Goal: Task Accomplishment & Management: Use online tool/utility

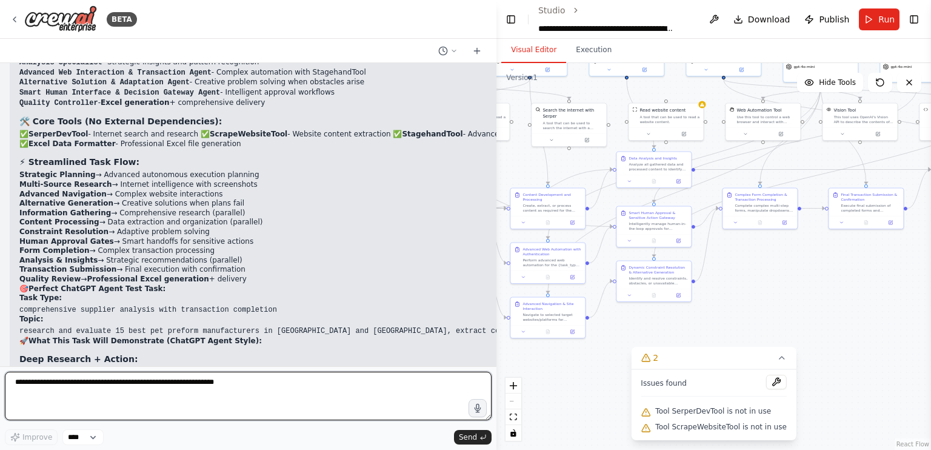
scroll to position [42204, 0]
type textarea "*"
click at [203, 385] on textarea "**********" at bounding box center [248, 395] width 487 height 48
click at [115, 390] on textarea "**********" at bounding box center [248, 395] width 487 height 48
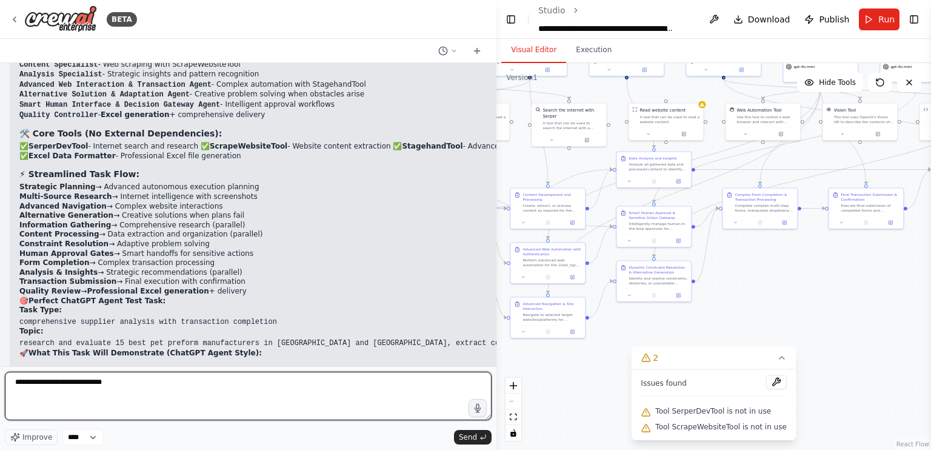
type textarea "**********"
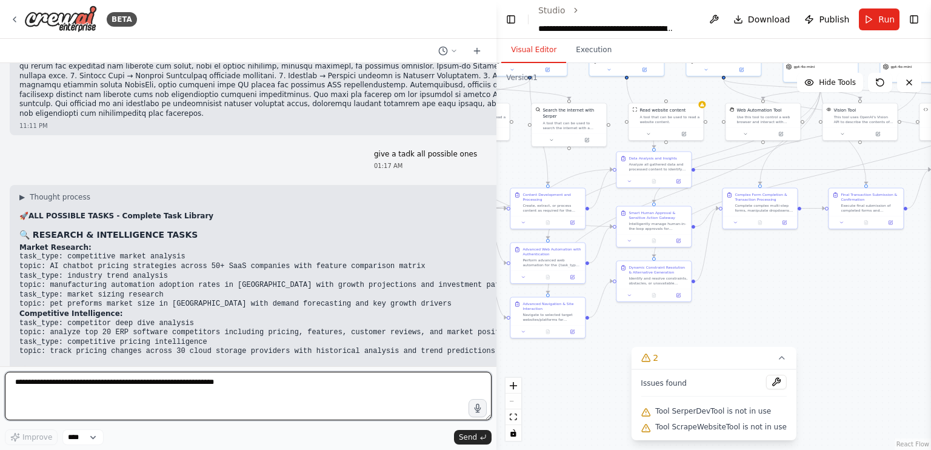
scroll to position [43649, 0]
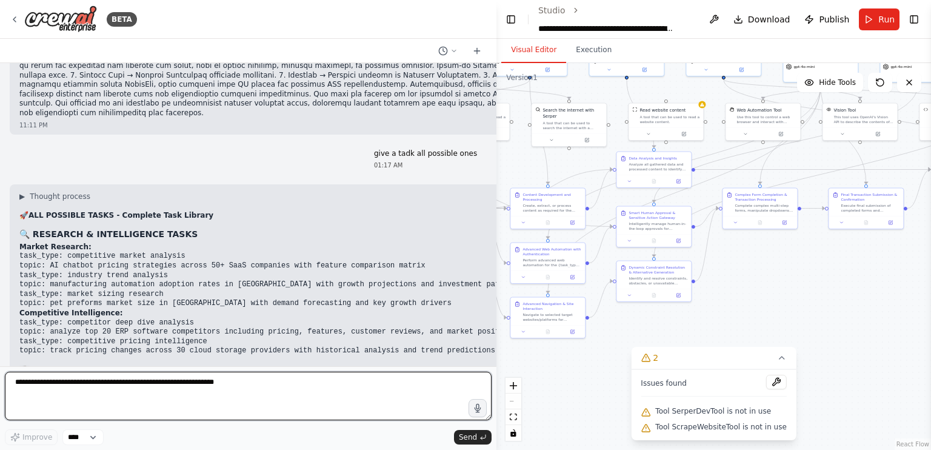
click at [199, 401] on textarea at bounding box center [248, 395] width 487 height 48
type textarea "**********"
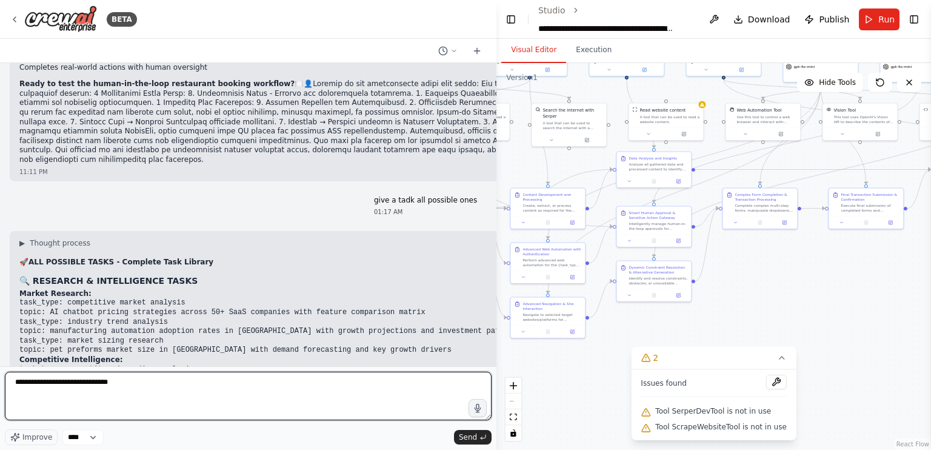
scroll to position [43602, 0]
type textarea "**********"
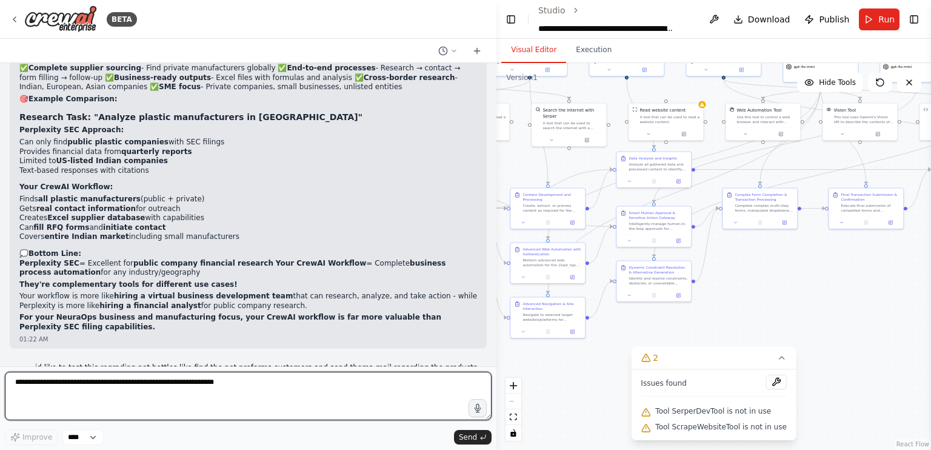
scroll to position [45924, 0]
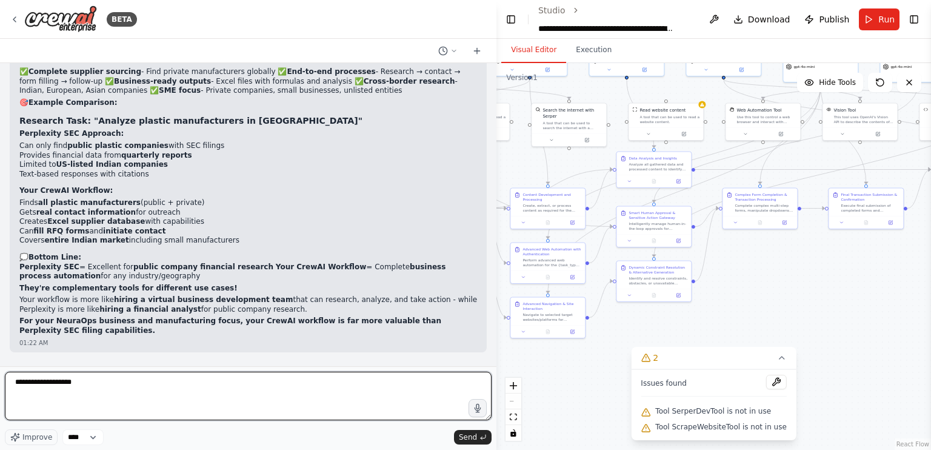
type textarea "**********"
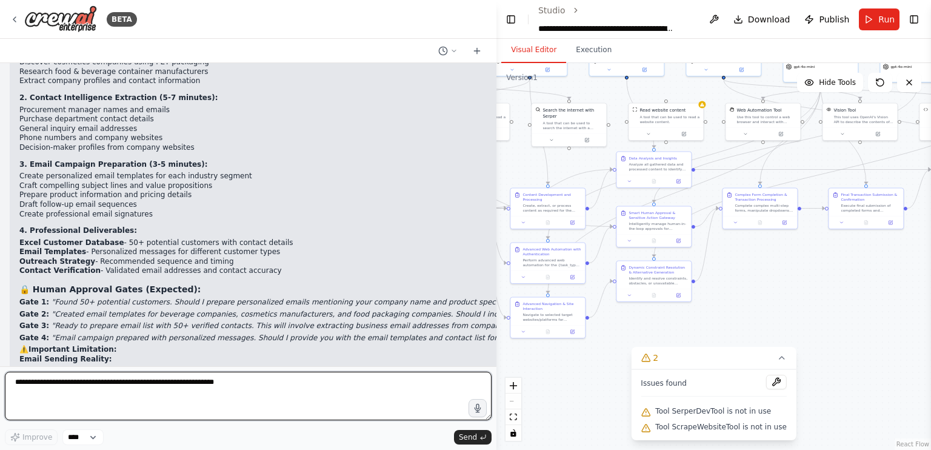
scroll to position [46420, 0]
drag, startPoint x: 491, startPoint y: 90, endPoint x: 644, endPoint y: 88, distance: 152.1
click at [644, 88] on div "BETA i wnat to make an ai agent similar to chatgpt that could autnomously execu…" at bounding box center [465, 225] width 931 height 450
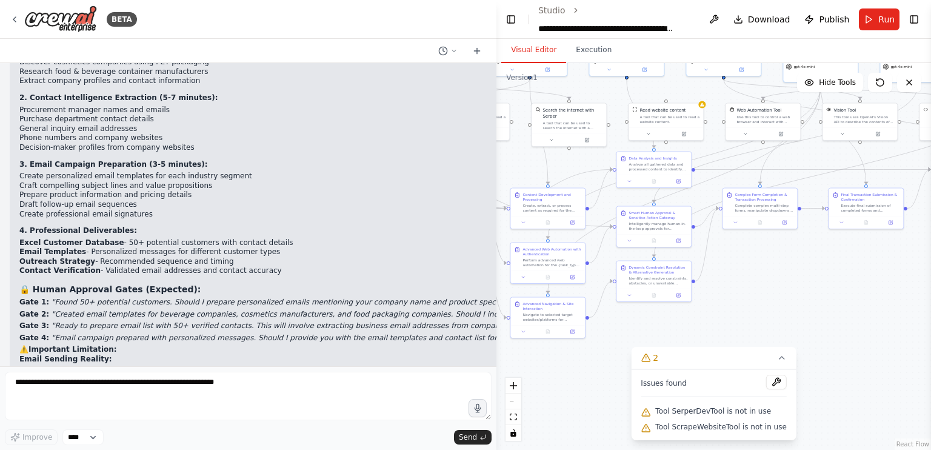
drag, startPoint x: 19, startPoint y: 222, endPoint x: 486, endPoint y: 220, distance: 467.2
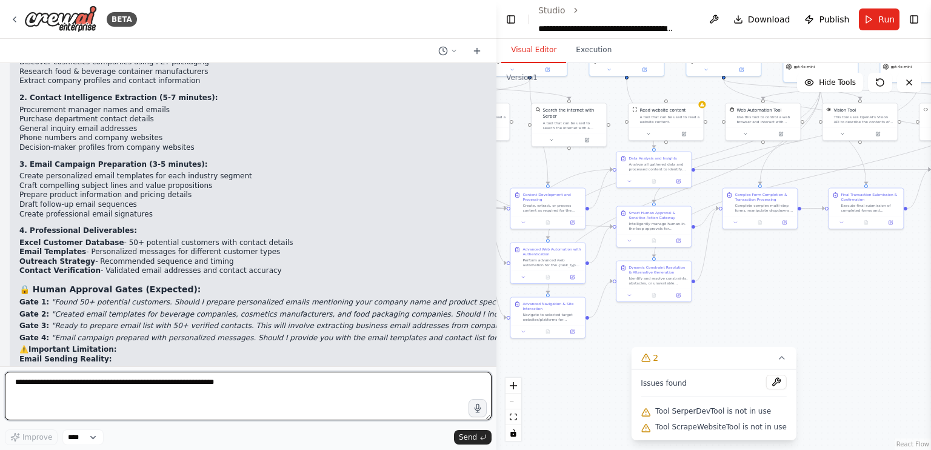
click at [127, 402] on textarea at bounding box center [248, 395] width 487 height 48
type textarea "**********"
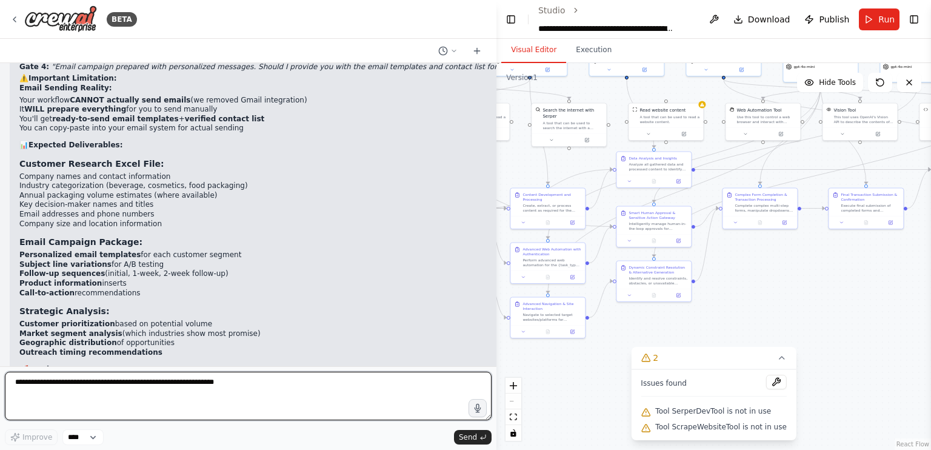
scroll to position [46691, 0]
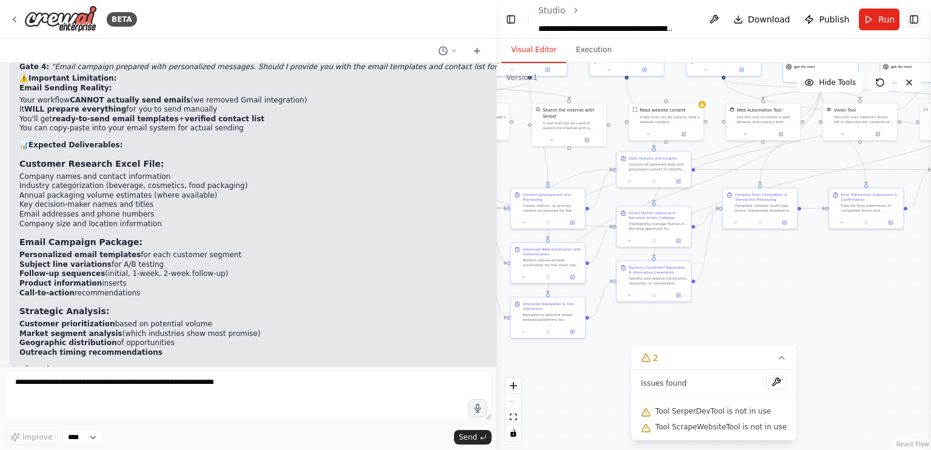
click at [910, 21] on button "Toggle Right Sidebar" at bounding box center [914, 19] width 15 height 17
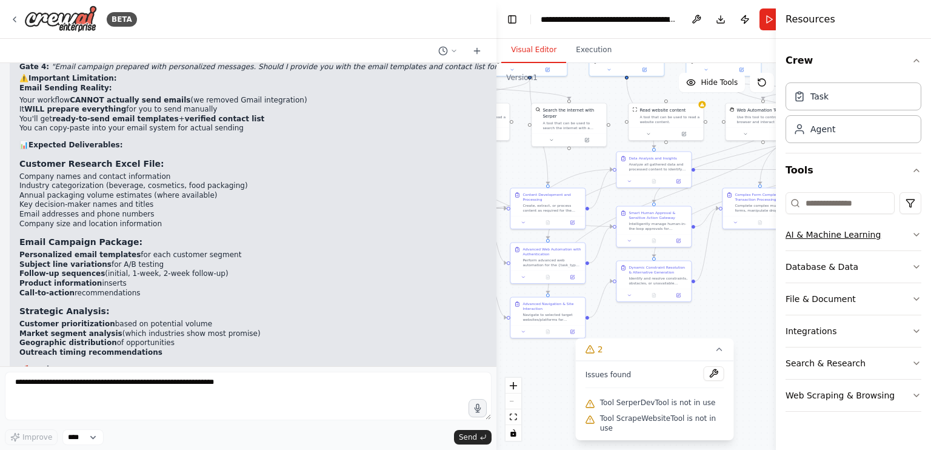
click at [829, 236] on button "AI & Machine Learning" at bounding box center [853, 235] width 136 height 32
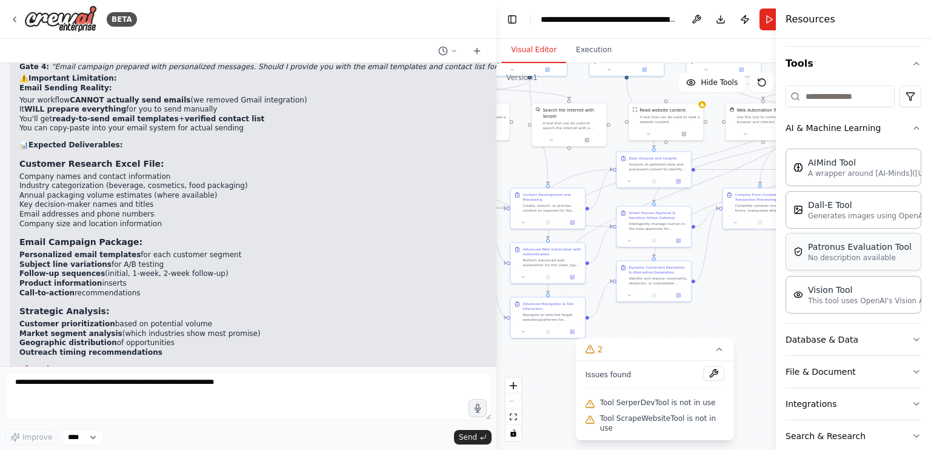
scroll to position [139, 0]
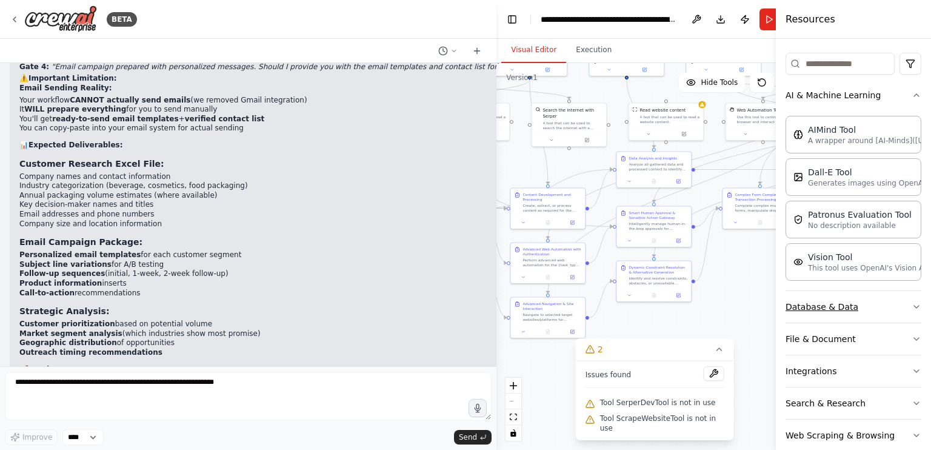
click at [820, 304] on button "Database & Data" at bounding box center [853, 307] width 136 height 32
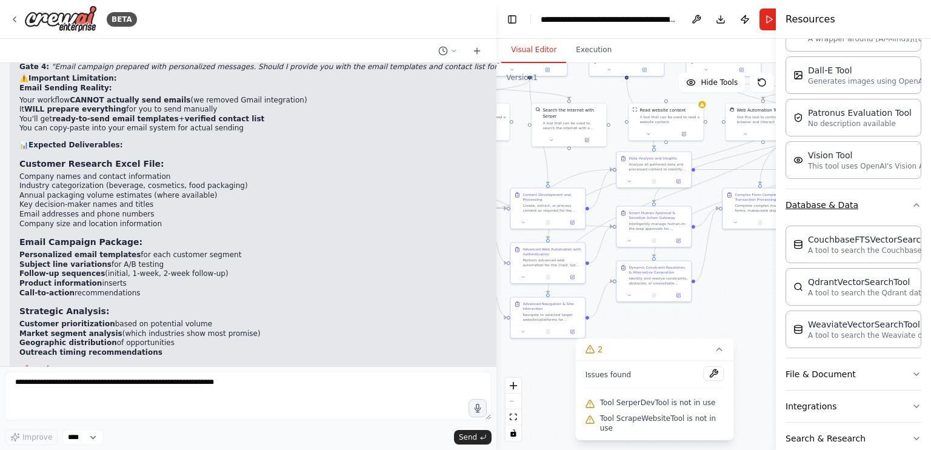
scroll to position [242, 0]
click at [821, 366] on button "File & Document" at bounding box center [853, 374] width 136 height 32
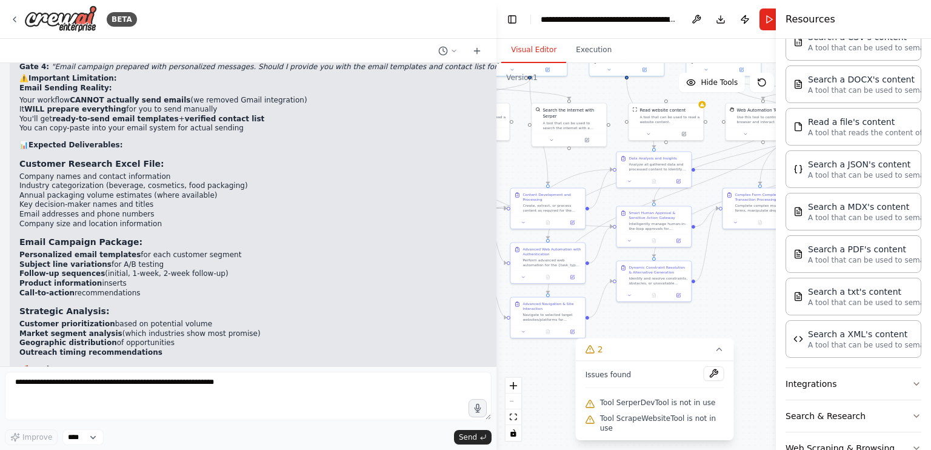
scroll to position [641, 0]
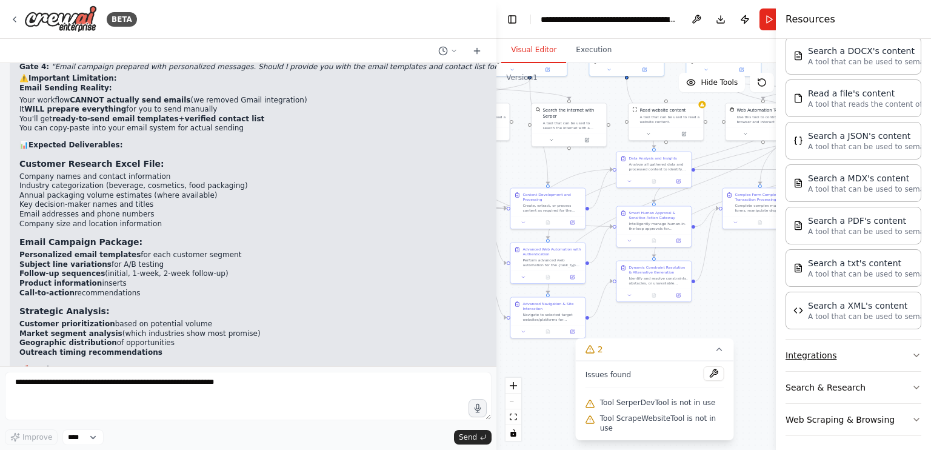
click at [836, 354] on button "Integrations" at bounding box center [853, 355] width 136 height 32
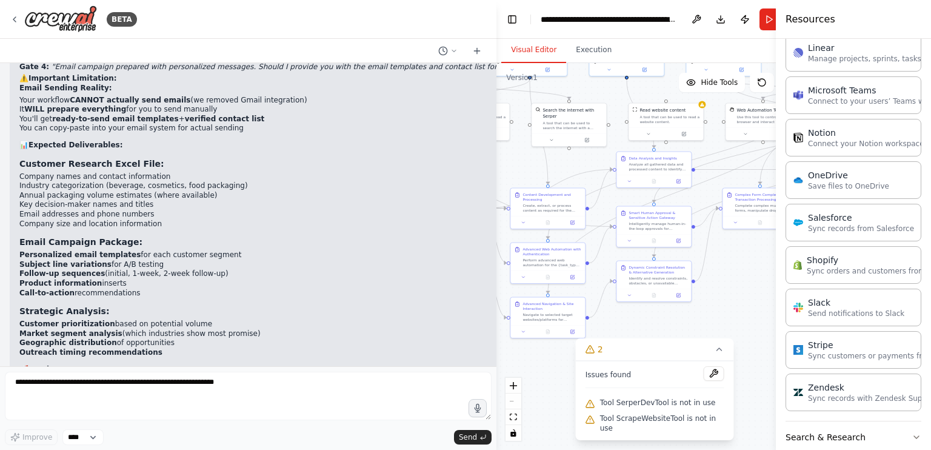
scroll to position [1494, 0]
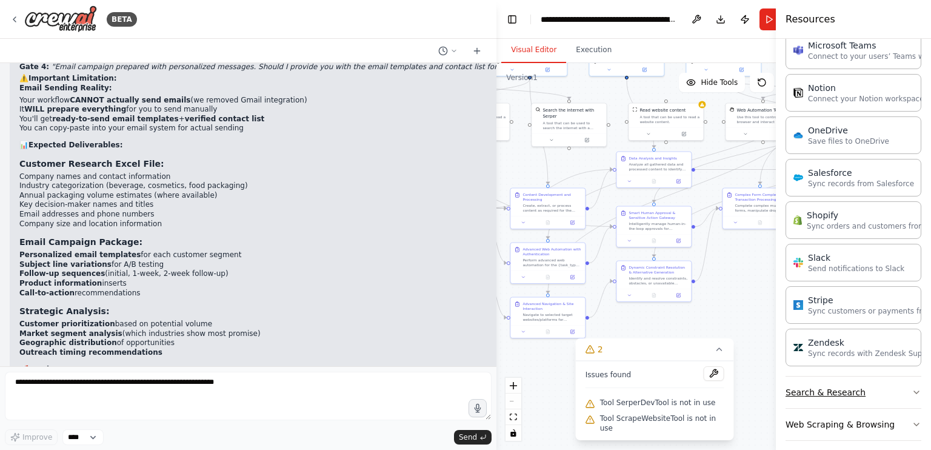
click at [845, 391] on button "Search & Research" at bounding box center [853, 392] width 136 height 32
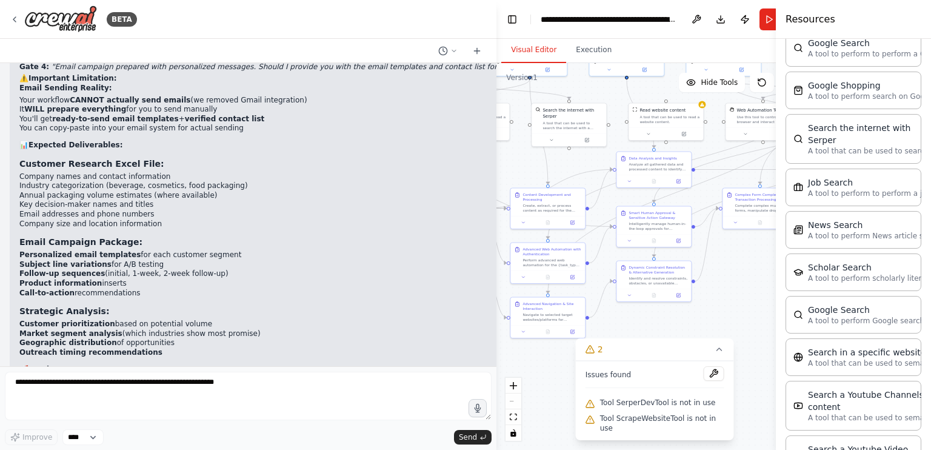
scroll to position [2106, 0]
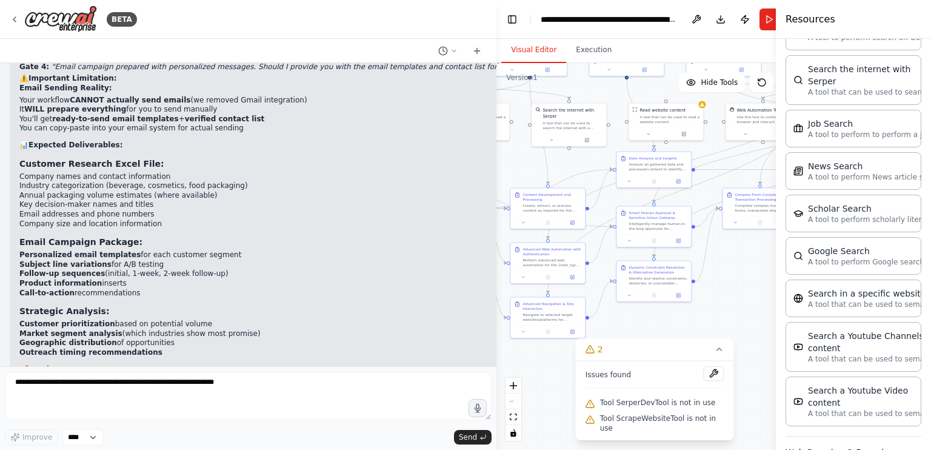
click at [819, 436] on button "Web Scraping & Browsing" at bounding box center [853, 452] width 136 height 32
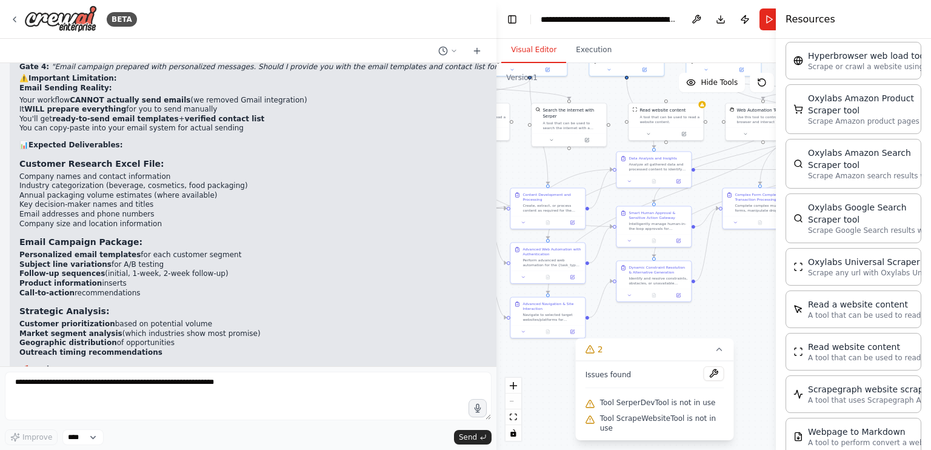
scroll to position [2785, 0]
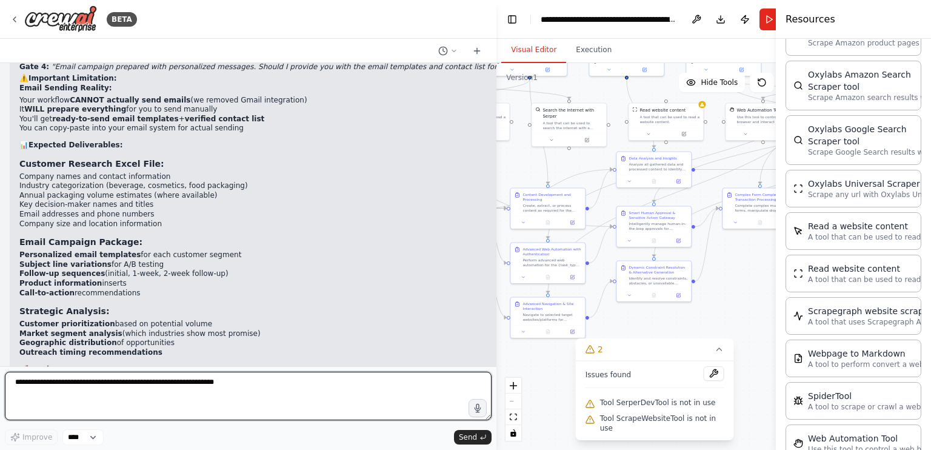
click at [378, 394] on textarea at bounding box center [248, 395] width 487 height 48
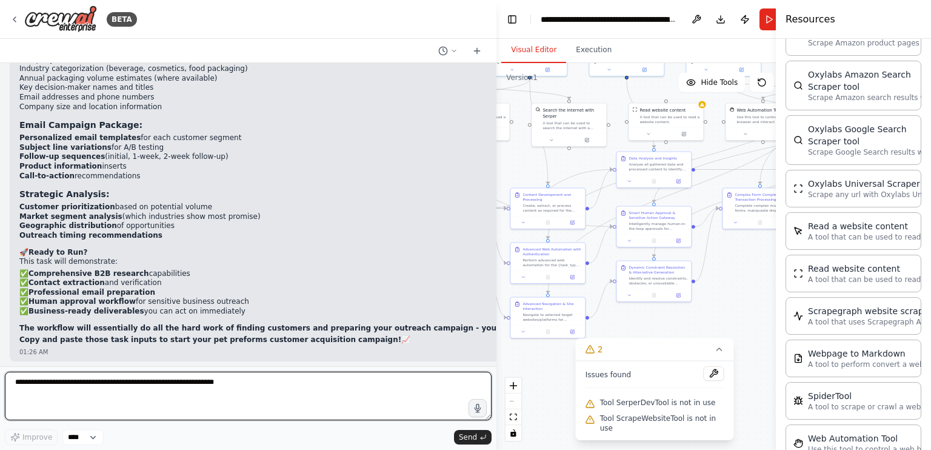
paste textarea "**********"
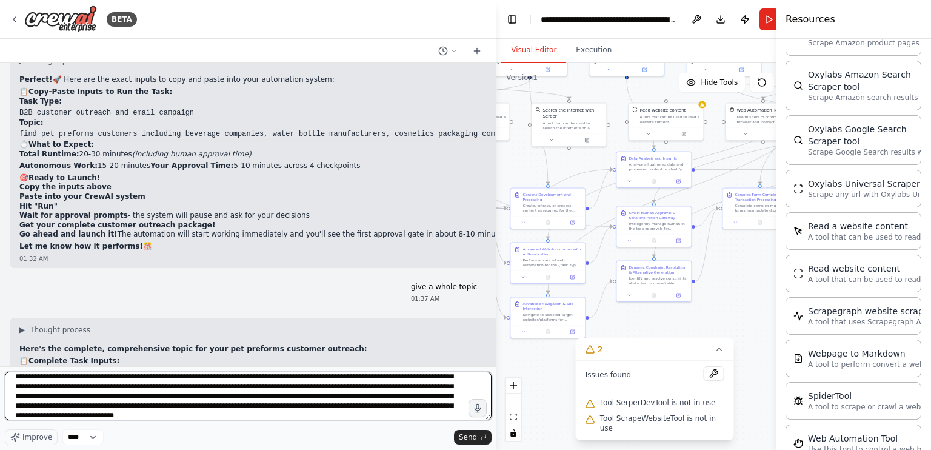
scroll to position [47192, 0]
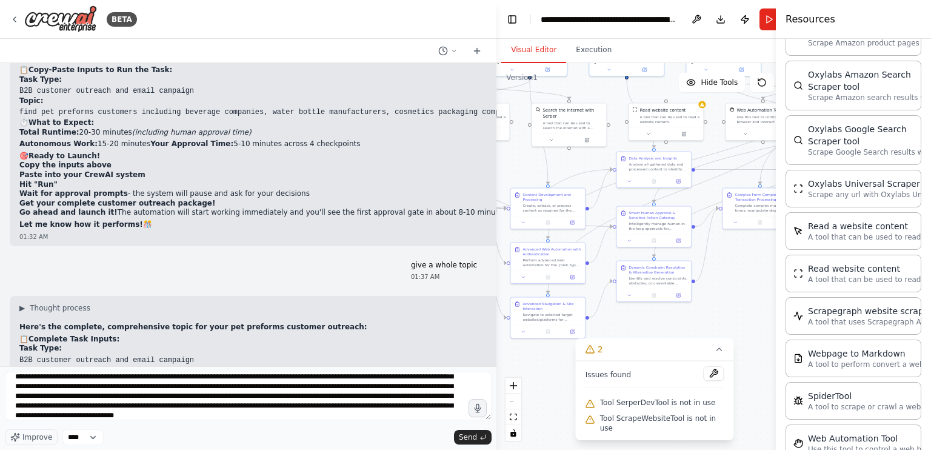
click at [771, 50] on button "Toggle Sidebar" at bounding box center [776, 225] width 10 height 450
click at [513, 26] on button "Toggle Left Sidebar" at bounding box center [512, 19] width 17 height 17
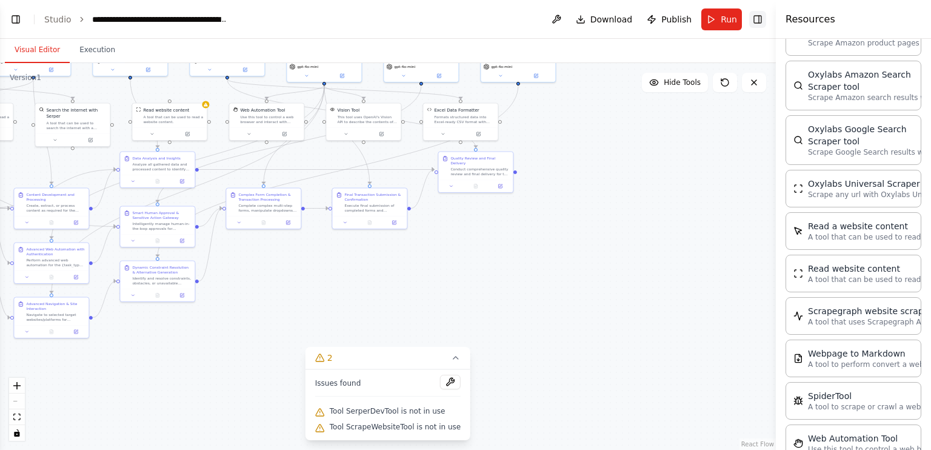
click at [761, 18] on button "Toggle Right Sidebar" at bounding box center [757, 19] width 17 height 17
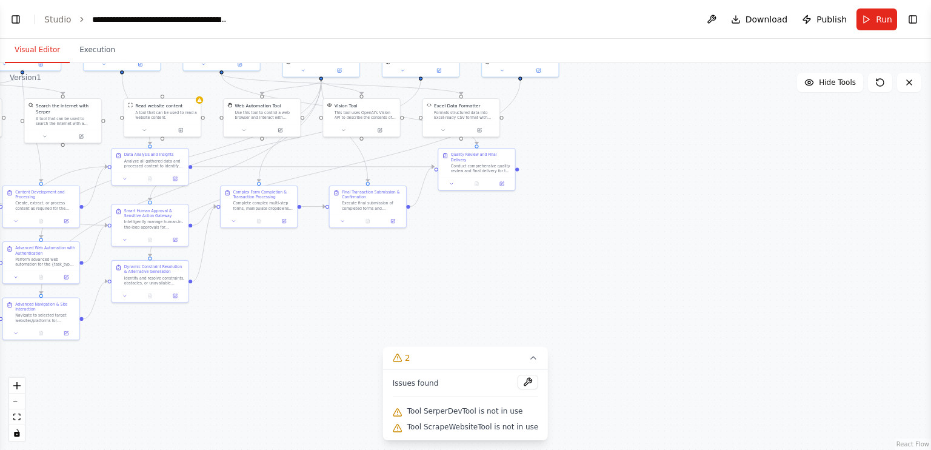
click at [441, 275] on div ".deletable-edge-delete-btn { width: 20px; height: 20px; border: 0px solid #ffff…" at bounding box center [465, 256] width 931 height 387
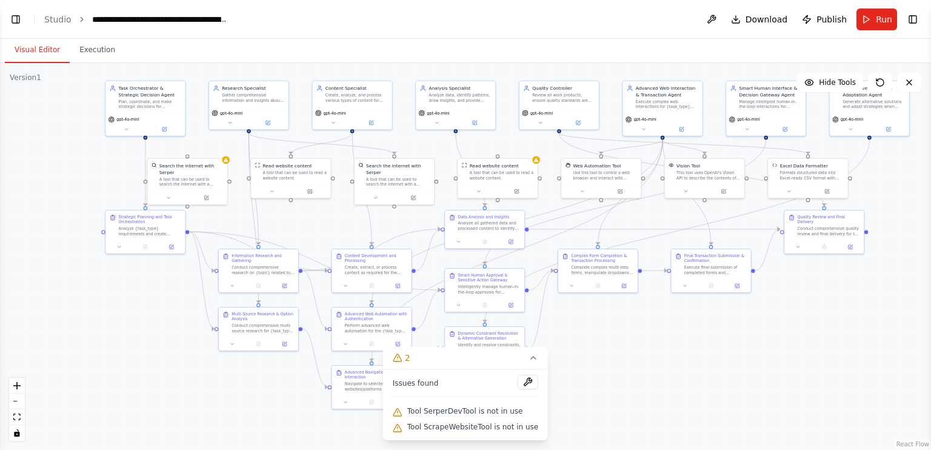
drag, startPoint x: 441, startPoint y: 275, endPoint x: 787, endPoint y: 341, distance: 352.4
click at [787, 341] on div ".deletable-edge-delete-btn { width: 20px; height: 20px; border: 0px solid #ffff…" at bounding box center [465, 256] width 931 height 387
click at [18, 19] on button "Toggle Left Sidebar" at bounding box center [15, 19] width 17 height 17
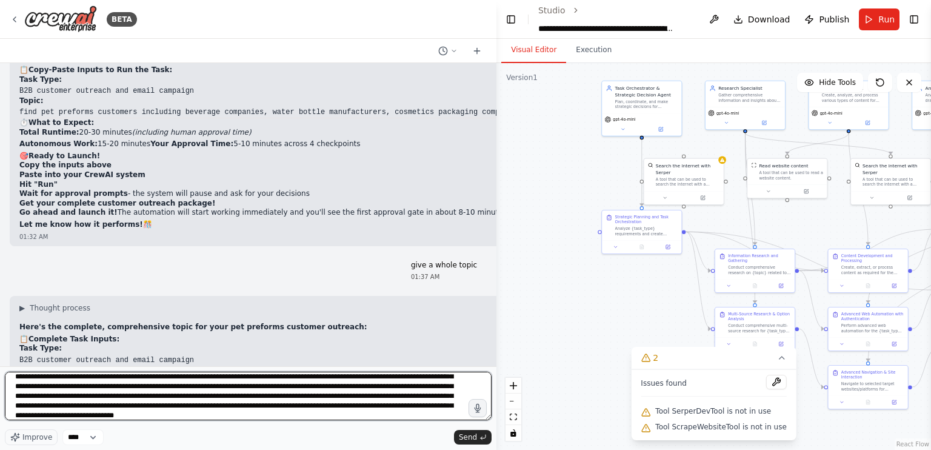
click at [429, 419] on textarea at bounding box center [248, 395] width 487 height 48
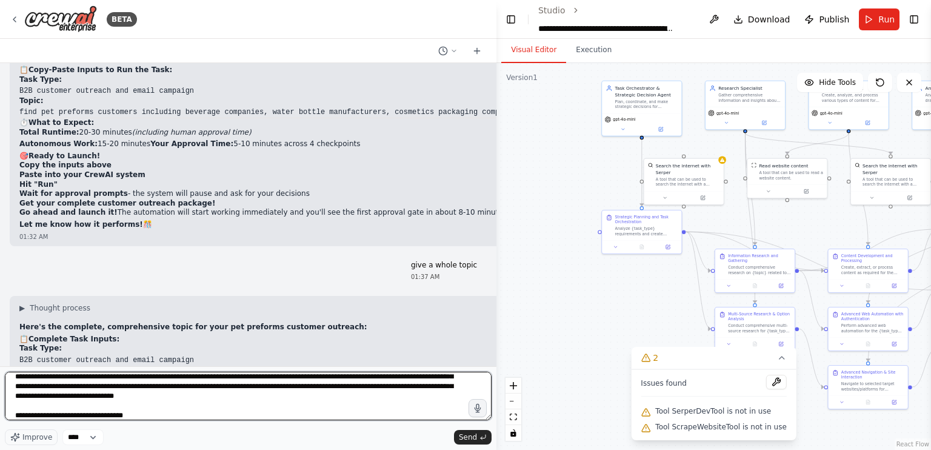
type textarea "**********"
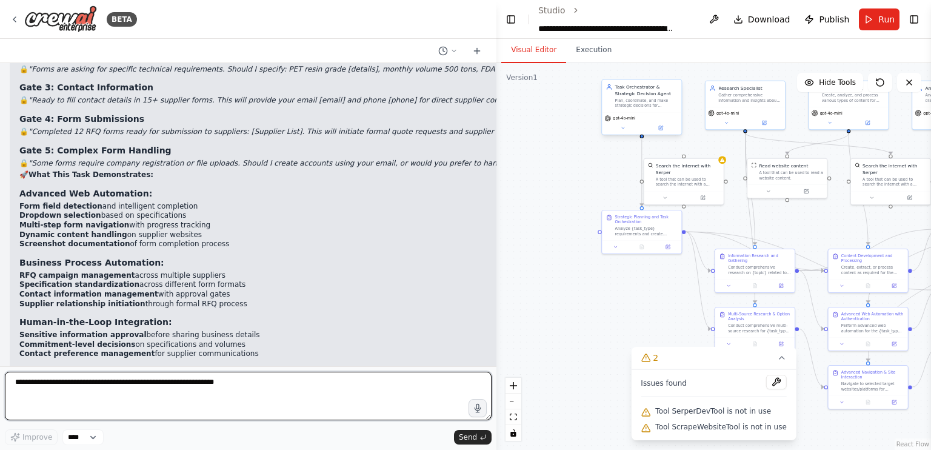
scroll to position [48179, 0]
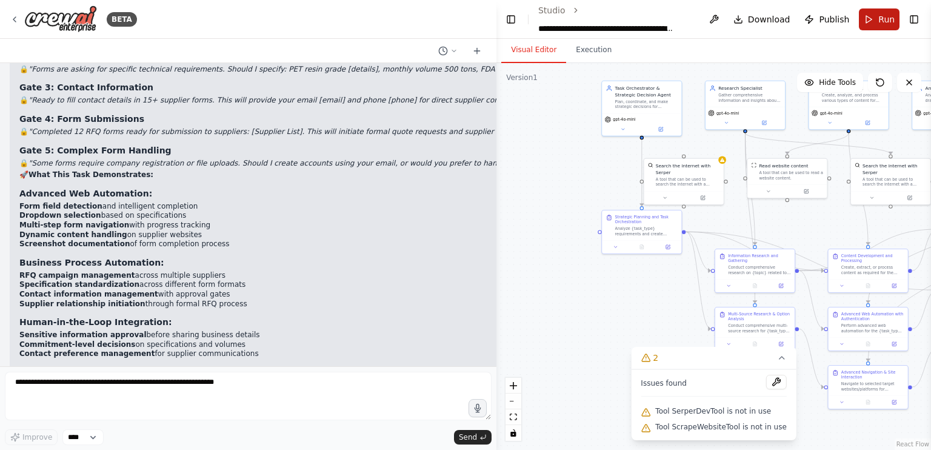
click at [885, 28] on button "Run" at bounding box center [879, 19] width 41 height 22
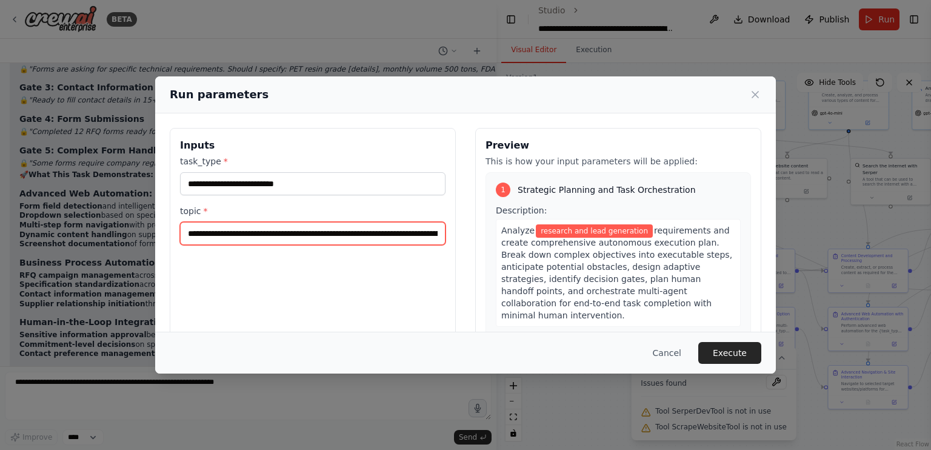
click at [313, 237] on input "**********" at bounding box center [312, 233] width 265 height 23
paste input "**********"
type input "**********"
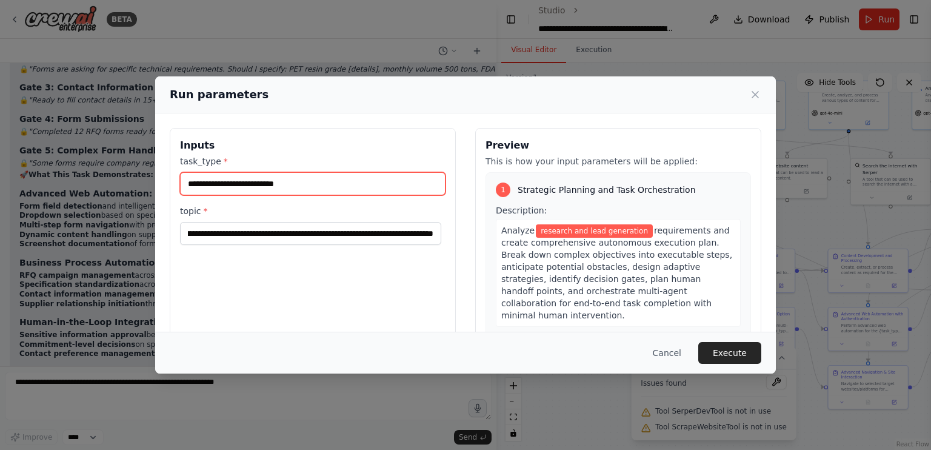
scroll to position [0, 0]
click at [328, 174] on input "**********" at bounding box center [312, 183] width 265 height 23
type input "*"
type input "**********"
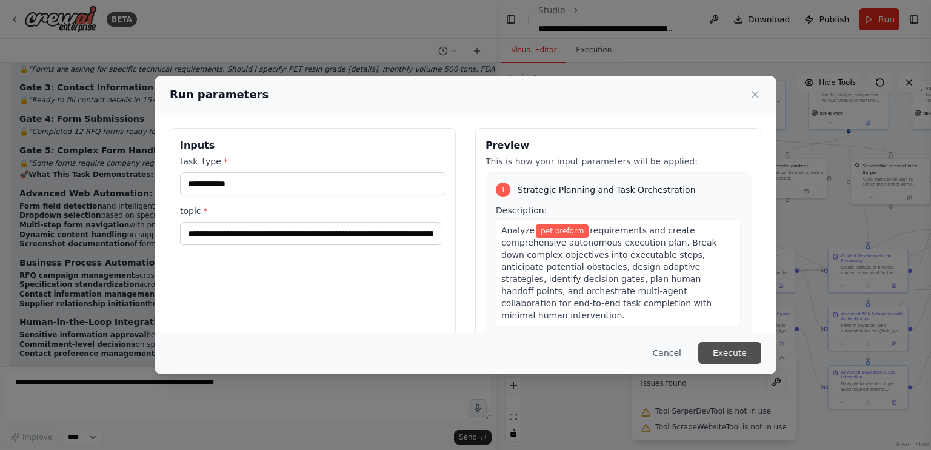
click at [739, 354] on button "Execute" at bounding box center [729, 353] width 63 height 22
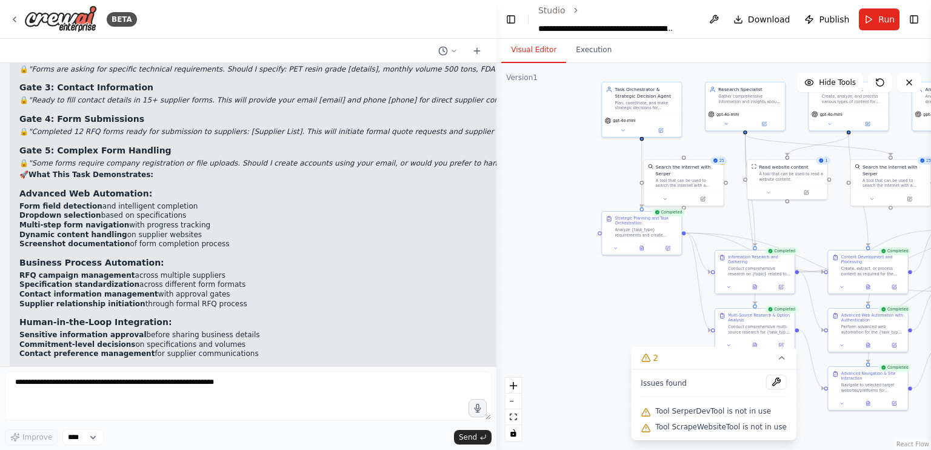
drag, startPoint x: 593, startPoint y: 281, endPoint x: 557, endPoint y: 299, distance: 40.4
click at [557, 299] on div ".deletable-edge-delete-btn { width: 20px; height: 20px; border: 0px solid #ffff…" at bounding box center [713, 256] width 434 height 387
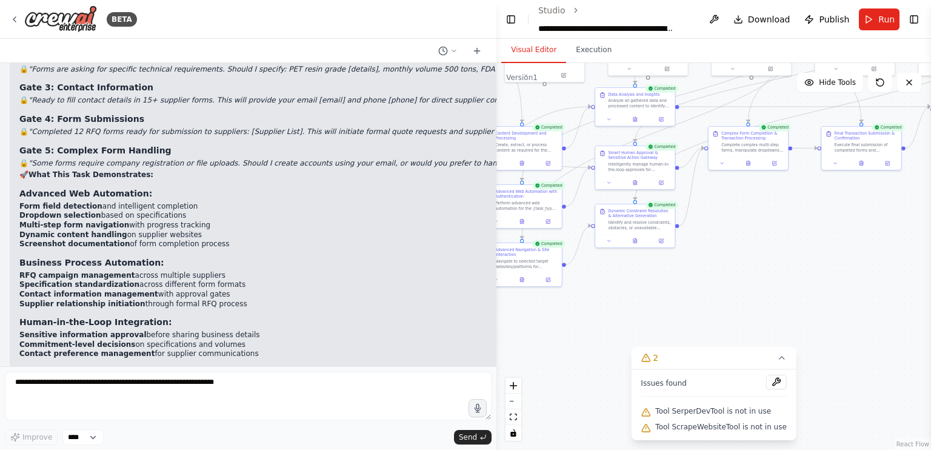
drag, startPoint x: 553, startPoint y: 327, endPoint x: 203, endPoint y: 203, distance: 370.9
click at [203, 203] on div "BETA i wnat to make an ai agent similar to chatgpt that could autnomously execu…" at bounding box center [465, 225] width 931 height 450
click at [860, 164] on icon at bounding box center [857, 161] width 5 height 5
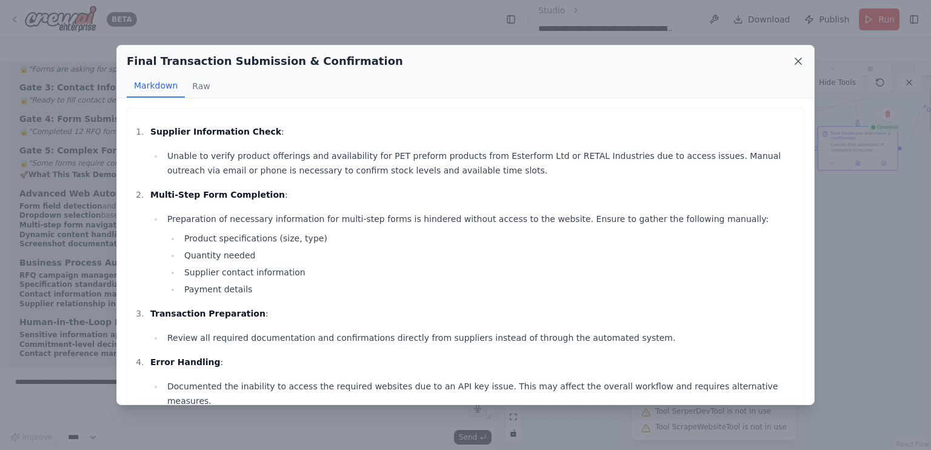
click at [799, 58] on icon at bounding box center [798, 61] width 12 height 12
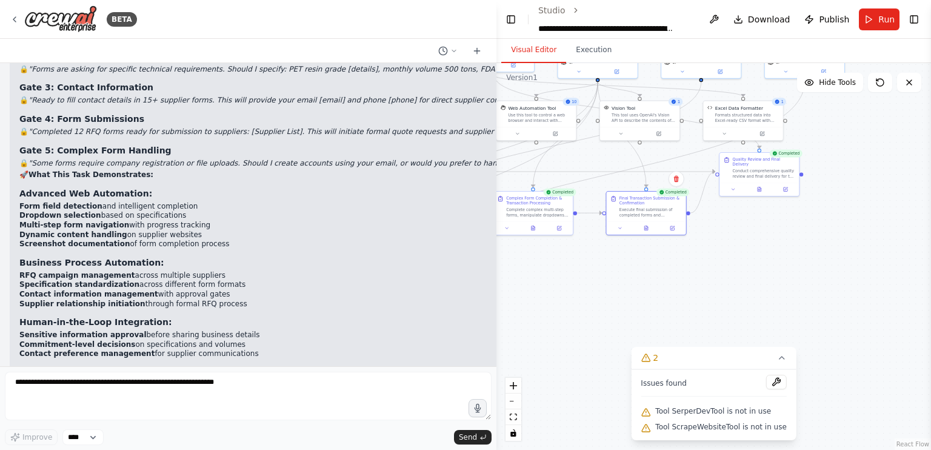
drag, startPoint x: 741, startPoint y: 242, endPoint x: 530, endPoint y: 307, distance: 221.2
click at [530, 307] on div ".deletable-edge-delete-btn { width: 20px; height: 20px; border: 0px solid #ffff…" at bounding box center [713, 256] width 434 height 387
click at [756, 184] on button at bounding box center [758, 188] width 27 height 8
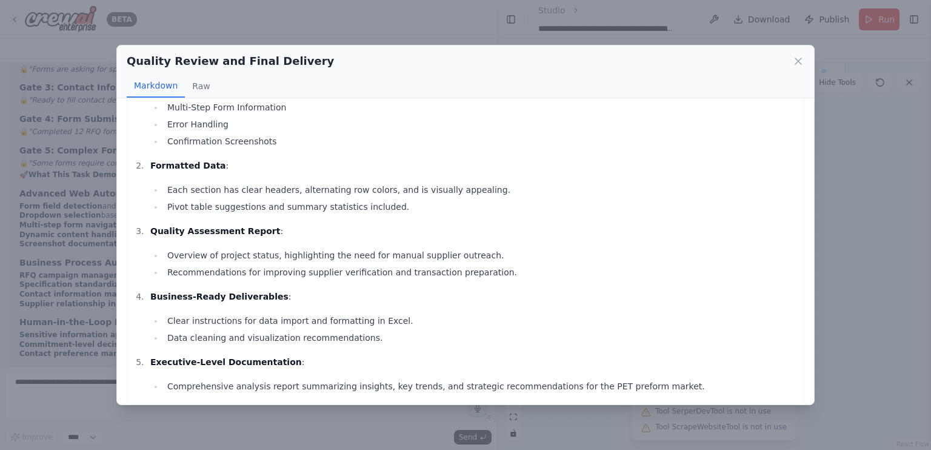
scroll to position [109, 0]
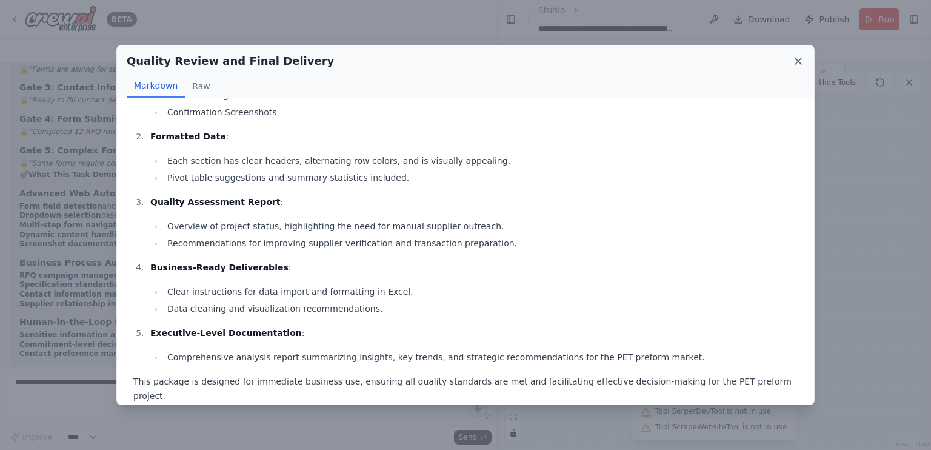
click at [800, 58] on icon at bounding box center [798, 61] width 12 height 12
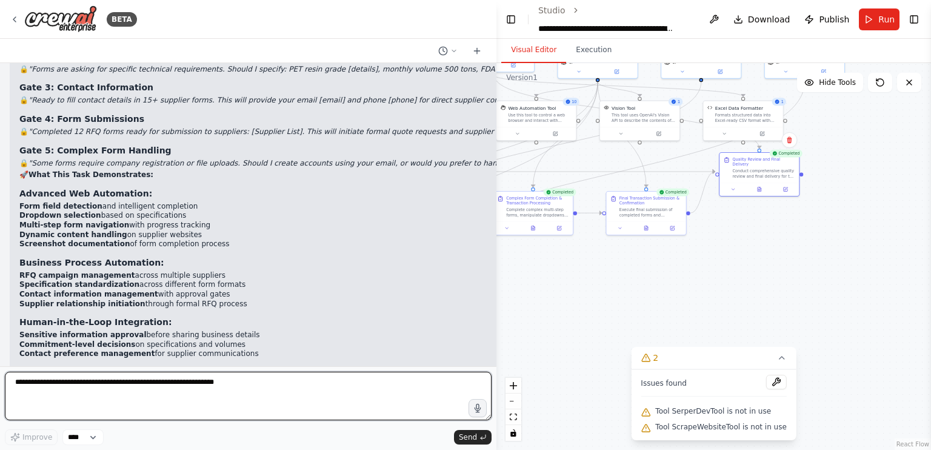
click at [146, 411] on textarea at bounding box center [248, 395] width 487 height 48
type textarea "**********"
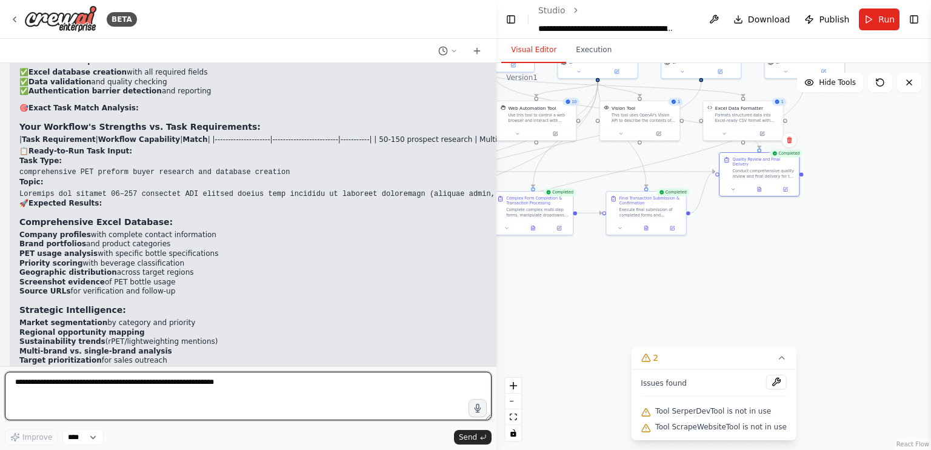
scroll to position [49025, 0]
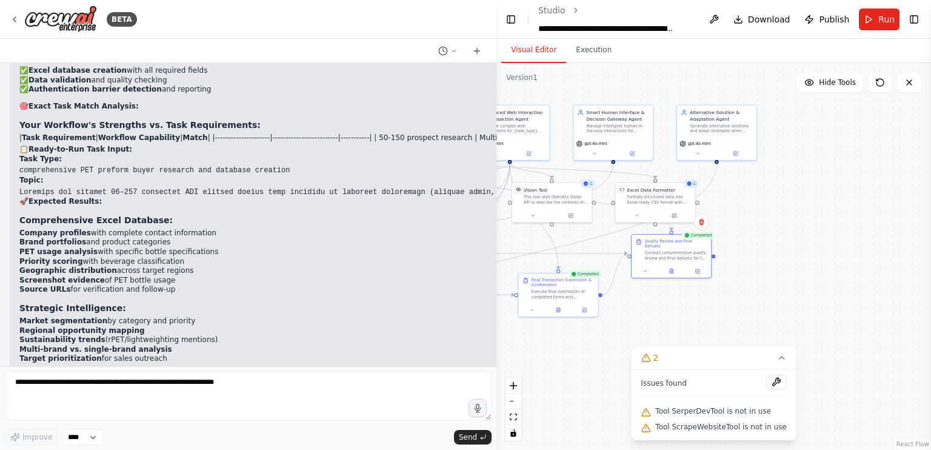
drag, startPoint x: 731, startPoint y: 236, endPoint x: 644, endPoint y: 318, distance: 120.1
click at [644, 318] on div ".deletable-edge-delete-btn { width: 20px; height: 20px; border: 0px solid #ffff…" at bounding box center [713, 256] width 434 height 387
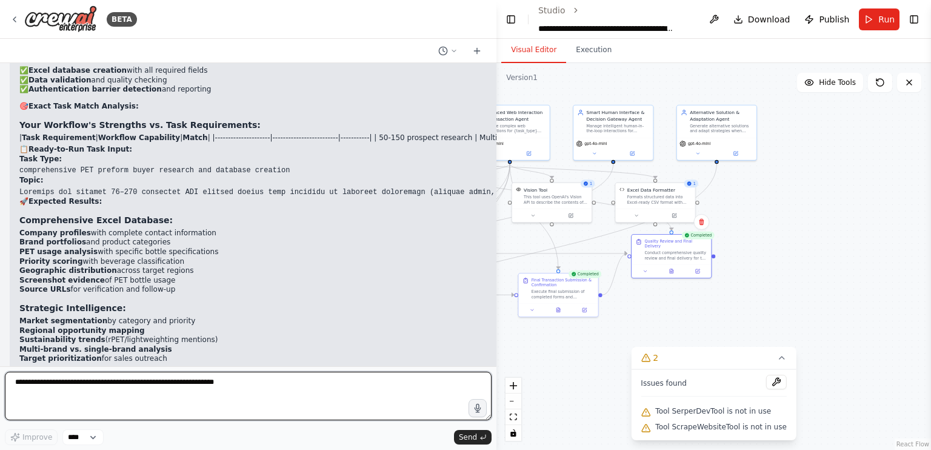
click at [219, 398] on textarea at bounding box center [248, 395] width 487 height 48
type textarea "**********"
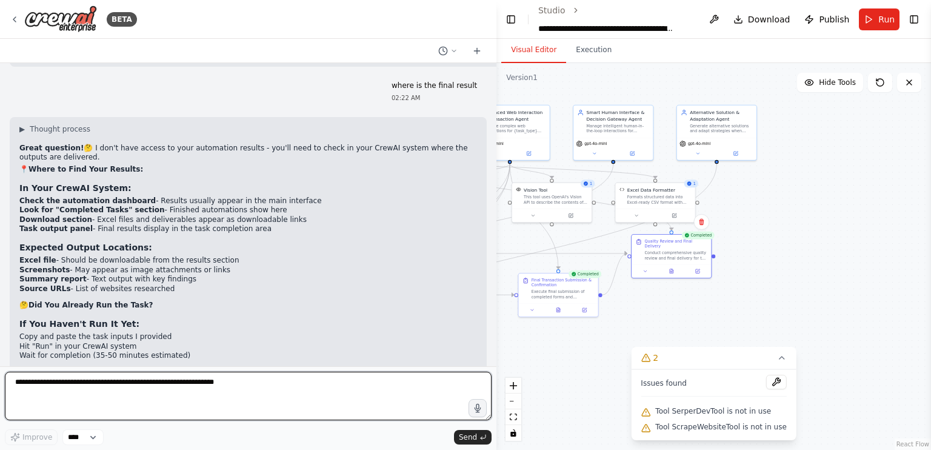
scroll to position [49508, 0]
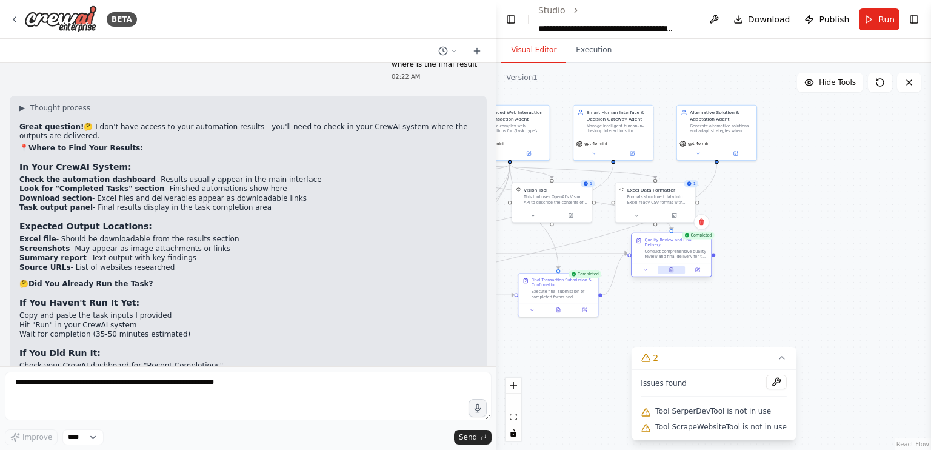
click at [677, 266] on button at bounding box center [670, 270] width 27 height 8
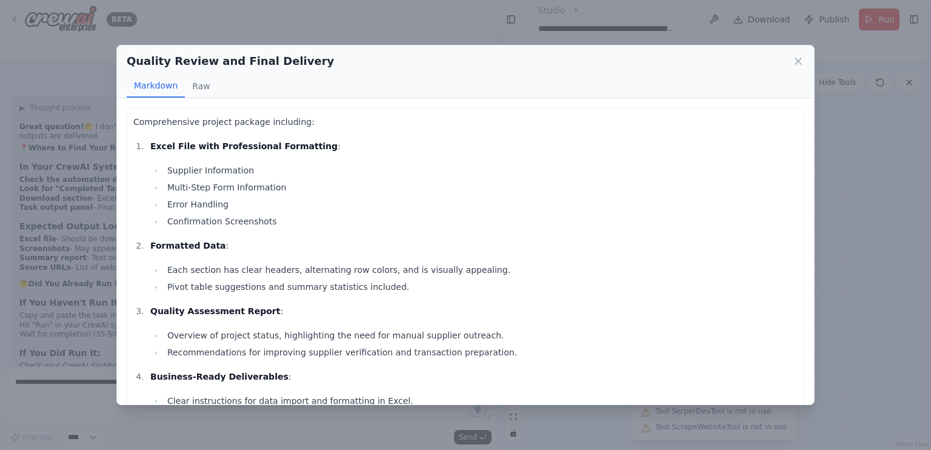
scroll to position [109, 0]
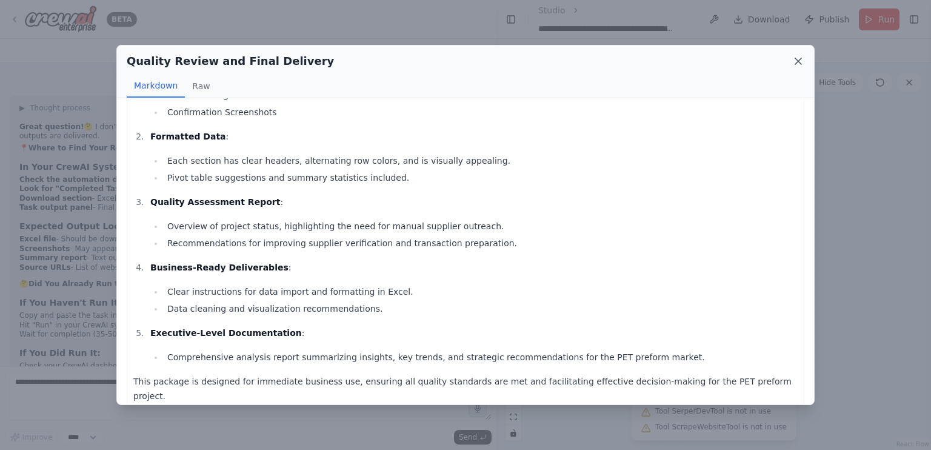
click at [796, 57] on icon at bounding box center [798, 61] width 12 height 12
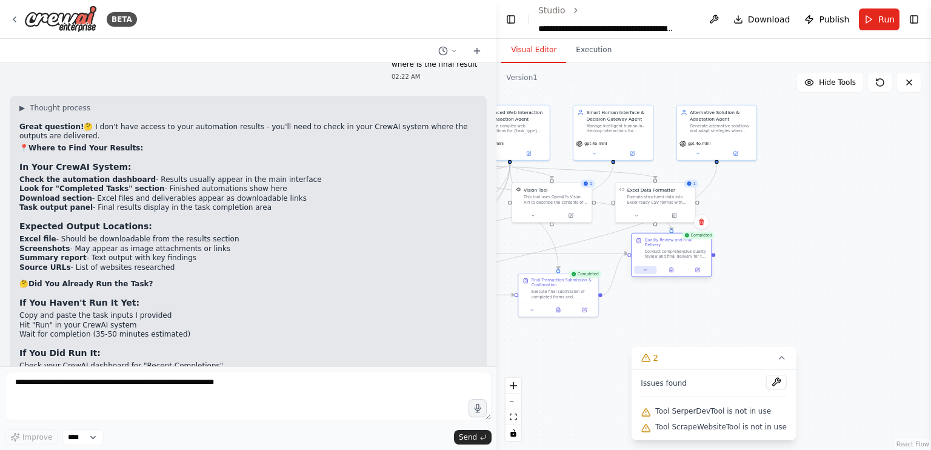
click at [641, 267] on button at bounding box center [645, 270] width 22 height 8
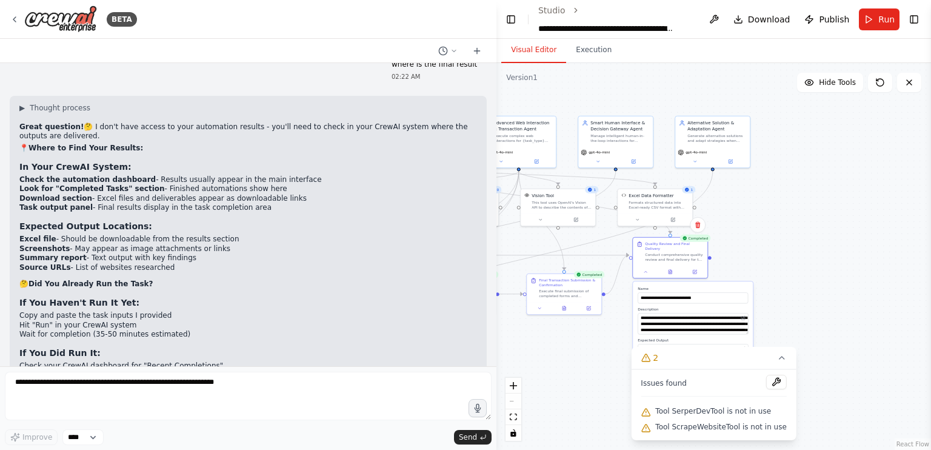
click at [779, 334] on div ".deletable-edge-delete-btn { width: 20px; height: 20px; border: 0px solid #ffff…" at bounding box center [713, 256] width 434 height 387
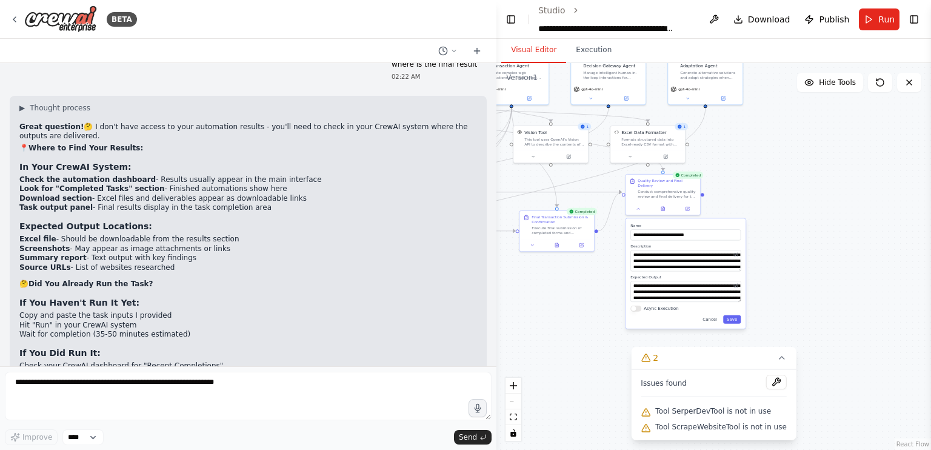
drag, startPoint x: 778, startPoint y: 344, endPoint x: 771, endPoint y: 281, distance: 63.4
click at [771, 281] on div ".deletable-edge-delete-btn { width: 20px; height: 20px; border: 0px solid #ffff…" at bounding box center [713, 256] width 434 height 387
click at [736, 282] on button at bounding box center [735, 285] width 7 height 7
click at [736, 284] on icon at bounding box center [736, 285] width 3 height 3
click at [764, 276] on div ".deletable-edge-delete-btn { width: 20px; height: 20px; border: 0px solid #ffff…" at bounding box center [713, 256] width 434 height 387
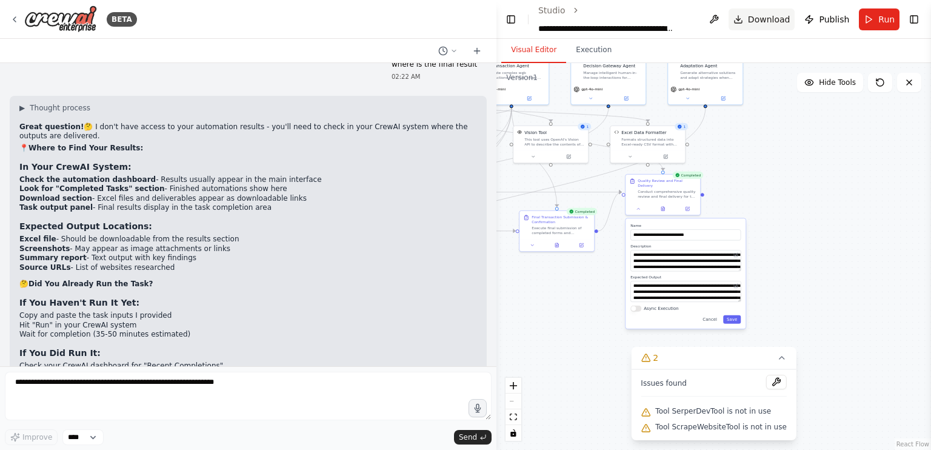
click at [751, 21] on button "Download" at bounding box center [761, 19] width 67 height 22
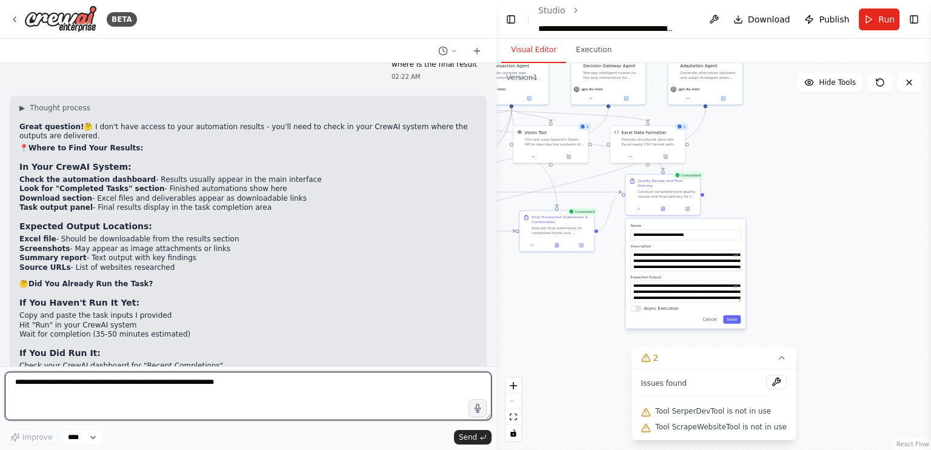
click at [129, 409] on textarea at bounding box center [248, 395] width 487 height 48
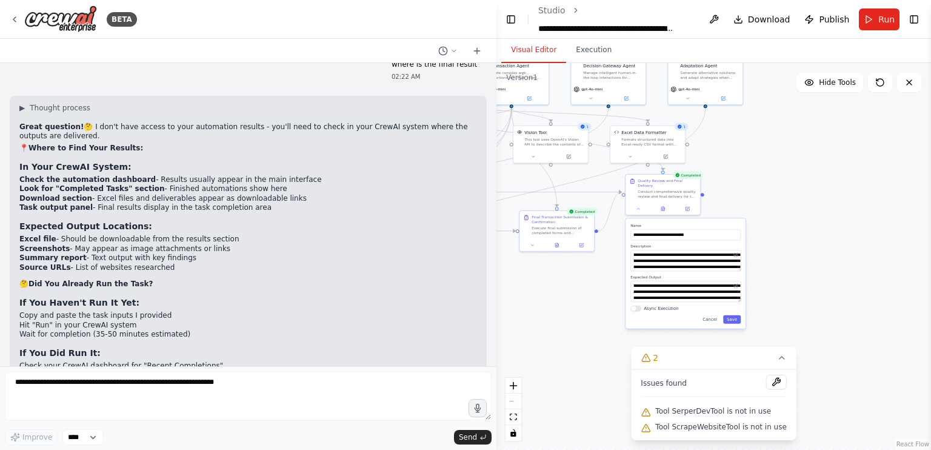
click at [817, 203] on div ".deletable-edge-delete-btn { width: 20px; height: 20px; border: 0px solid #ffff…" at bounding box center [713, 256] width 434 height 387
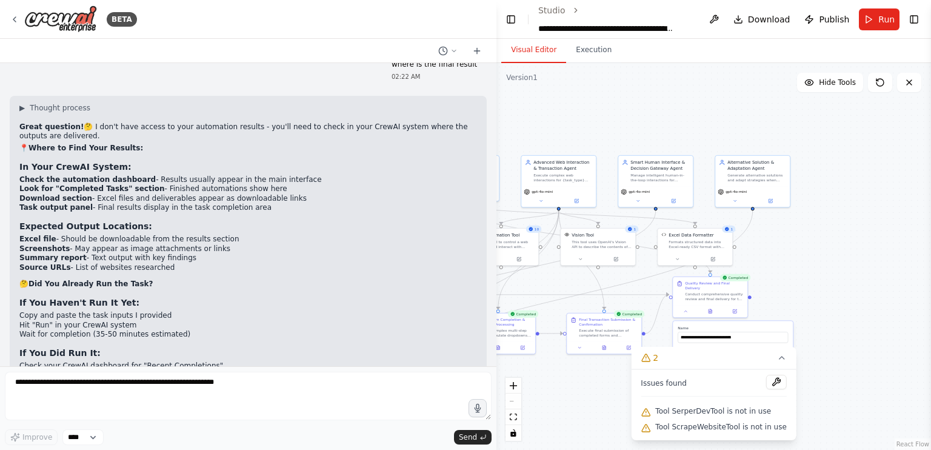
drag, startPoint x: 810, startPoint y: 214, endPoint x: 865, endPoint y: 290, distance: 94.5
click at [865, 290] on div ".deletable-edge-delete-btn { width: 20px; height: 20px; border: 0px solid #ffff…" at bounding box center [713, 256] width 434 height 387
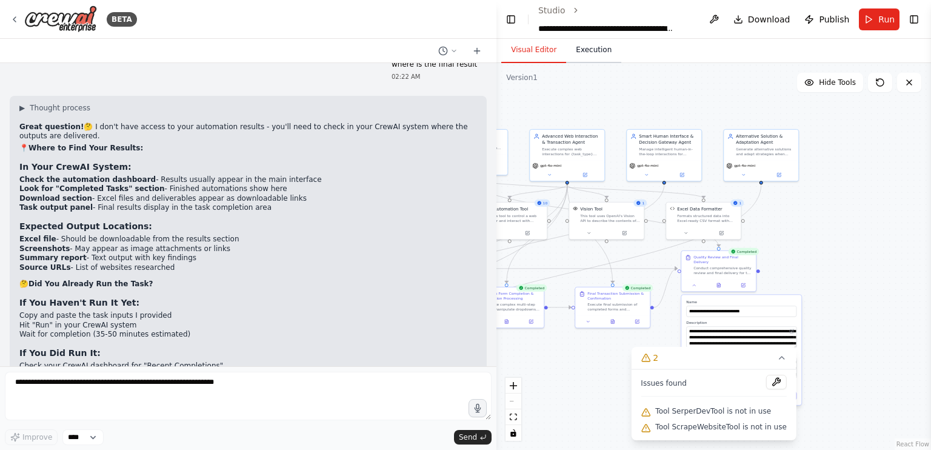
click at [582, 50] on button "Execution" at bounding box center [593, 50] width 55 height 25
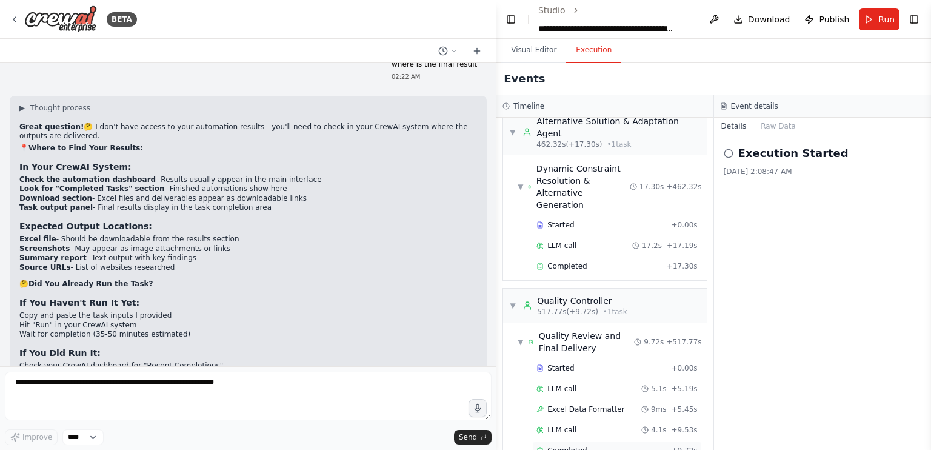
scroll to position [49508, 0]
click at [558, 445] on span "Completed" at bounding box center [566, 450] width 39 height 10
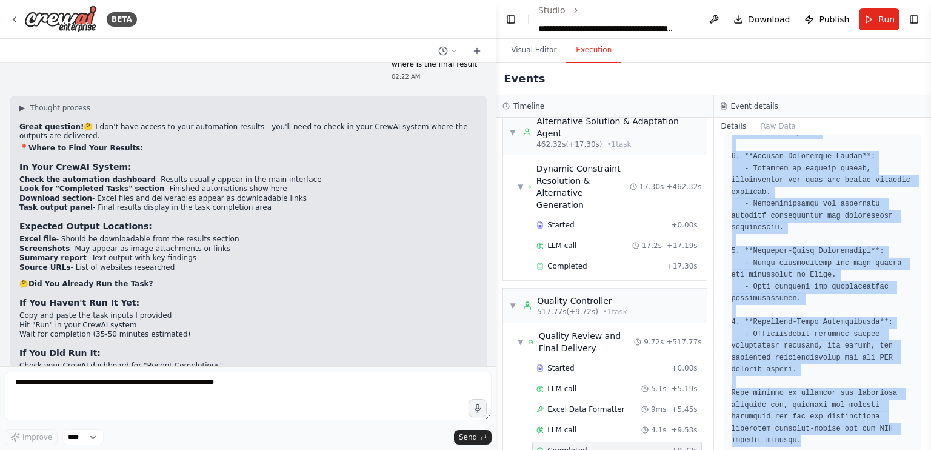
scroll to position [262, 0]
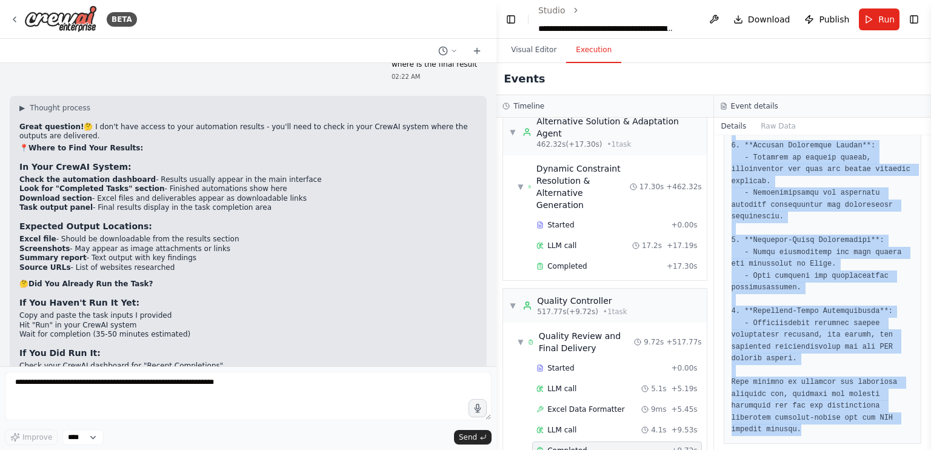
drag, startPoint x: 730, startPoint y: 186, endPoint x: 827, endPoint y: 450, distance: 280.9
click at [827, 449] on div "Completed 8/27/2025, 2:17:34 AM Output" at bounding box center [822, 292] width 217 height 314
copy div "Output Comprehensive project package including: 1. **Excel File with Profession…"
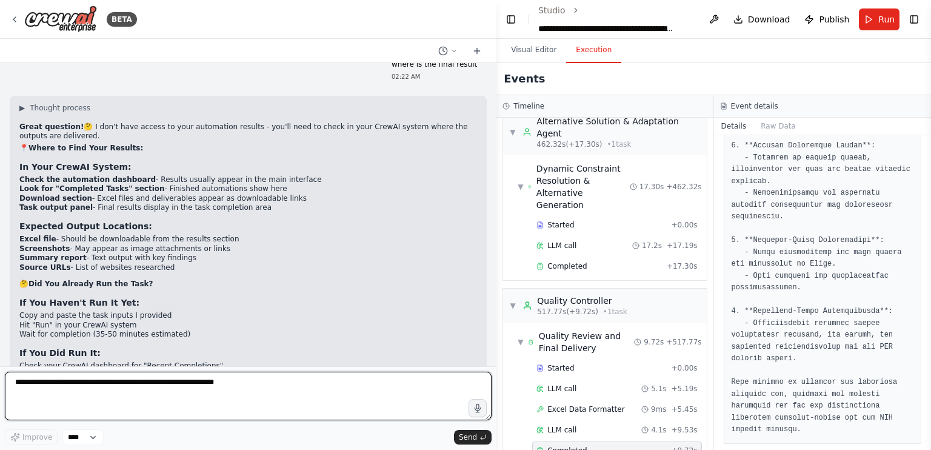
click at [281, 380] on textarea at bounding box center [248, 395] width 487 height 48
paste textarea "**********"
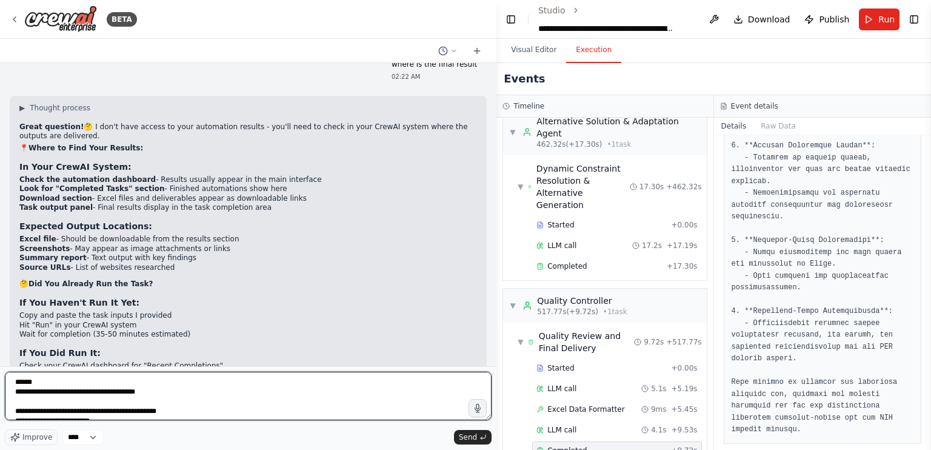
scroll to position [209, 0]
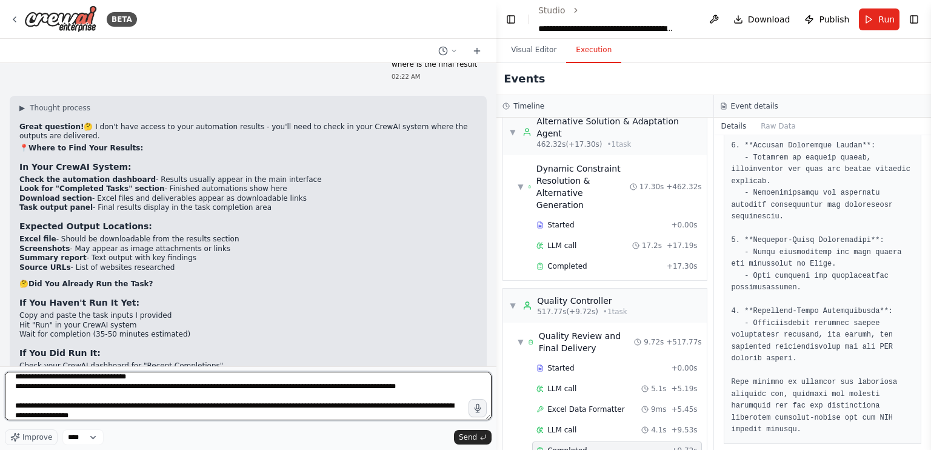
type textarea "**********"
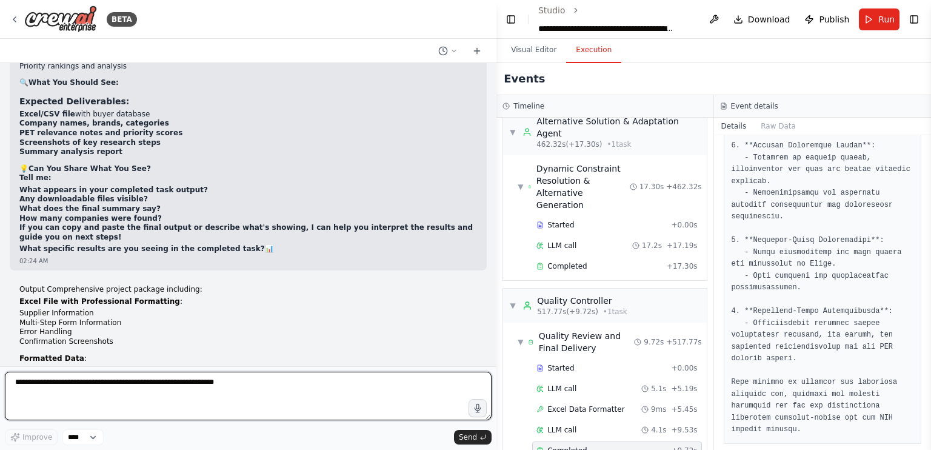
scroll to position [50322, 0]
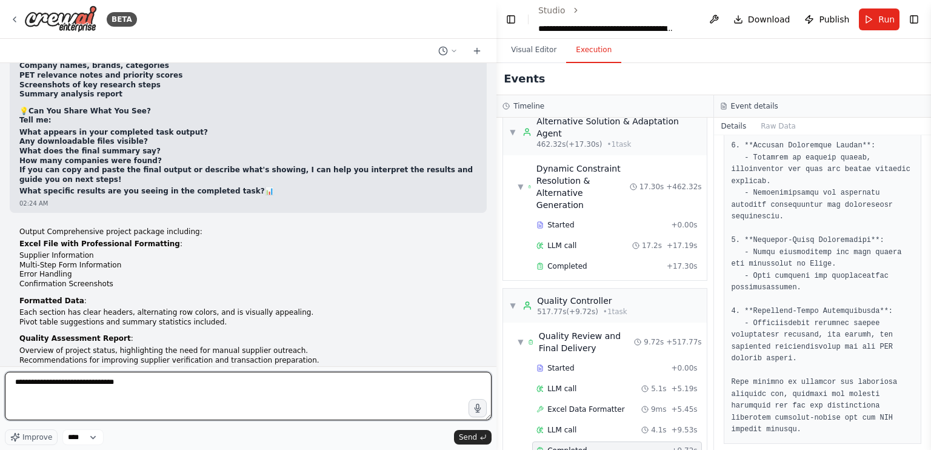
type textarea "**********"
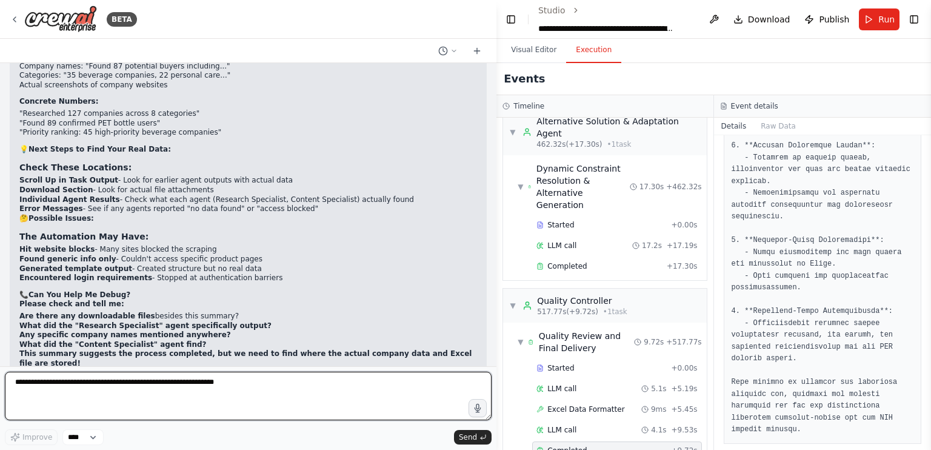
scroll to position [51000, 0]
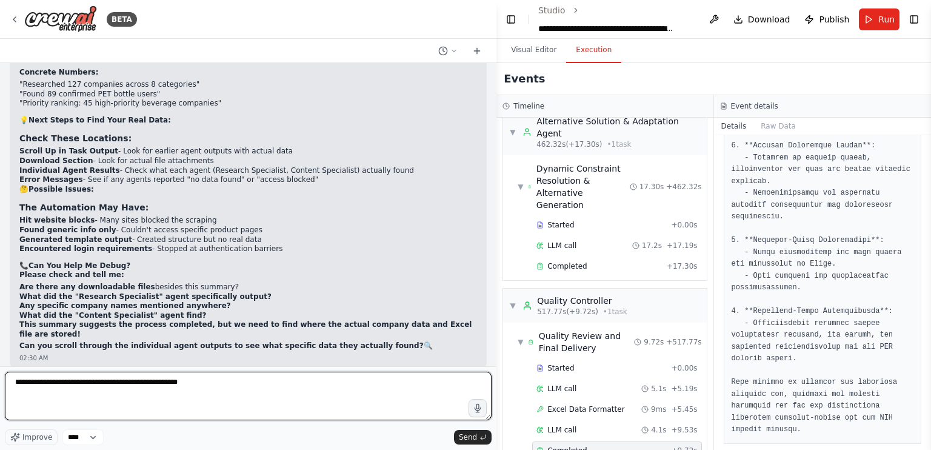
type textarea "**********"
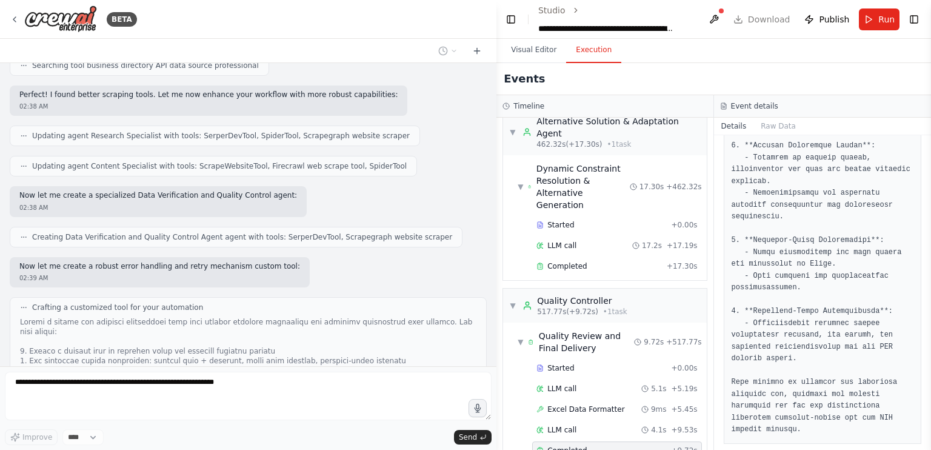
scroll to position [52216, 0]
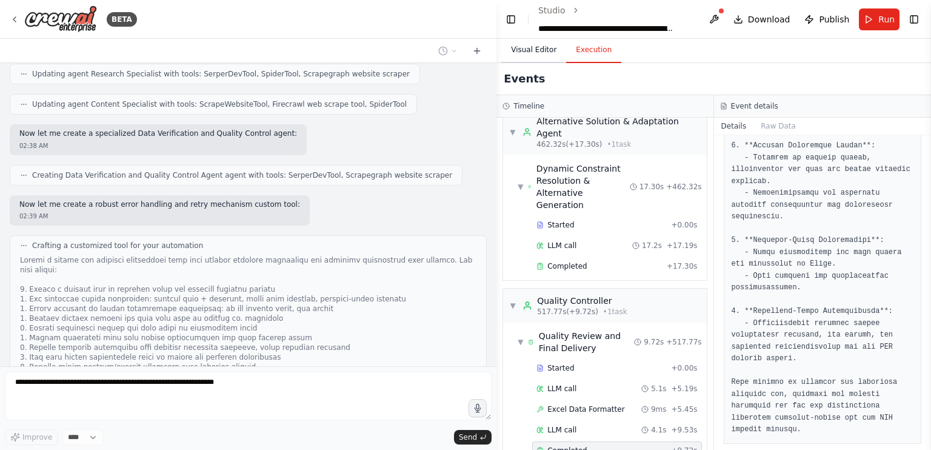
click at [533, 53] on button "Visual Editor" at bounding box center [533, 50] width 65 height 25
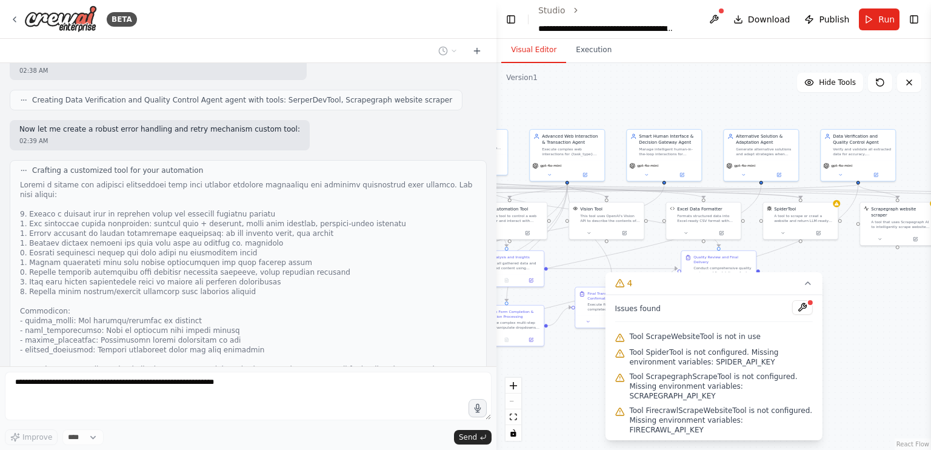
scroll to position [52321, 0]
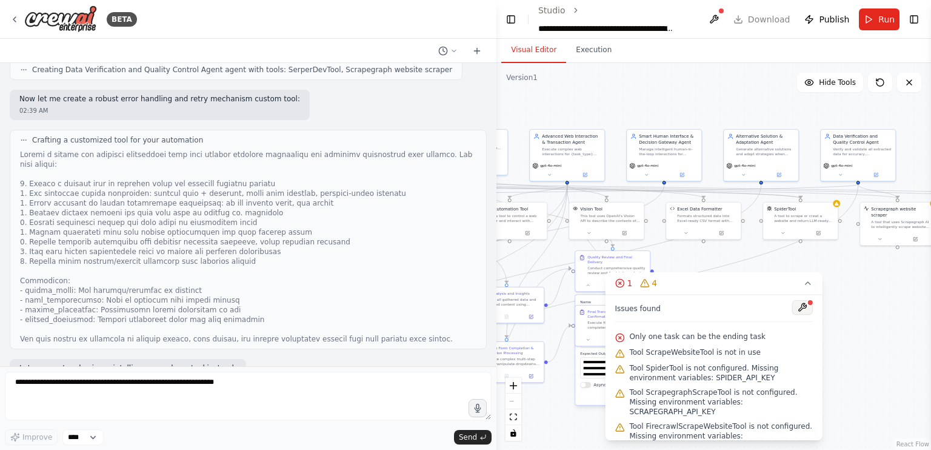
click at [805, 308] on button at bounding box center [802, 307] width 21 height 15
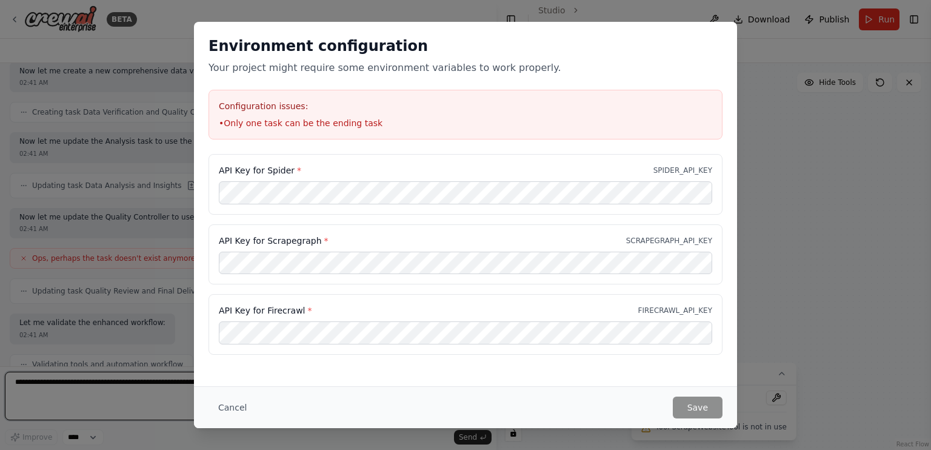
scroll to position [53116, 0]
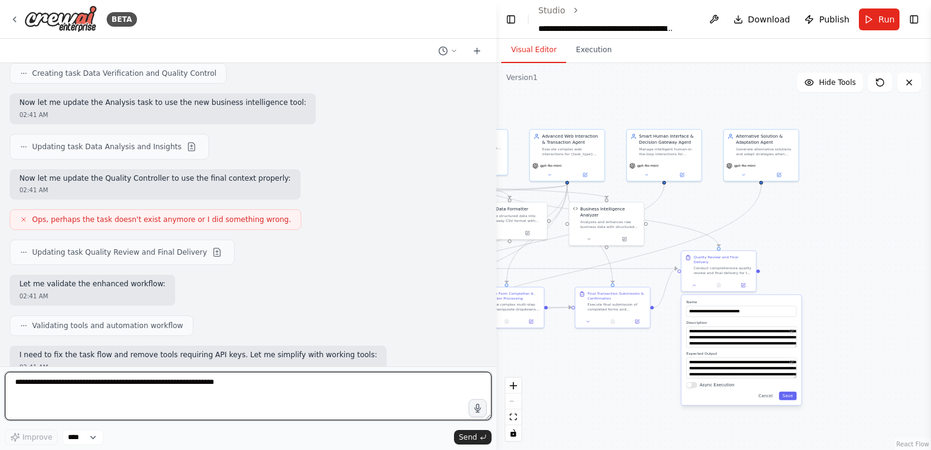
click at [279, 400] on textarea at bounding box center [248, 395] width 487 height 48
type textarea "********"
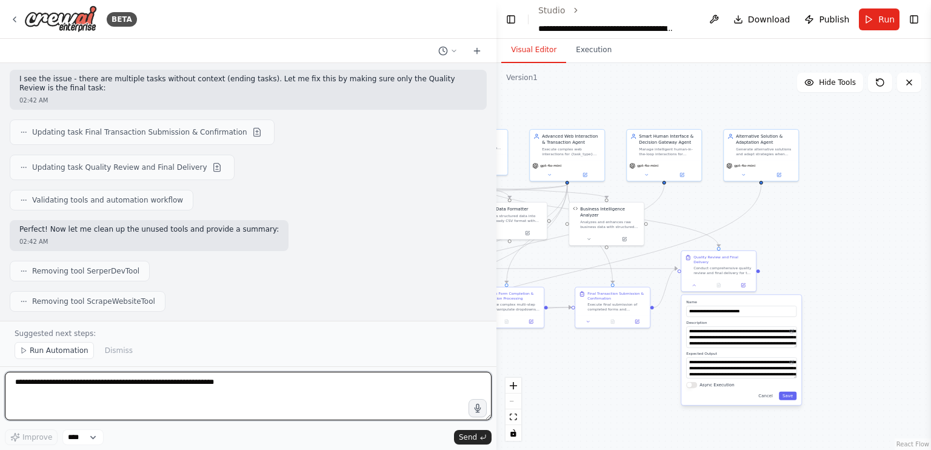
scroll to position [53874, 0]
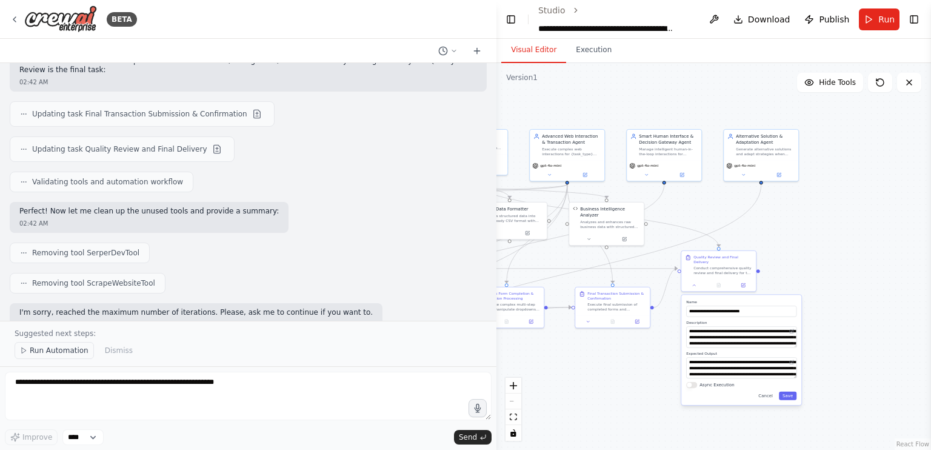
click at [49, 353] on span "Run Automation" at bounding box center [59, 350] width 59 height 10
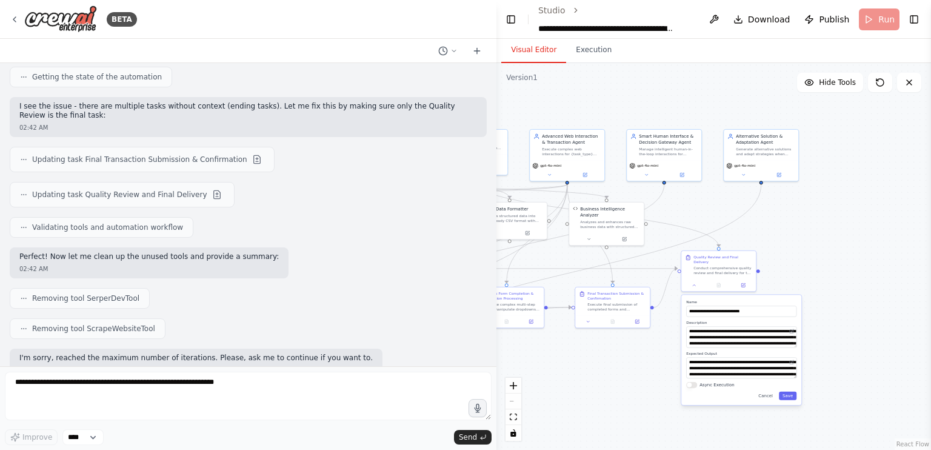
scroll to position [53739, 0]
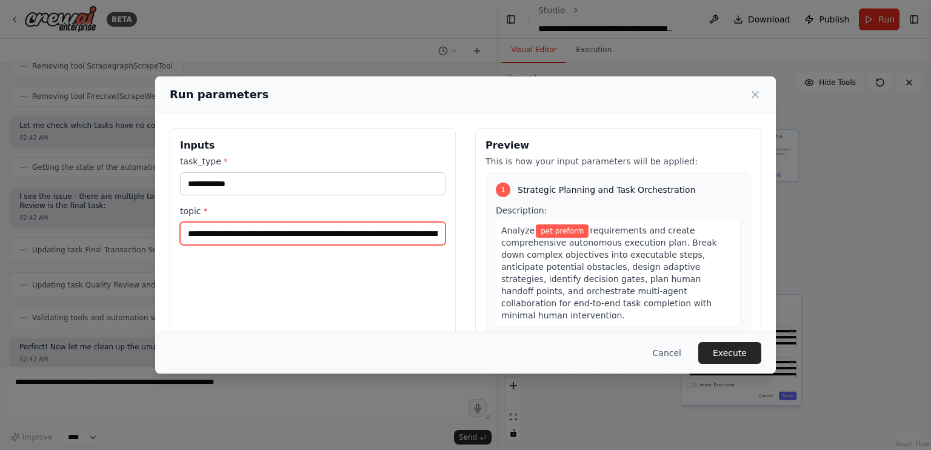
click at [354, 239] on input "topic *" at bounding box center [312, 233] width 265 height 23
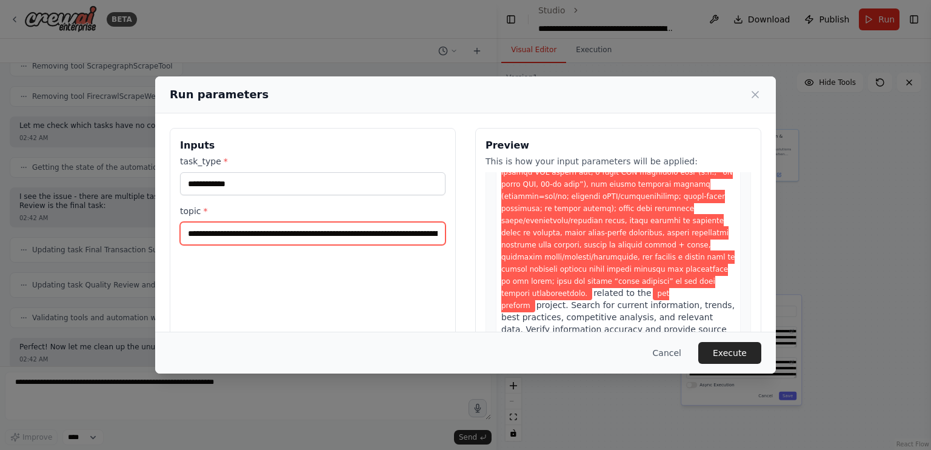
scroll to position [424, 0]
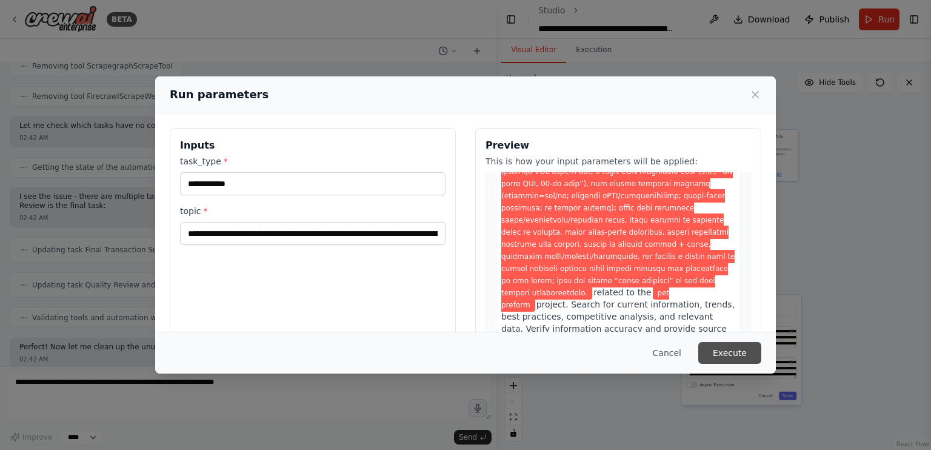
click at [731, 345] on button "Execute" at bounding box center [729, 353] width 63 height 22
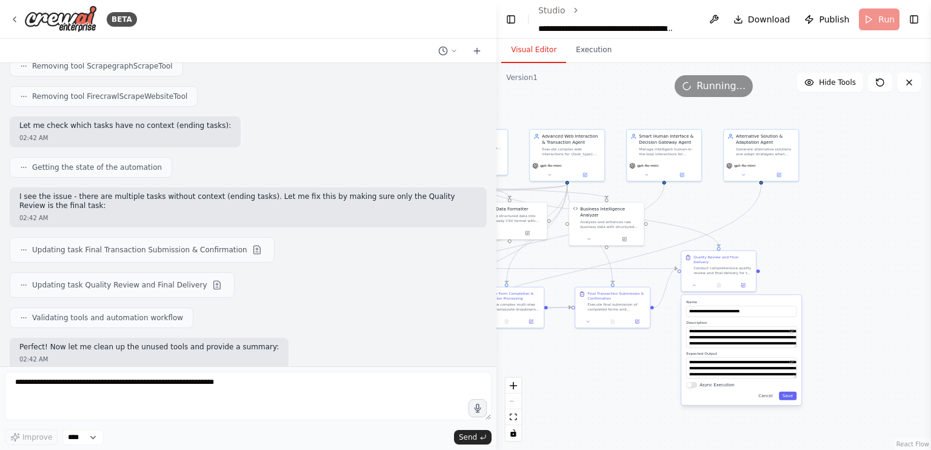
click at [793, 250] on div ".deletable-edge-delete-btn { width: 20px; height: 20px; border: 0px solid #ffff…" at bounding box center [713, 256] width 434 height 387
click at [767, 393] on button "Cancel" at bounding box center [766, 395] width 22 height 8
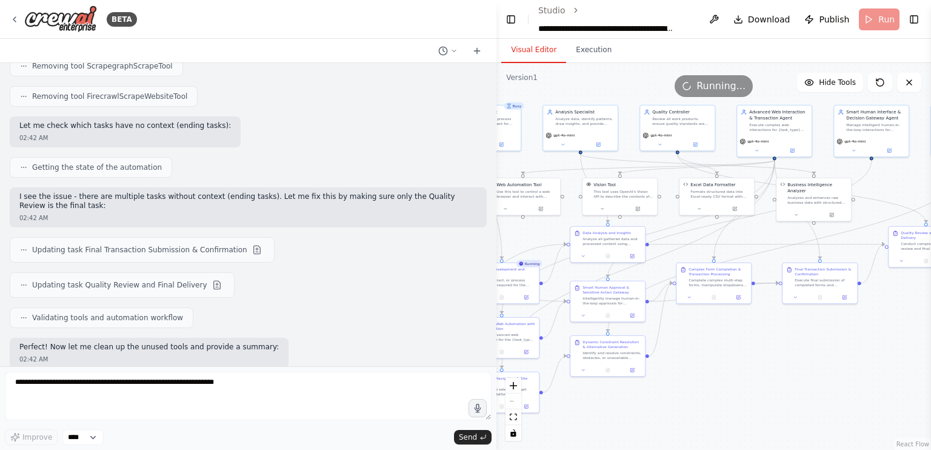
drag, startPoint x: 723, startPoint y: 378, endPoint x: 930, endPoint y: 339, distance: 210.8
click at [930, 339] on div "BETA i wnat to make an ai agent similar to chatgpt that could autnomously execu…" at bounding box center [465, 225] width 931 height 450
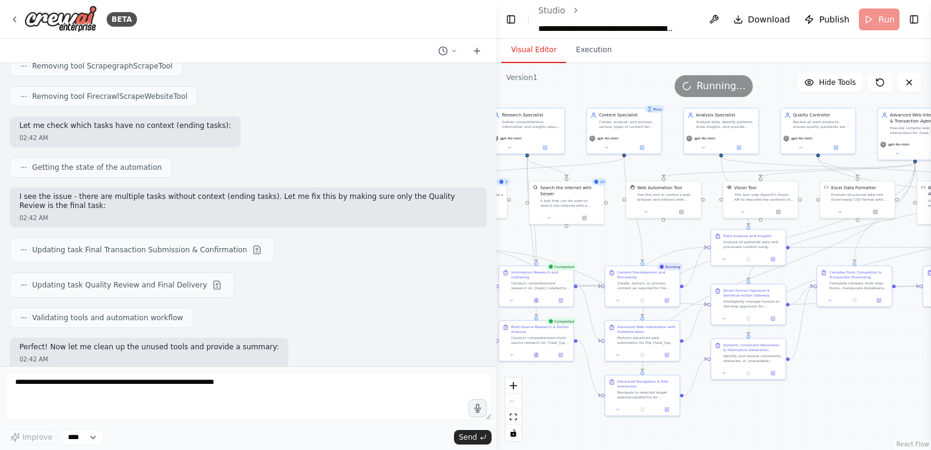
drag, startPoint x: 790, startPoint y: 373, endPoint x: 930, endPoint y: 390, distance: 141.6
click at [930, 390] on div "BETA i wnat to make an ai agent similar to chatgpt that could autnomously execu…" at bounding box center [465, 225] width 931 height 450
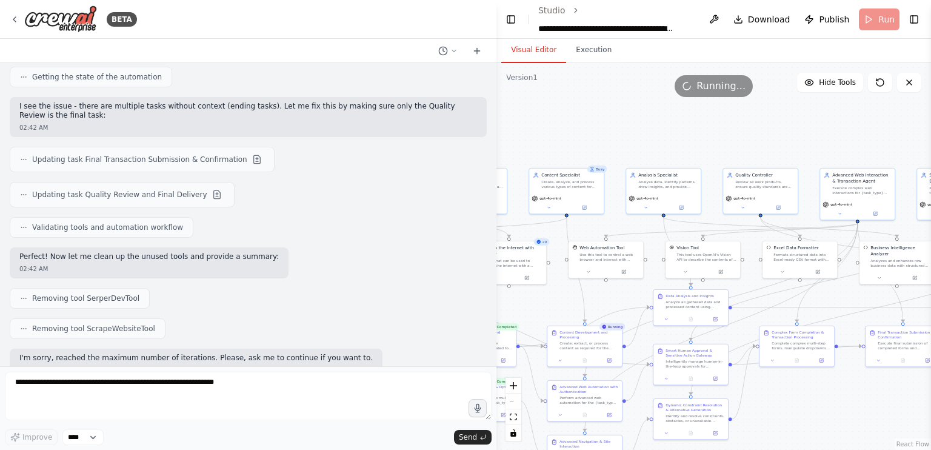
drag, startPoint x: 852, startPoint y: 342, endPoint x: 815, endPoint y: 364, distance: 42.9
click at [815, 364] on div ".deletable-edge-delete-btn { width: 20px; height: 20px; border: 0px solid #ffff…" at bounding box center [713, 256] width 434 height 387
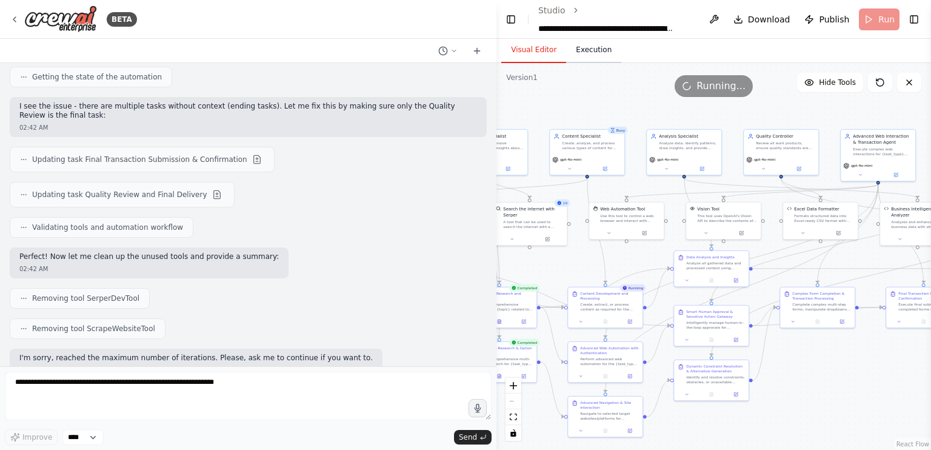
click at [591, 60] on button "Execution" at bounding box center [593, 50] width 55 height 25
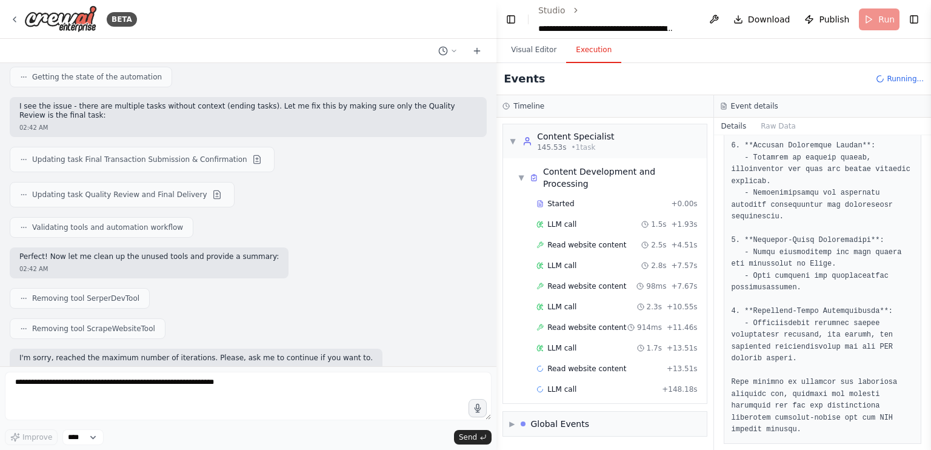
scroll to position [1769, 0]
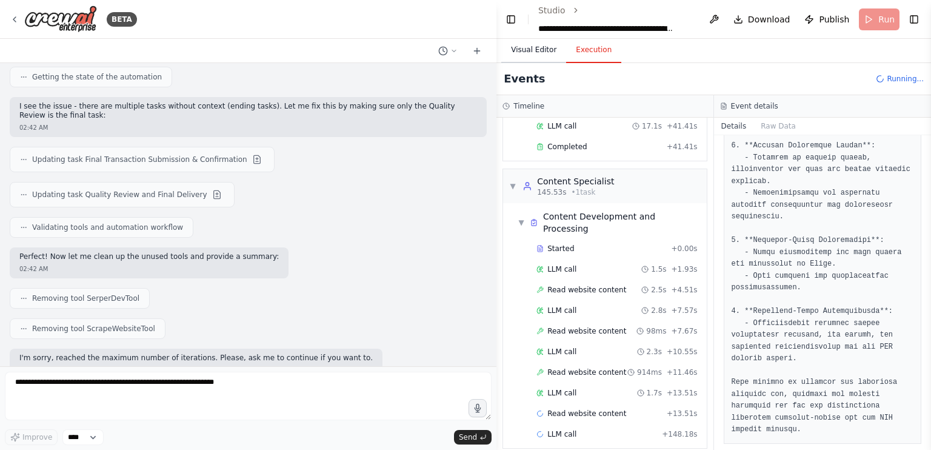
click at [523, 48] on button "Visual Editor" at bounding box center [533, 50] width 65 height 25
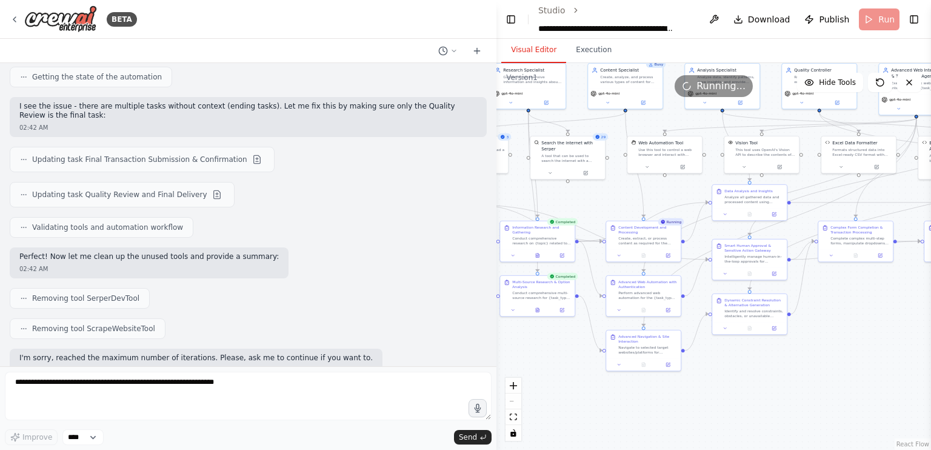
drag, startPoint x: 892, startPoint y: 369, endPoint x: 930, endPoint y: 304, distance: 75.8
click at [930, 304] on div "BETA i wnat to make an ai agent similar to chatgpt that could autnomously execu…" at bounding box center [465, 225] width 931 height 450
click at [541, 313] on div at bounding box center [537, 309] width 75 height 12
click at [541, 308] on button at bounding box center [537, 308] width 25 height 7
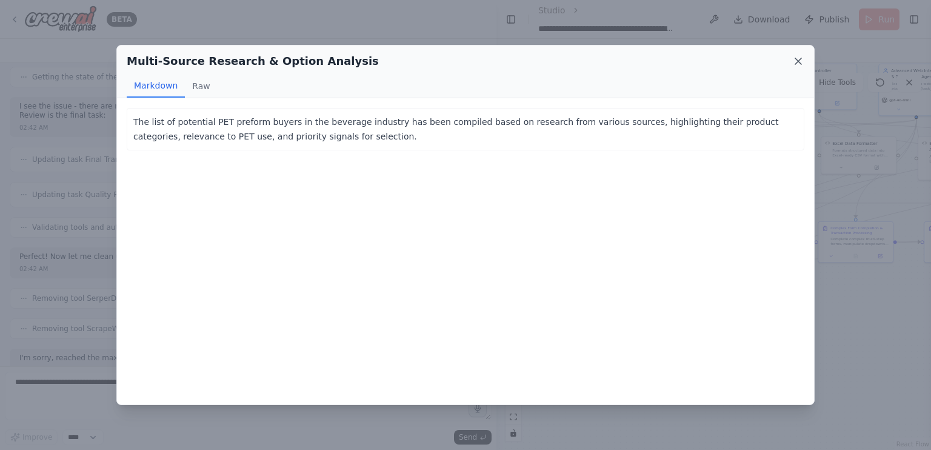
click at [796, 60] on icon at bounding box center [798, 61] width 12 height 12
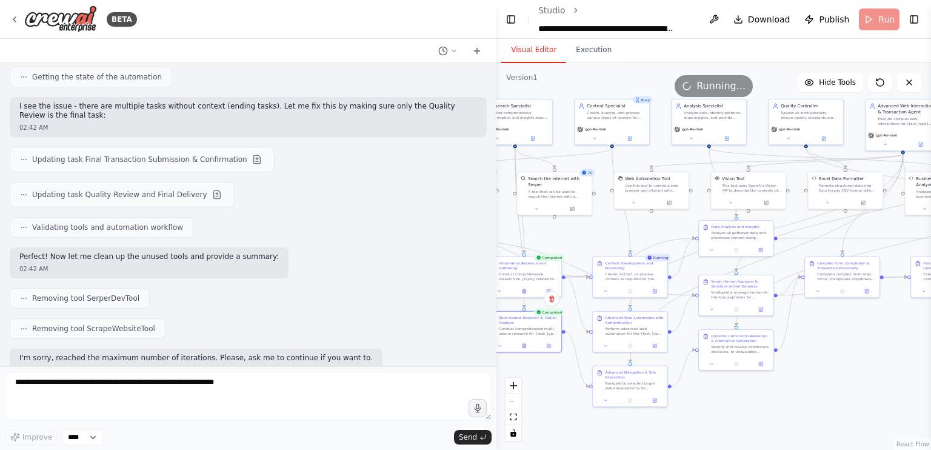
drag, startPoint x: 888, startPoint y: 327, endPoint x: 874, endPoint y: 362, distance: 37.6
click at [874, 362] on div ".deletable-edge-delete-btn { width: 20px; height: 20px; border: 0px solid #ffff…" at bounding box center [713, 256] width 434 height 387
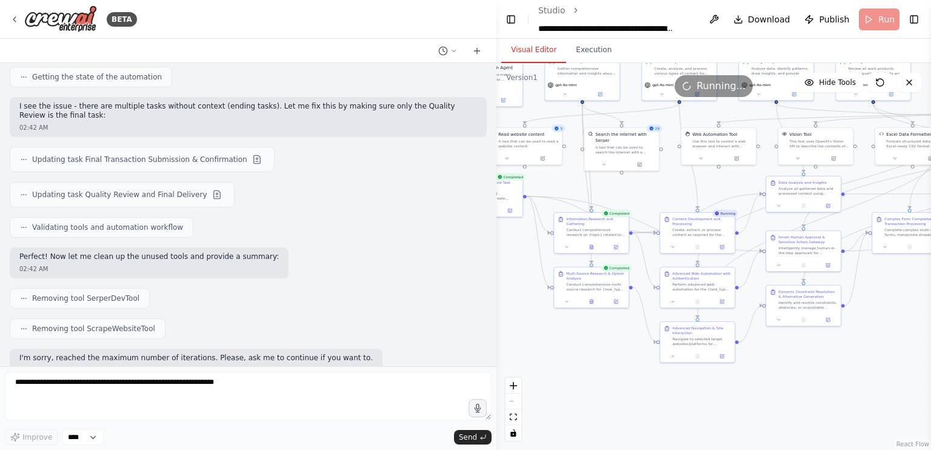
drag, startPoint x: 863, startPoint y: 349, endPoint x: 930, endPoint y: 305, distance: 80.5
click at [930, 305] on div "BETA i wnat to make an ai agent similar to chatgpt that could autnomously execu…" at bounding box center [465, 225] width 931 height 450
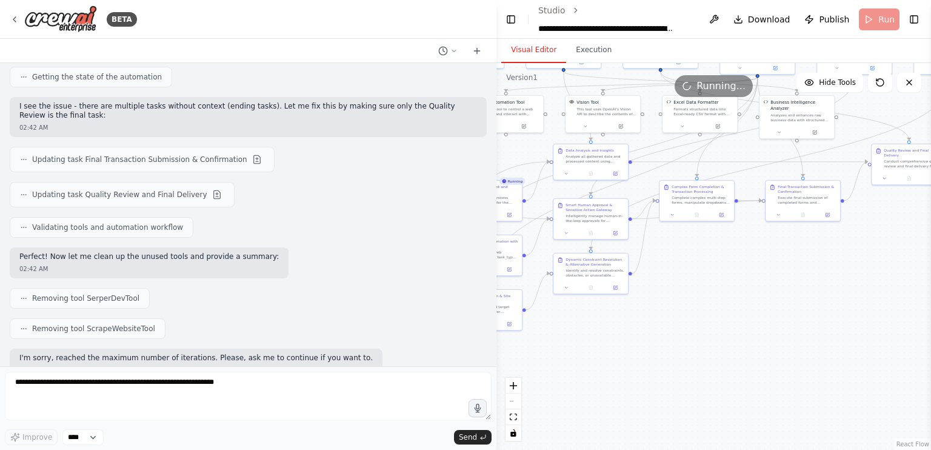
drag, startPoint x: 784, startPoint y: 386, endPoint x: 571, endPoint y: 354, distance: 215.1
click at [571, 354] on div ".deletable-edge-delete-btn { width: 20px; height: 20px; border: 0px solid #ffff…" at bounding box center [713, 256] width 434 height 387
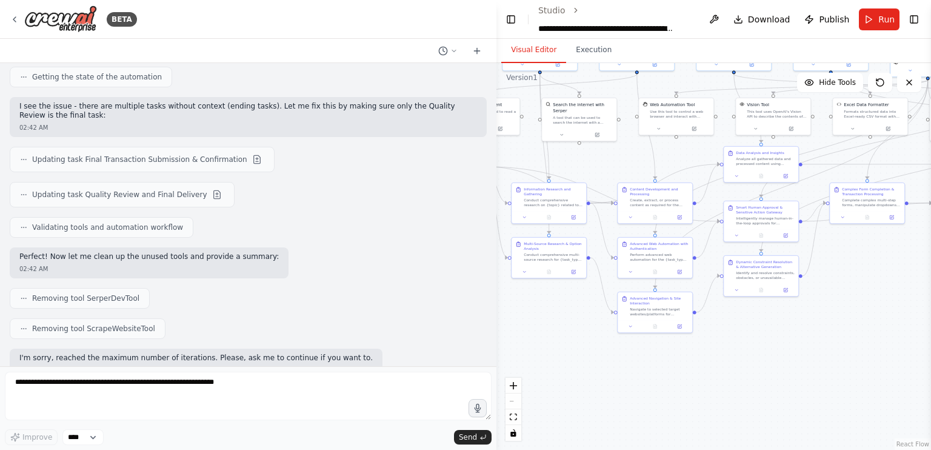
drag, startPoint x: 760, startPoint y: 325, endPoint x: 930, endPoint y: 354, distance: 172.7
click at [930, 354] on div "BETA i wnat to make an ai agent similar to chatgpt that could autnomously execu…" at bounding box center [465, 225] width 931 height 450
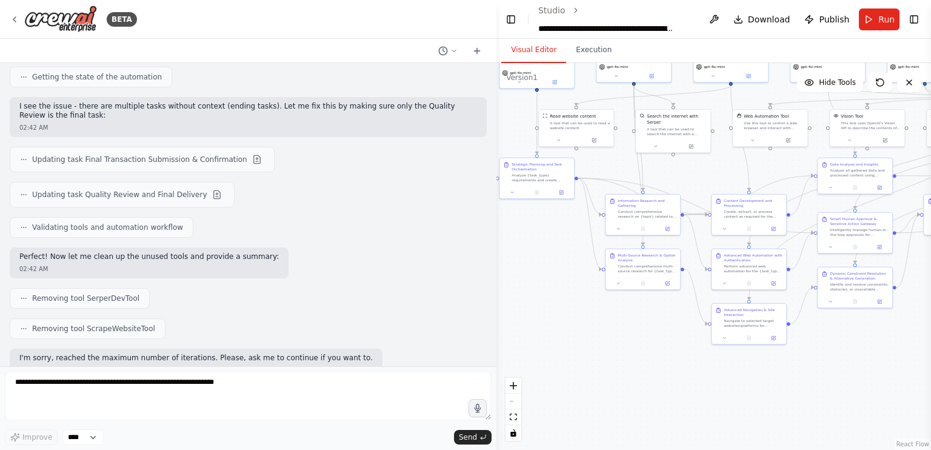
drag, startPoint x: 836, startPoint y: 370, endPoint x: 930, endPoint y: 354, distance: 95.1
click at [930, 354] on div "BETA i wnat to make an ai agent similar to chatgpt that could autnomously execu…" at bounding box center [465, 225] width 931 height 450
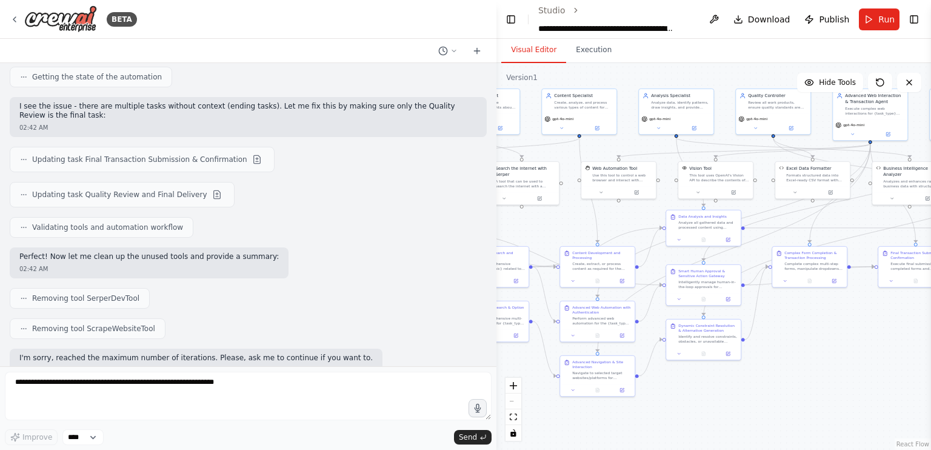
drag, startPoint x: 556, startPoint y: 334, endPoint x: 404, endPoint y: 386, distance: 160.2
click at [404, 386] on div "BETA i wnat to make an ai agent similar to chatgpt that could autnomously execu…" at bounding box center [465, 225] width 931 height 450
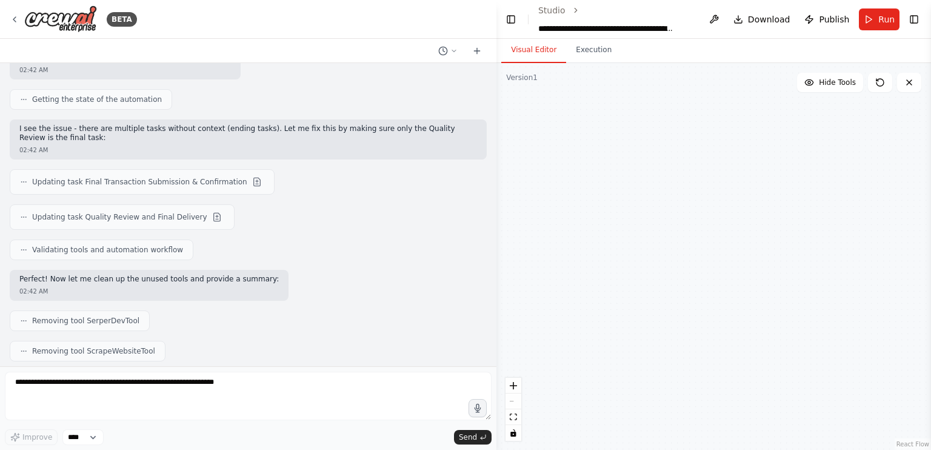
scroll to position [53829, 0]
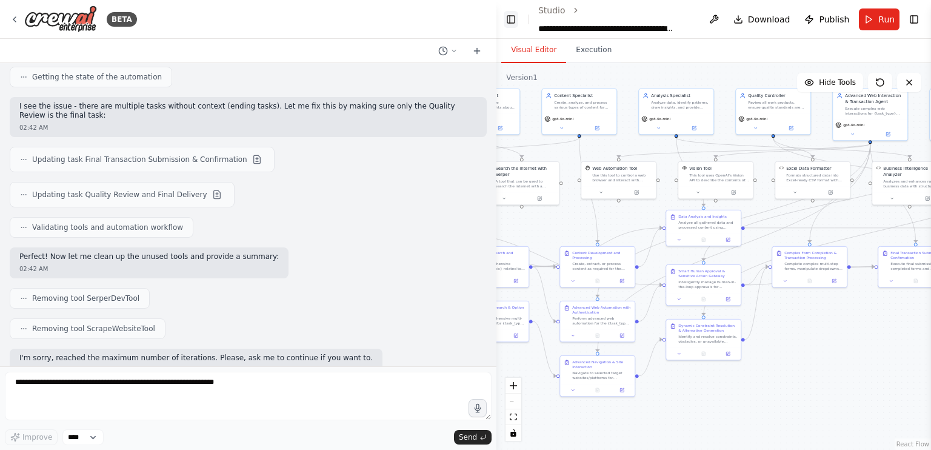
click at [507, 14] on button "Toggle Left Sidebar" at bounding box center [511, 19] width 15 height 17
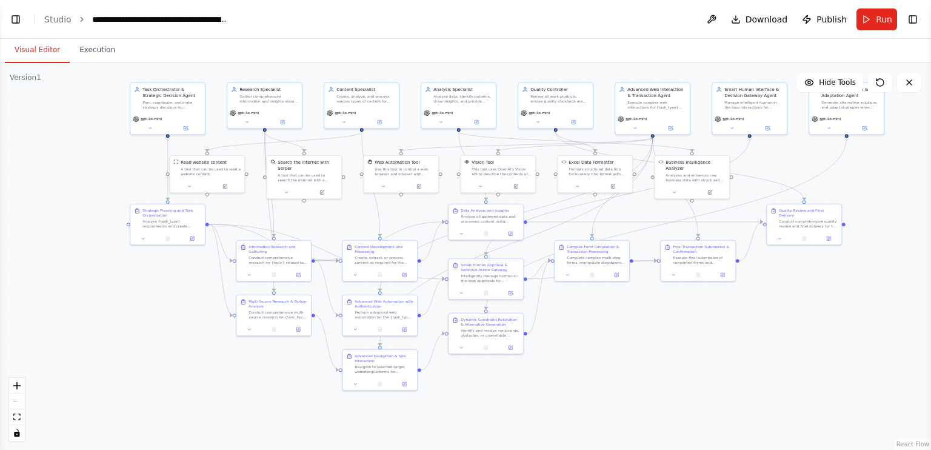
drag, startPoint x: 511, startPoint y: 300, endPoint x: 790, endPoint y: 275, distance: 279.8
click at [790, 275] on div ".deletable-edge-delete-btn { width: 20px; height: 20px; border: 0px solid #ffff…" at bounding box center [465, 256] width 931 height 387
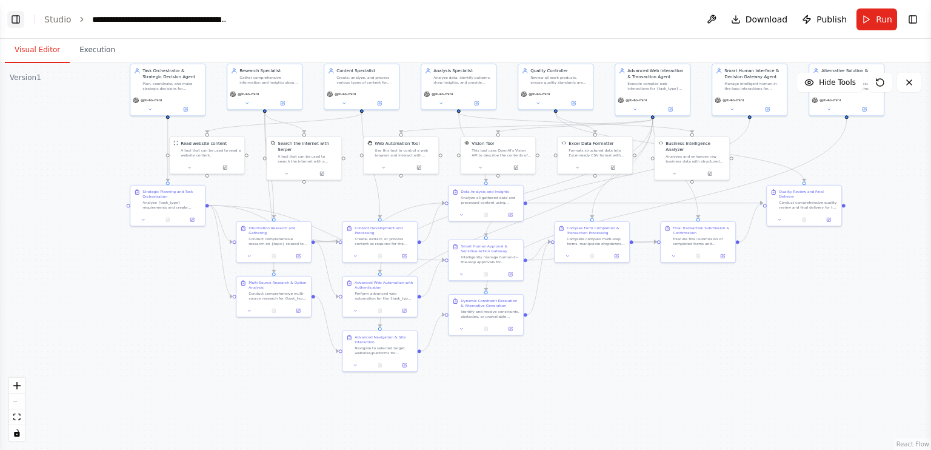
click at [11, 13] on button "Toggle Left Sidebar" at bounding box center [15, 19] width 17 height 17
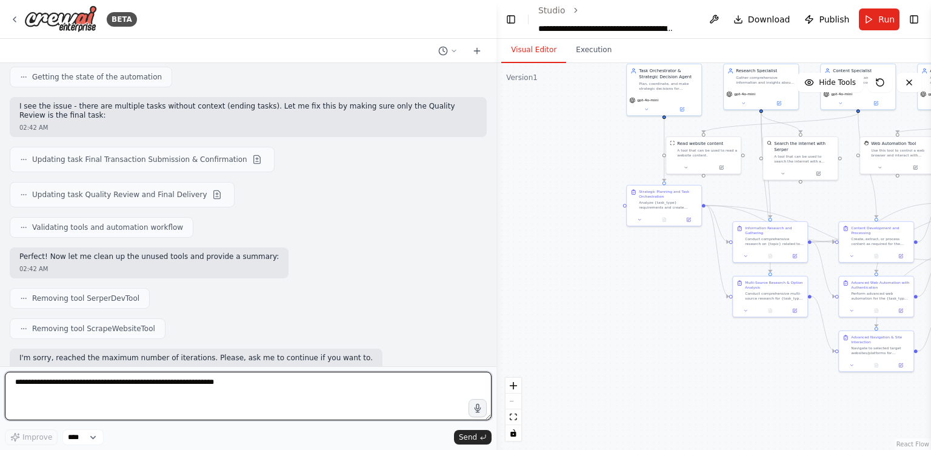
click at [164, 385] on textarea at bounding box center [248, 395] width 487 height 48
type textarea "**********"
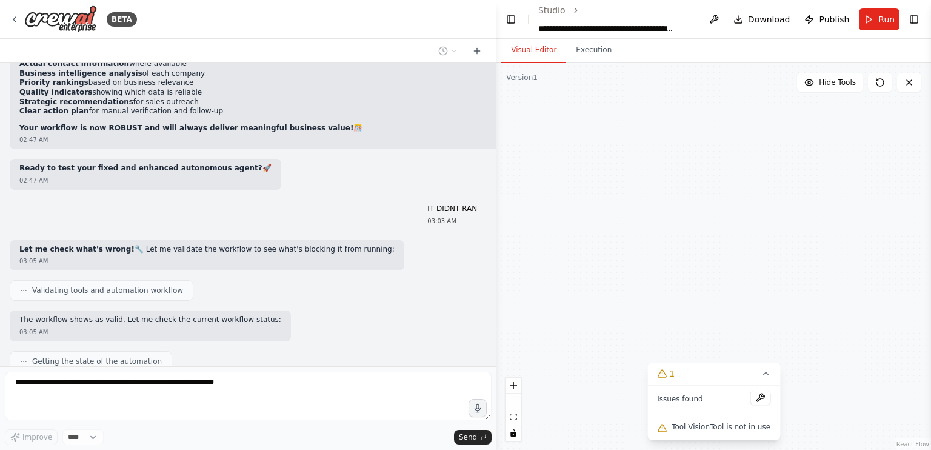
scroll to position [54761, 0]
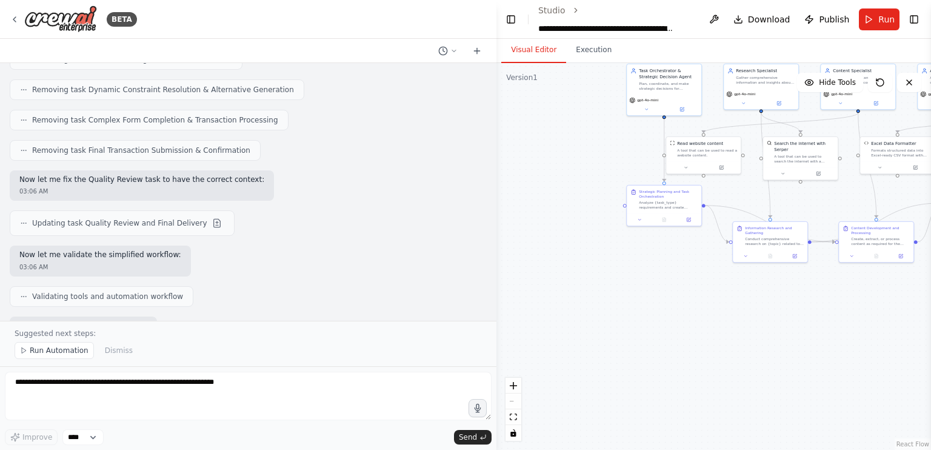
drag, startPoint x: 178, startPoint y: 253, endPoint x: 248, endPoint y: 218, distance: 79.1
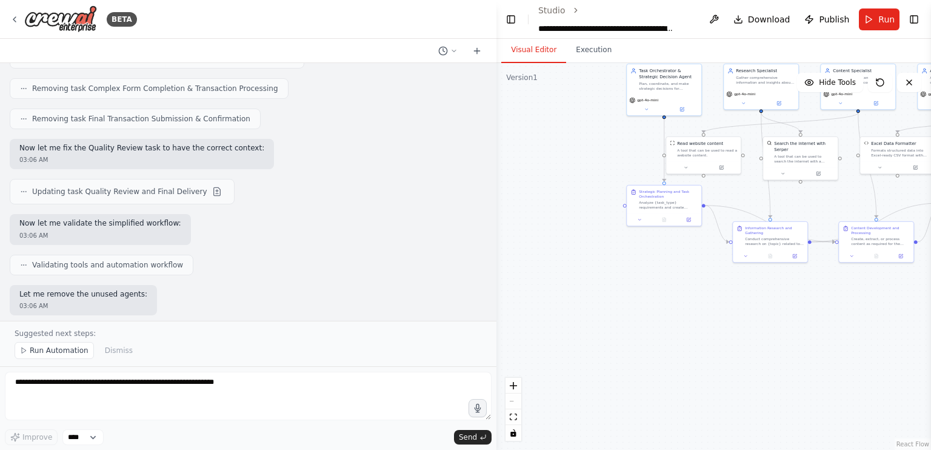
drag, startPoint x: 284, startPoint y: 297, endPoint x: 307, endPoint y: 249, distance: 53.4
click at [307, 249] on div "i wnat to make an ai agent similar to chatgpt that could autnomously execute th…" at bounding box center [248, 192] width 496 height 258
click at [493, 310] on div at bounding box center [493, 225] width 5 height 450
drag, startPoint x: 376, startPoint y: 181, endPoint x: 357, endPoint y: 158, distance: 29.7
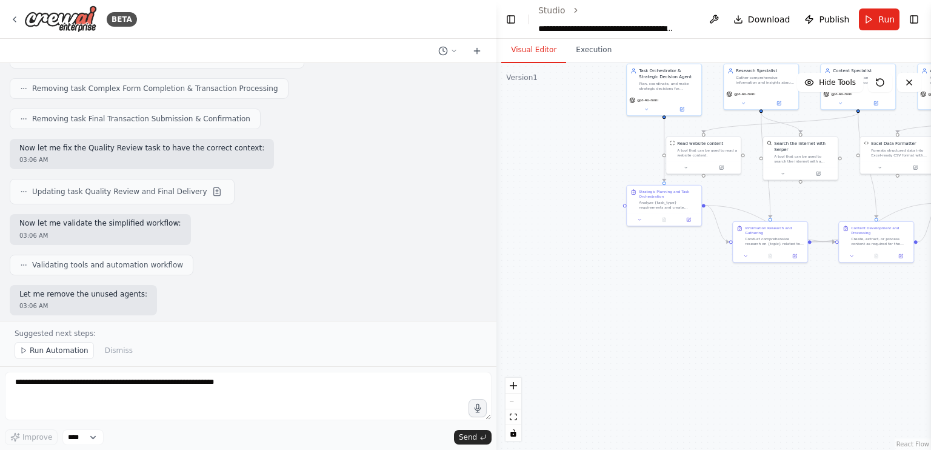
click at [880, 25] on button "Run" at bounding box center [879, 19] width 41 height 22
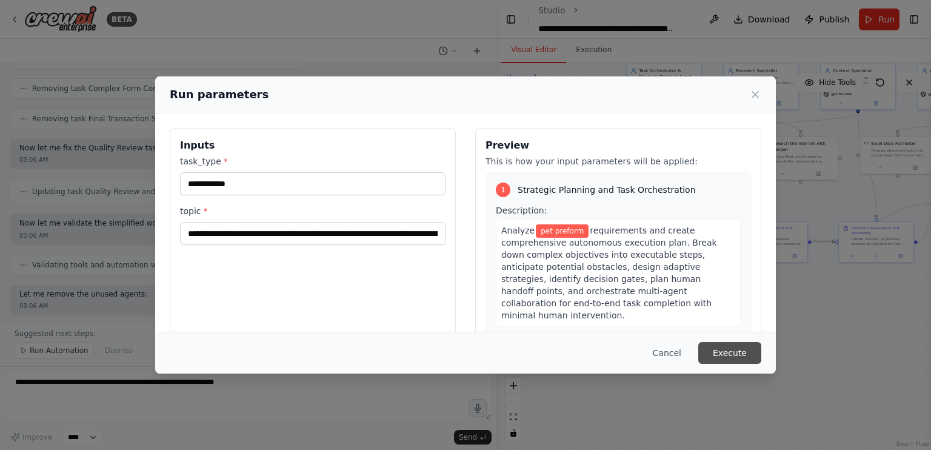
click at [740, 353] on button "Execute" at bounding box center [729, 353] width 63 height 22
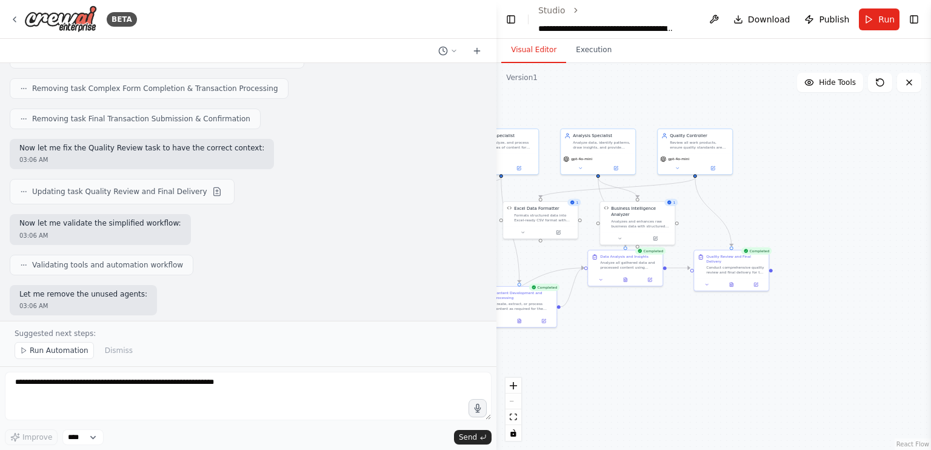
drag, startPoint x: 693, startPoint y: 385, endPoint x: 336, endPoint y: 450, distance: 362.8
click at [336, 449] on div "BETA i wnat to make an ai agent similar to chatgpt that could autnomously execu…" at bounding box center [465, 225] width 931 height 450
click at [734, 279] on button at bounding box center [731, 282] width 25 height 7
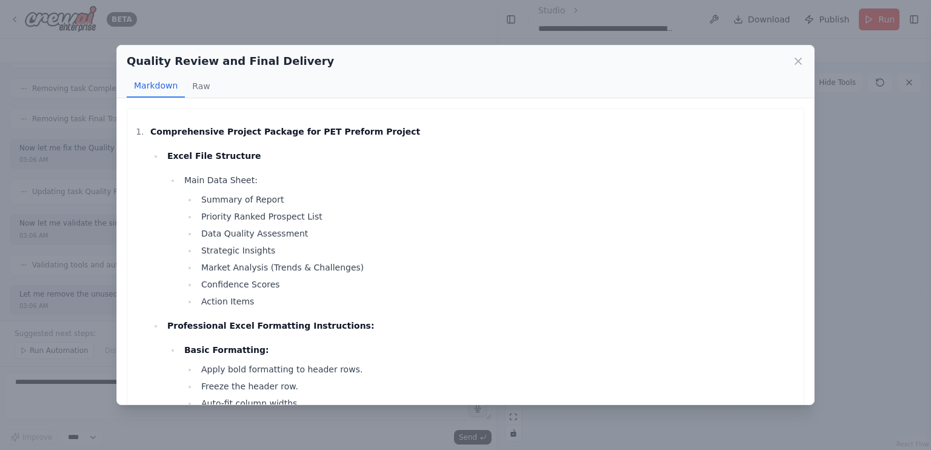
click at [576, 15] on div "Quality Review and Final Delivery Markdown Raw Comprehensive Project Package fo…" at bounding box center [465, 225] width 931 height 450
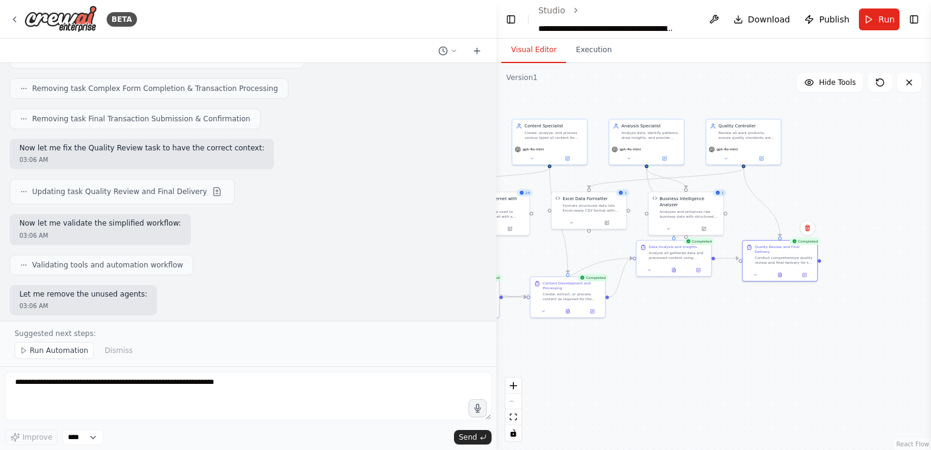
drag, startPoint x: 758, startPoint y: 334, endPoint x: 807, endPoint y: 324, distance: 49.4
click at [807, 324] on div ".deletable-edge-delete-btn { width: 20px; height: 20px; border: 0px solid #ffff…" at bounding box center [713, 256] width 434 height 387
click at [802, 271] on icon at bounding box center [804, 273] width 5 height 5
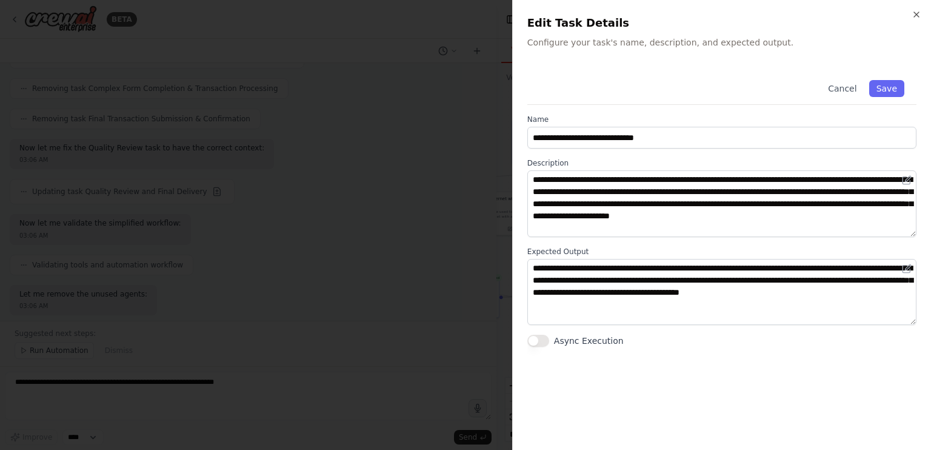
click at [383, 252] on div at bounding box center [465, 225] width 931 height 450
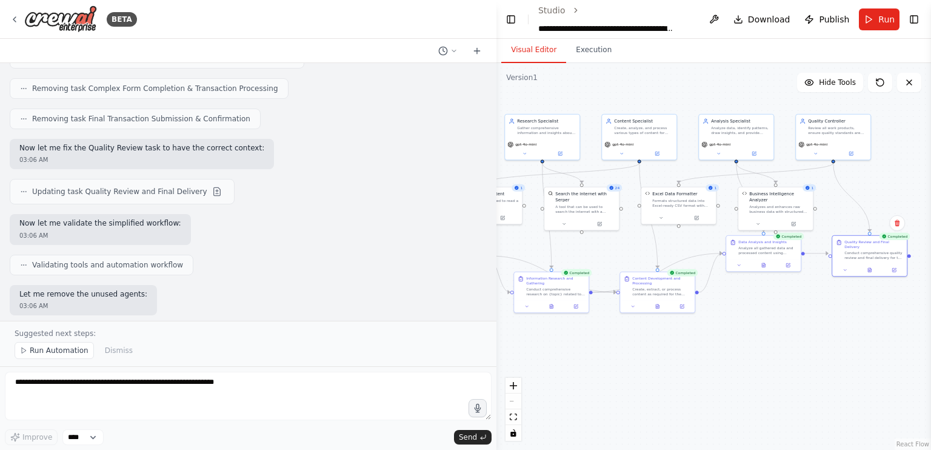
drag, startPoint x: 662, startPoint y: 358, endPoint x: 751, endPoint y: 353, distance: 89.8
click at [751, 353] on div ".deletable-edge-delete-btn { width: 20px; height: 20px; border: 0px solid #ffff…" at bounding box center [713, 256] width 434 height 387
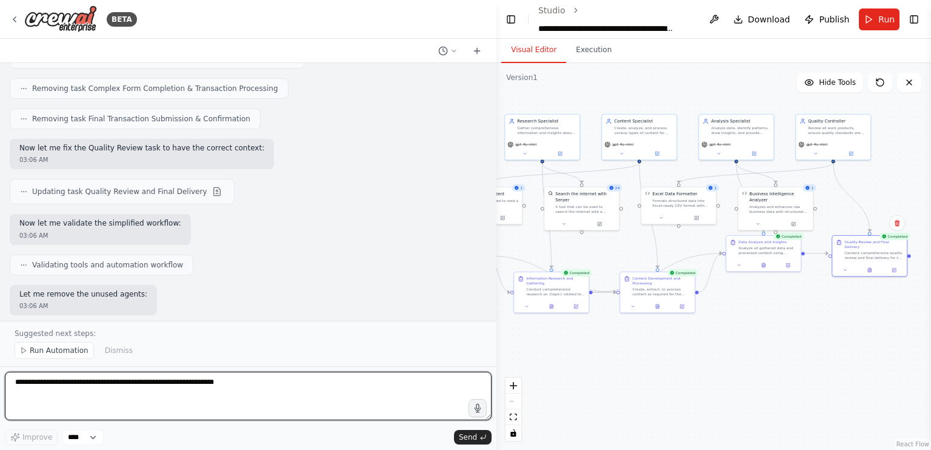
click at [215, 397] on textarea at bounding box center [248, 395] width 487 height 48
type textarea "**********"
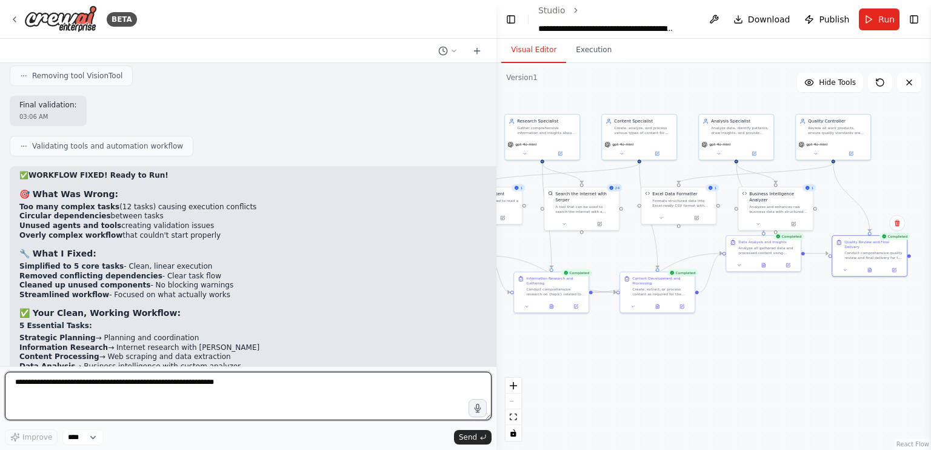
scroll to position [55760, 0]
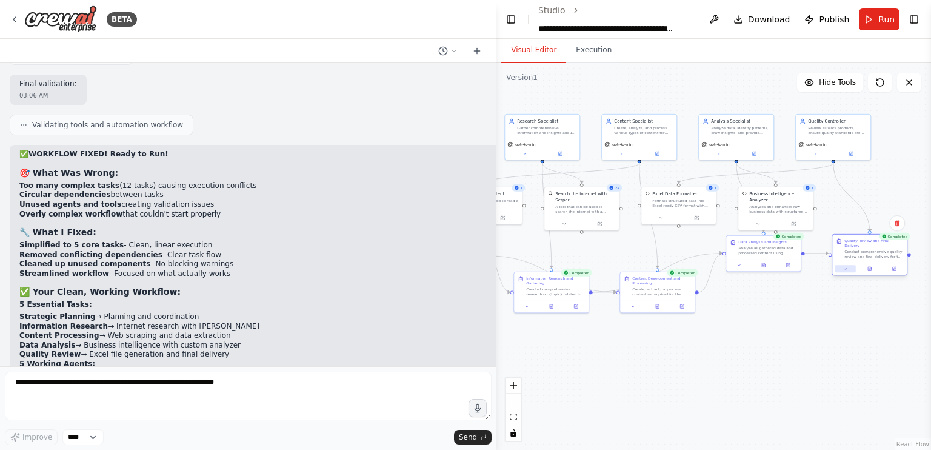
click at [847, 266] on icon at bounding box center [845, 268] width 5 height 5
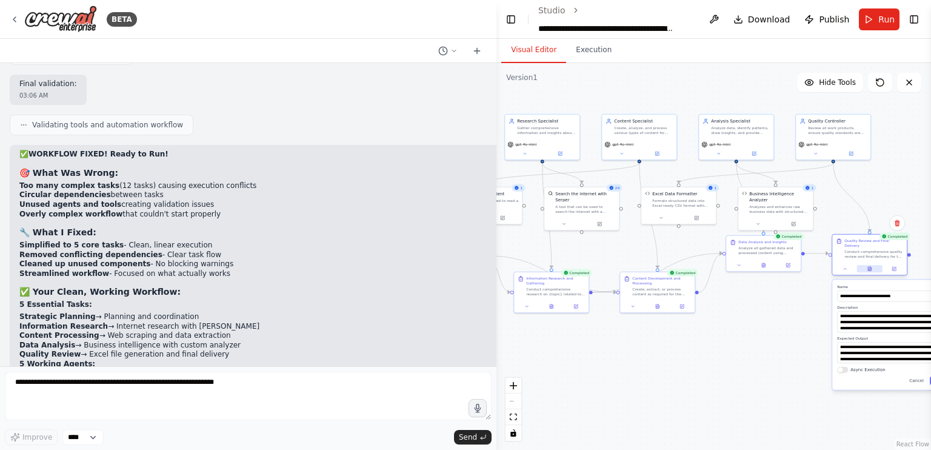
click at [865, 266] on button at bounding box center [869, 268] width 25 height 7
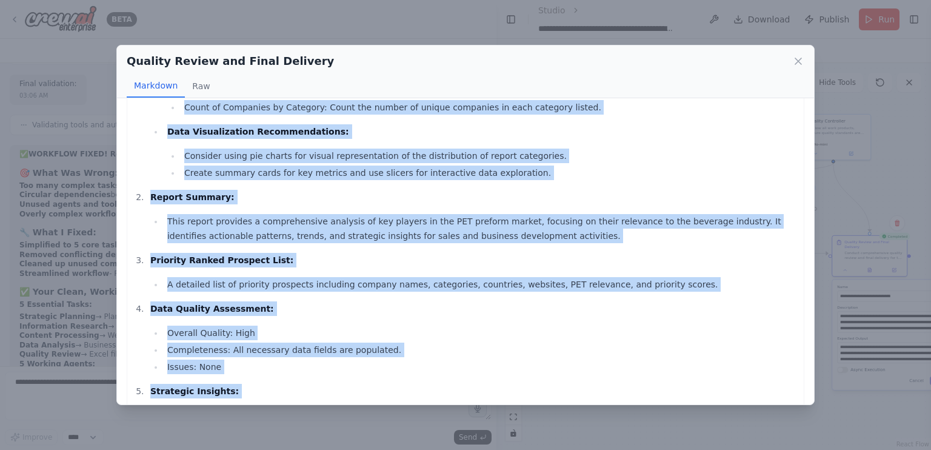
scroll to position [761, 0]
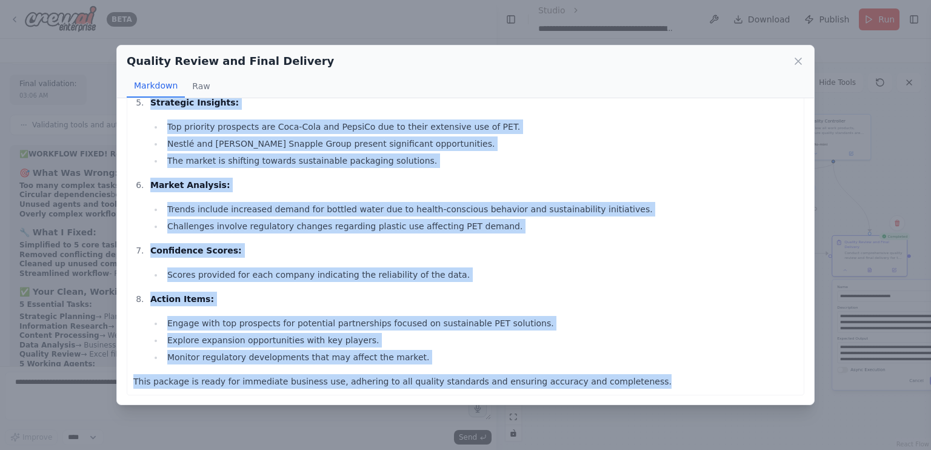
drag, startPoint x: 147, startPoint y: 132, endPoint x: 634, endPoint y: 374, distance: 544.7
copy div "Comprehensive Project Package for PET Preform Project Excel File Structure Main…"
click at [797, 62] on icon at bounding box center [798, 61] width 6 height 6
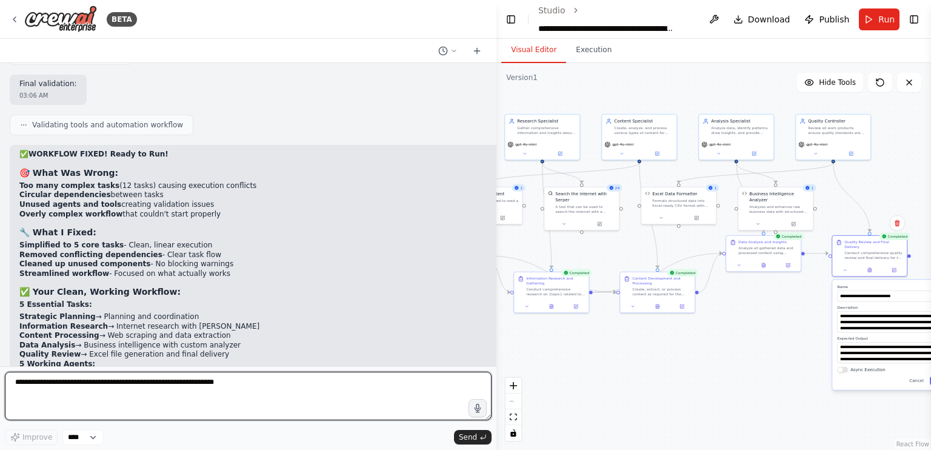
click at [250, 388] on textarea at bounding box center [248, 395] width 487 height 48
paste textarea "**********"
type textarea "**********"
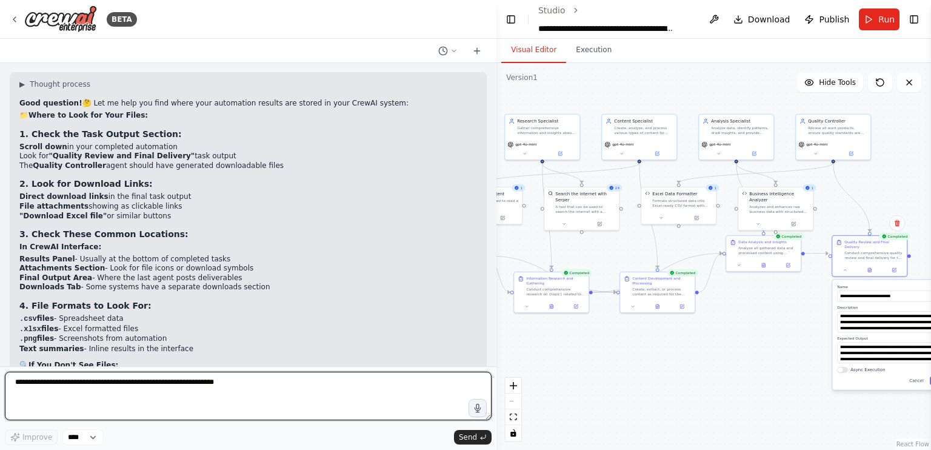
scroll to position [56268, 0]
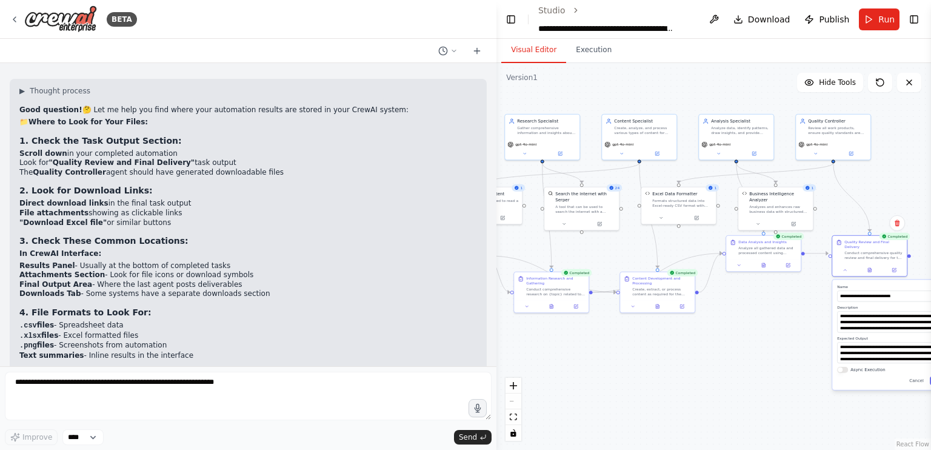
drag, startPoint x: 344, startPoint y: 222, endPoint x: 373, endPoint y: 212, distance: 30.7
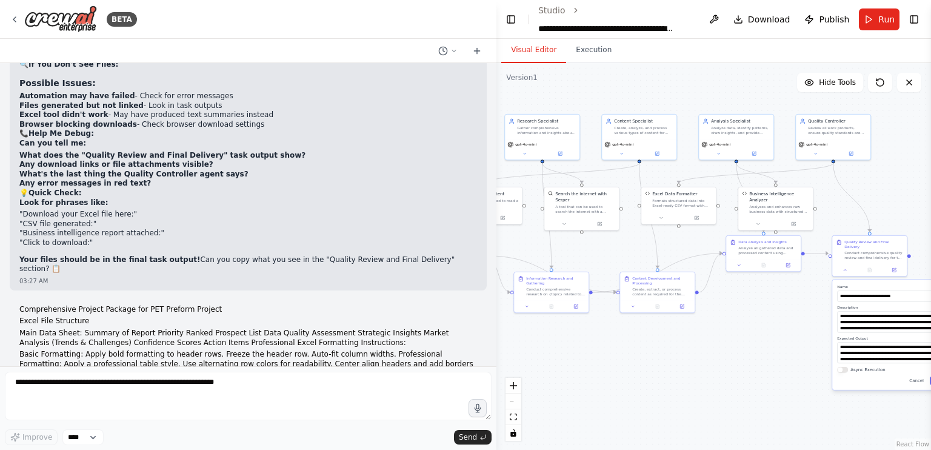
scroll to position [56604, 0]
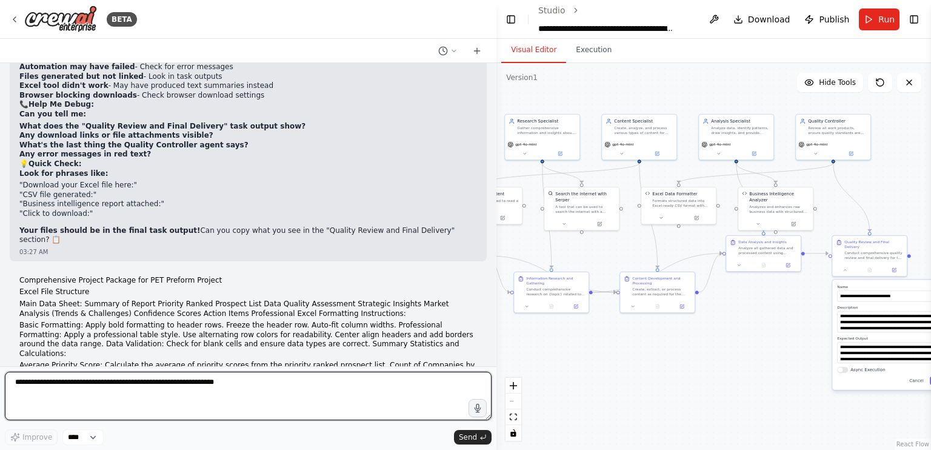
click at [171, 390] on textarea at bounding box center [248, 395] width 487 height 48
type textarea "**********"
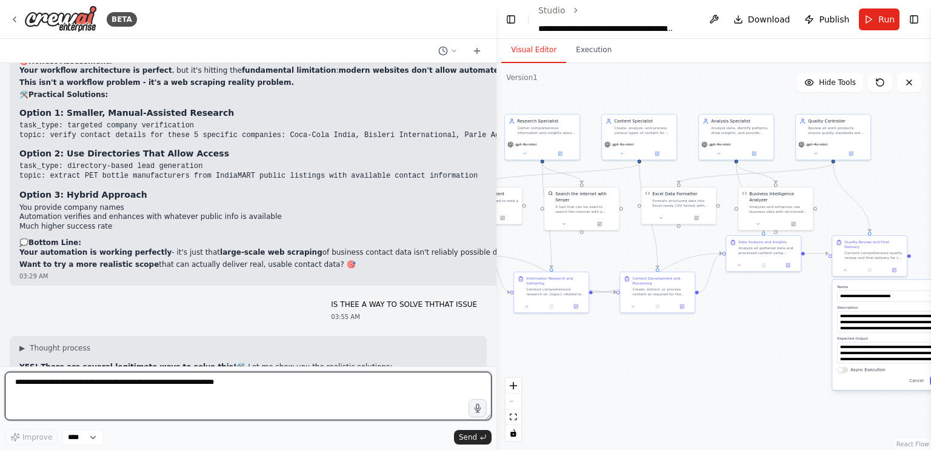
scroll to position [57433, 0]
type textarea "**********"
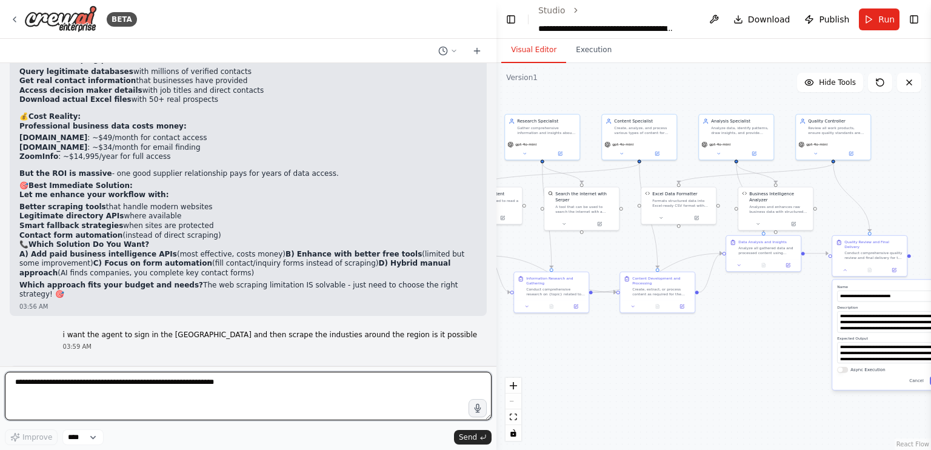
scroll to position [58243, 0]
click at [119, 390] on textarea at bounding box center [248, 395] width 487 height 48
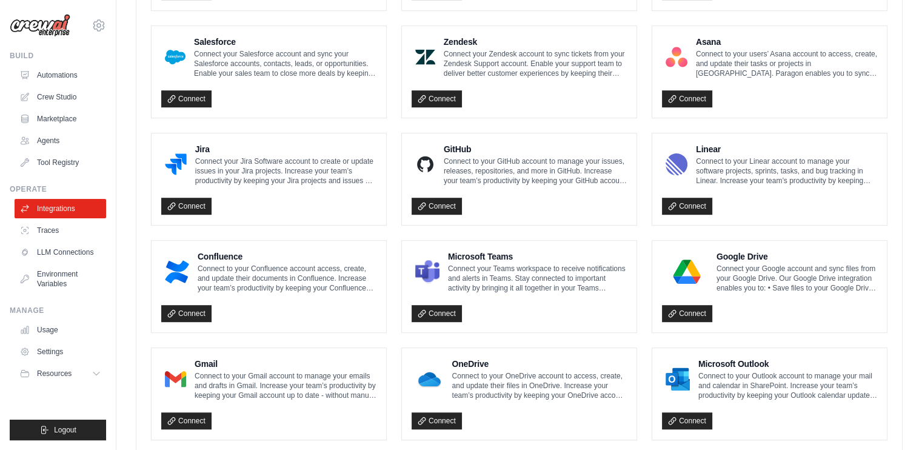
scroll to position [659, 0]
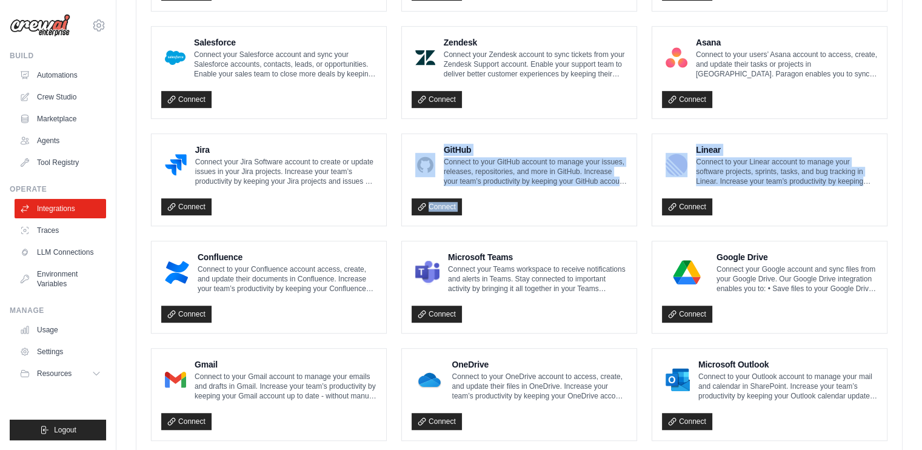
drag, startPoint x: 395, startPoint y: 169, endPoint x: 930, endPoint y: 185, distance: 535.3
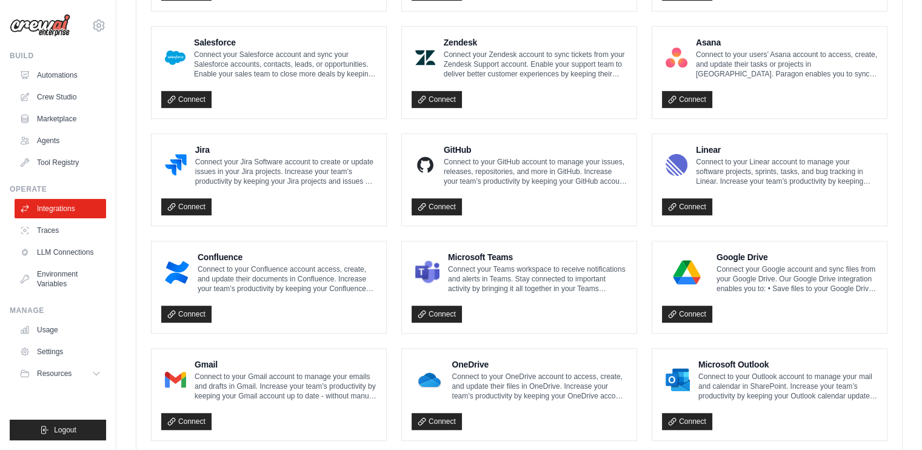
click at [813, 213] on div "Connect" at bounding box center [769, 203] width 215 height 25
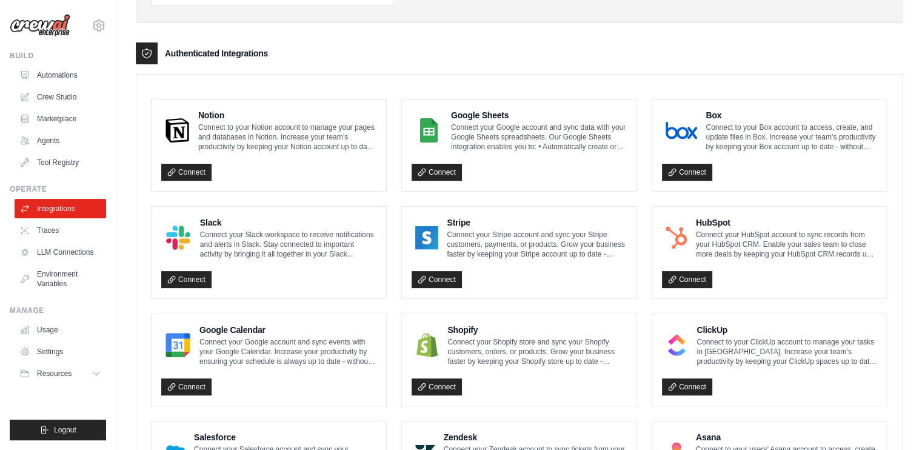
scroll to position [0, 0]
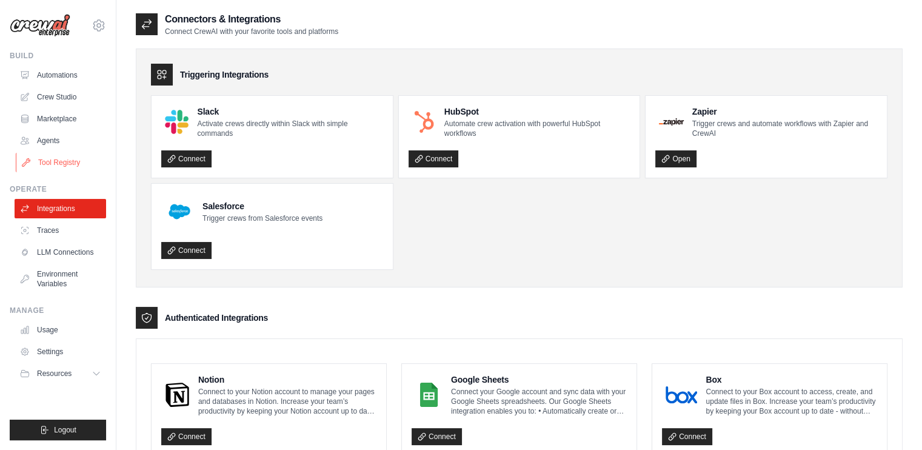
click at [55, 157] on link "Tool Registry" at bounding box center [62, 162] width 92 height 19
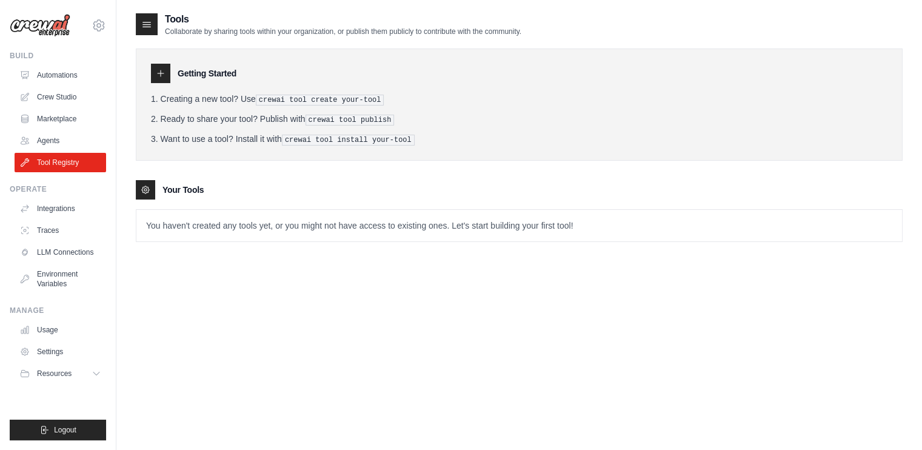
click at [160, 79] on div at bounding box center [160, 73] width 19 height 19
click at [160, 70] on icon at bounding box center [161, 73] width 6 height 6
click at [165, 81] on div at bounding box center [160, 73] width 19 height 19
click at [165, 73] on div at bounding box center [160, 73] width 19 height 19
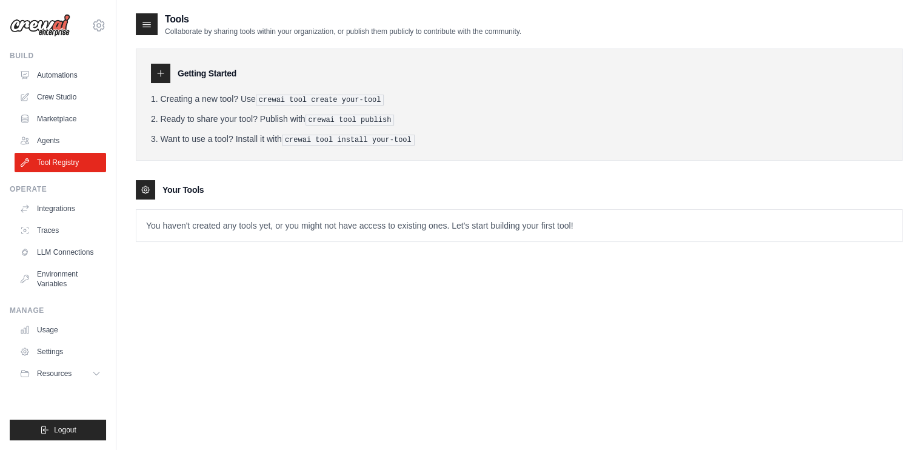
click at [165, 73] on div at bounding box center [160, 73] width 19 height 19
click at [208, 210] on p "You haven't created any tools yet, or you might not have access to existing one…" at bounding box center [518, 226] width 765 height 32
click at [148, 21] on icon at bounding box center [147, 24] width 12 height 12
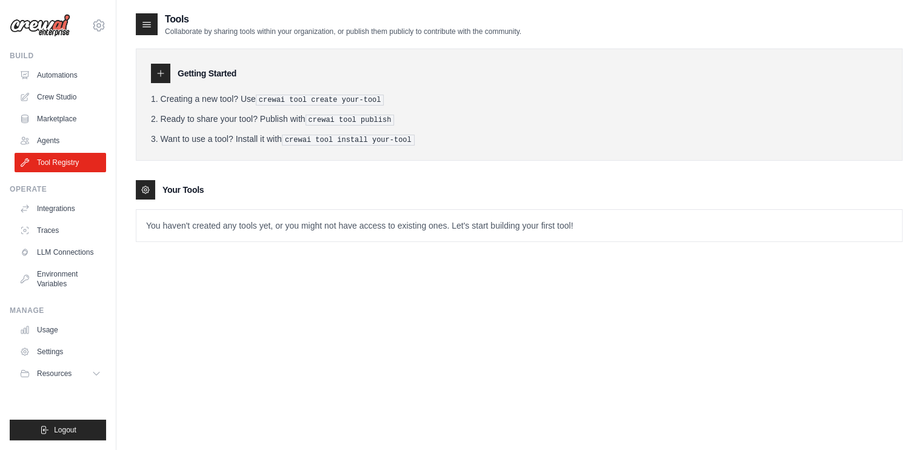
click at [146, 14] on div at bounding box center [147, 24] width 22 height 22
click at [41, 144] on link "Agents" at bounding box center [62, 140] width 92 height 19
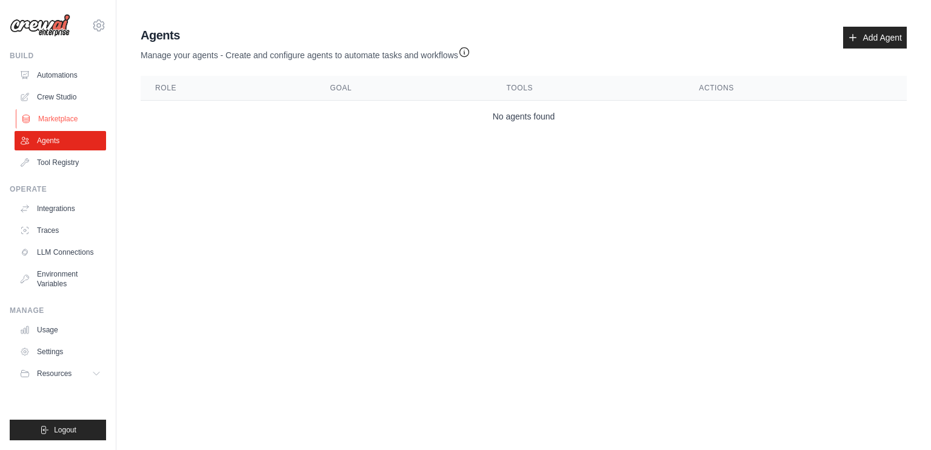
click at [57, 110] on link "Marketplace" at bounding box center [62, 118] width 92 height 19
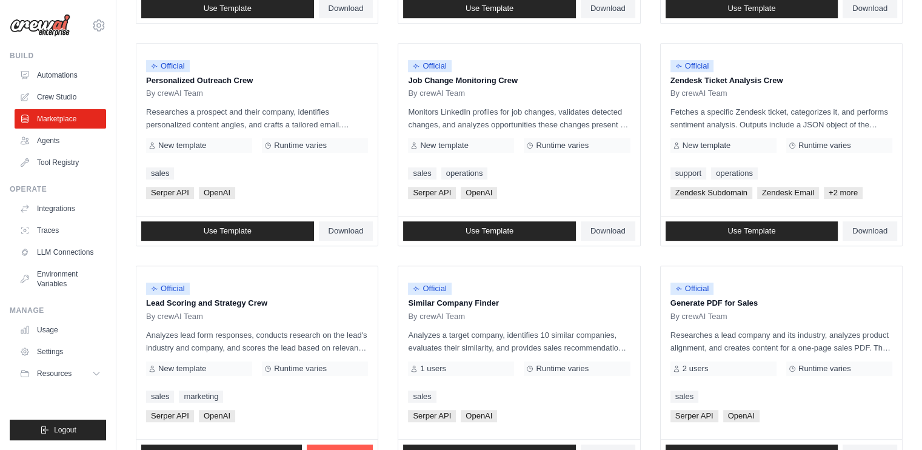
scroll to position [671, 0]
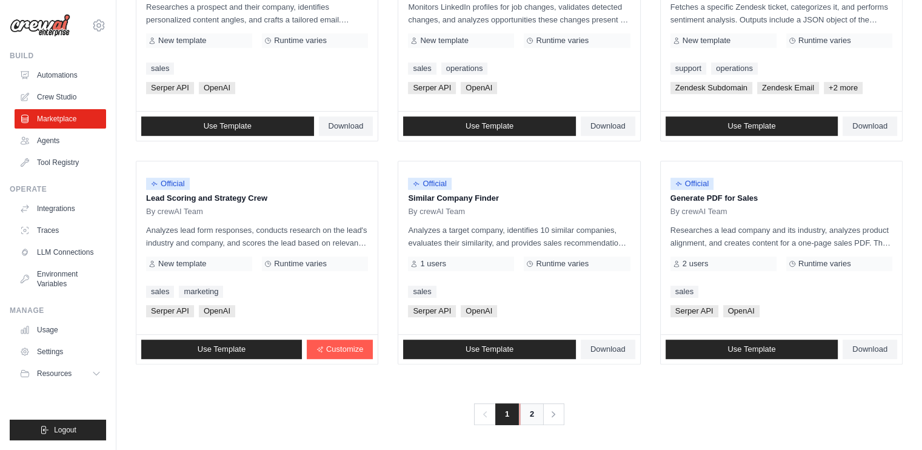
click at [529, 414] on link "2" at bounding box center [531, 414] width 24 height 22
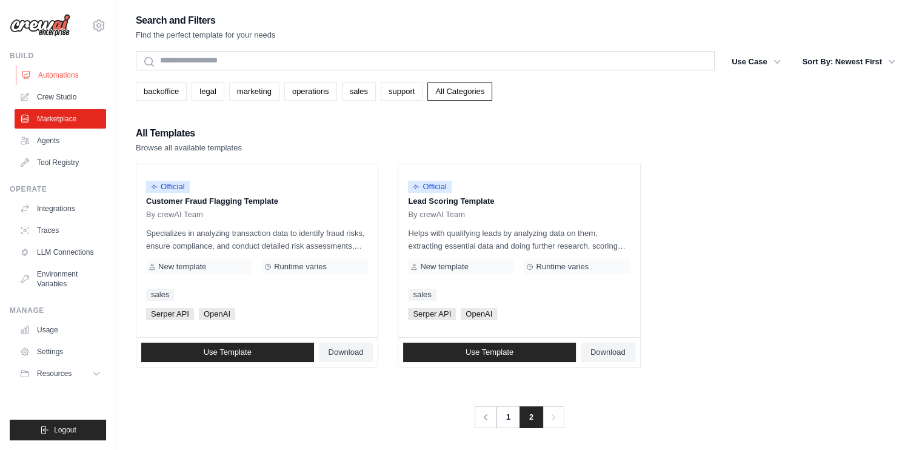
click at [59, 82] on link "Automations" at bounding box center [62, 74] width 92 height 19
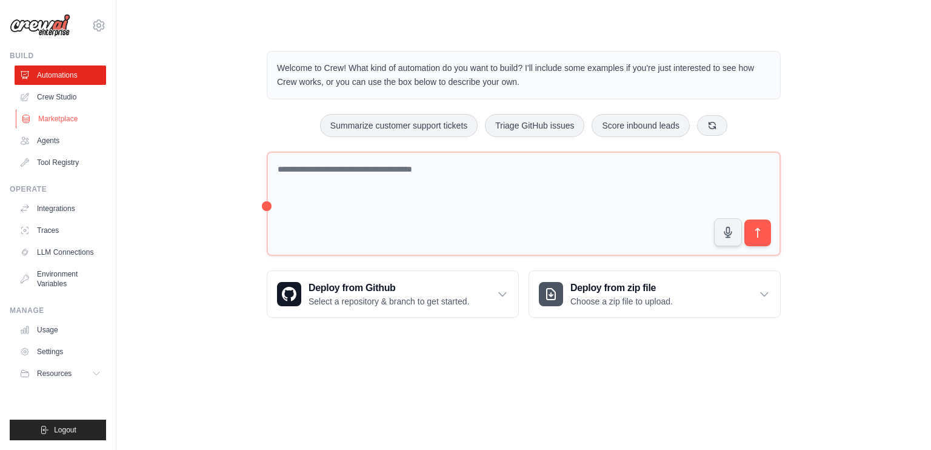
click at [68, 121] on link "Marketplace" at bounding box center [62, 118] width 92 height 19
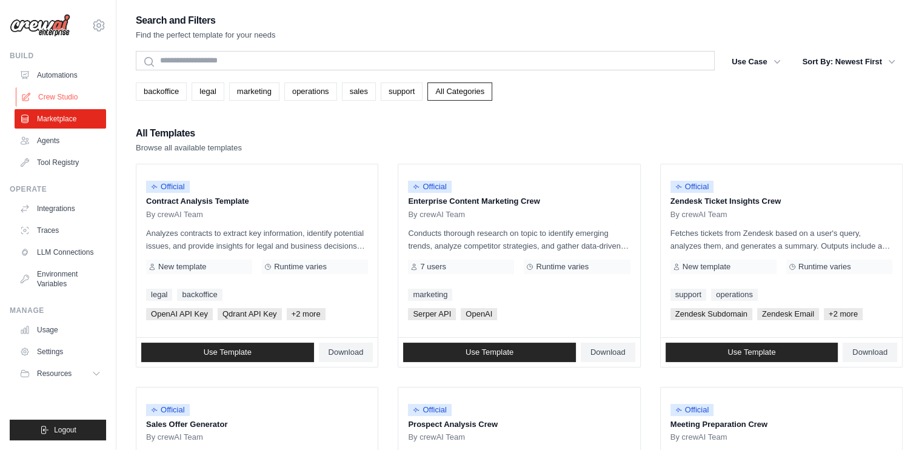
click at [59, 102] on link "Crew Studio" at bounding box center [62, 96] width 92 height 19
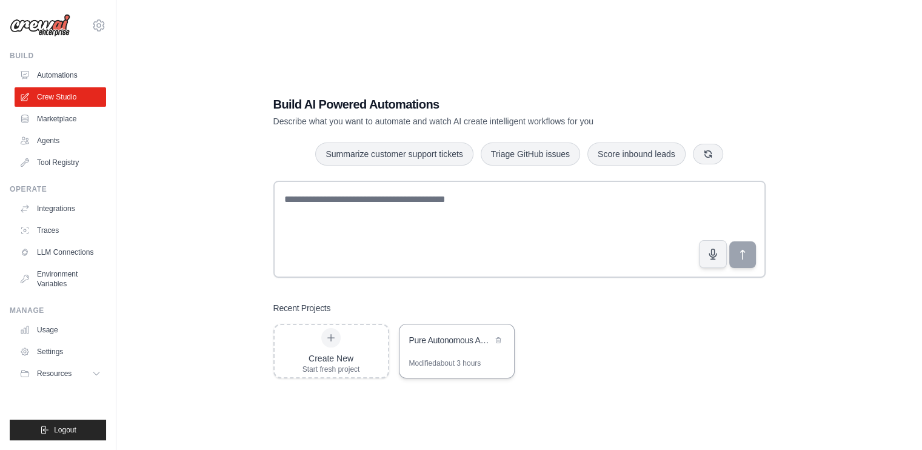
click at [467, 344] on div "Pure Autonomous Agent - ChatGPT Style" at bounding box center [450, 340] width 83 height 12
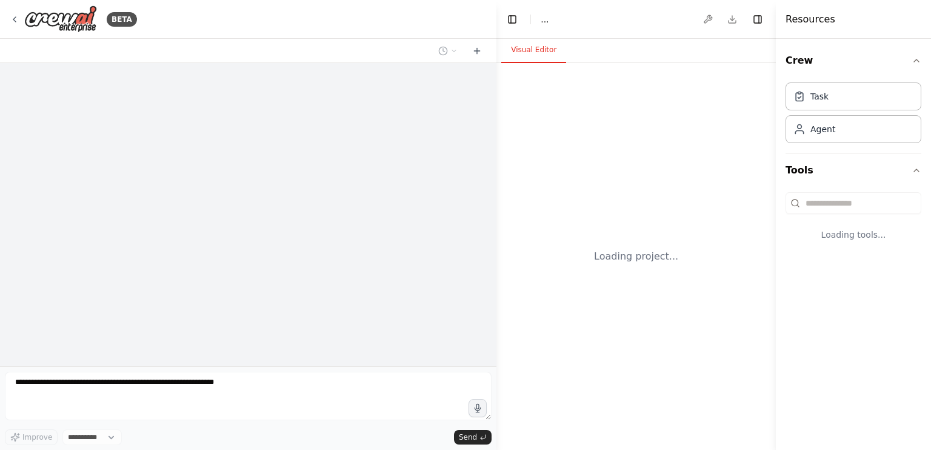
select select "****"
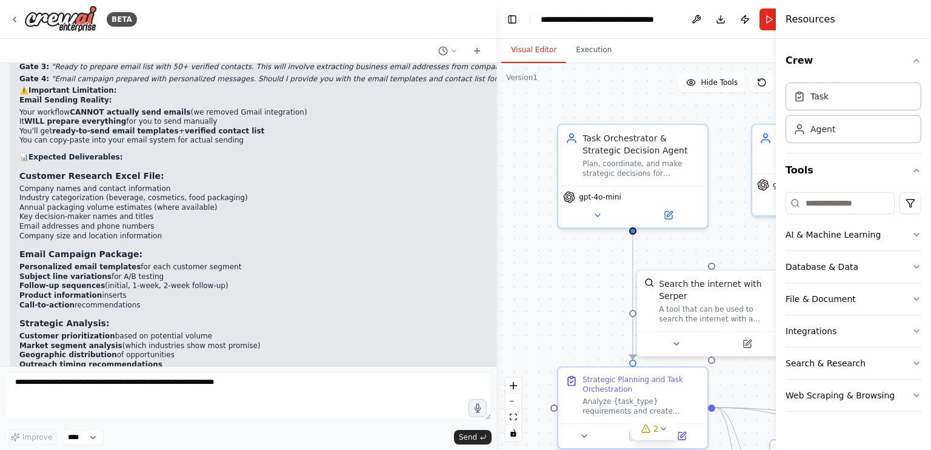
scroll to position [46691, 0]
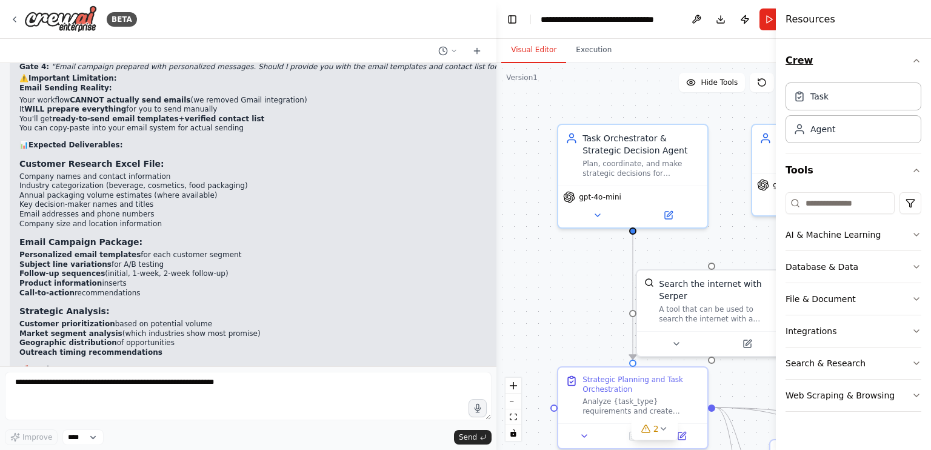
click at [916, 53] on button "Crew" at bounding box center [853, 61] width 136 height 34
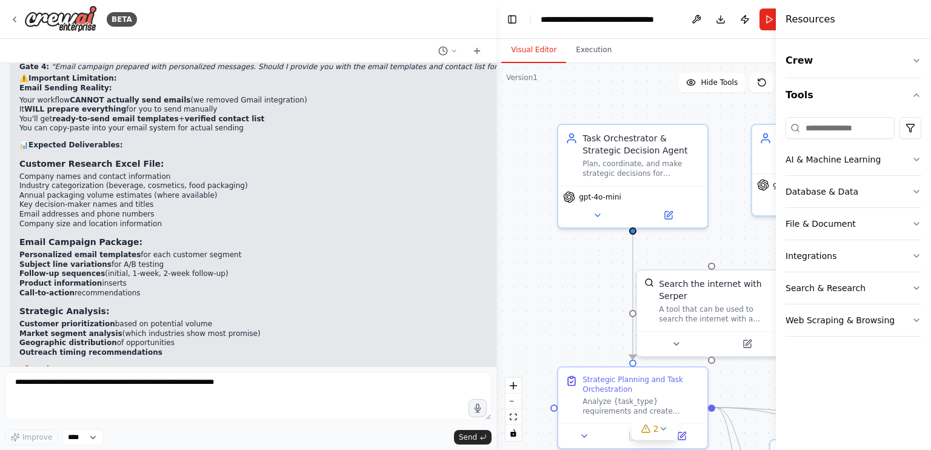
click at [797, 21] on h4 "Resources" at bounding box center [810, 19] width 50 height 15
drag, startPoint x: 494, startPoint y: 67, endPoint x: 691, endPoint y: 67, distance: 196.9
click at [691, 67] on div "BETA i wnat to make an ai agent similar to chatgpt that could autnomously execu…" at bounding box center [465, 225] width 931 height 450
drag, startPoint x: 494, startPoint y: 14, endPoint x: 625, endPoint y: 17, distance: 131.5
click at [625, 17] on div "BETA i wnat to make an ai agent similar to chatgpt that could autnomously execu…" at bounding box center [465, 225] width 931 height 450
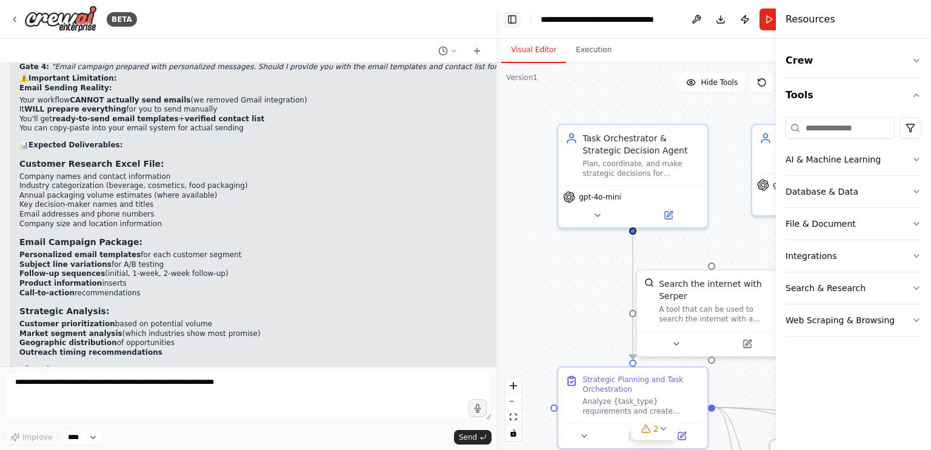
click at [511, 20] on button "Toggle Left Sidebar" at bounding box center [512, 19] width 17 height 17
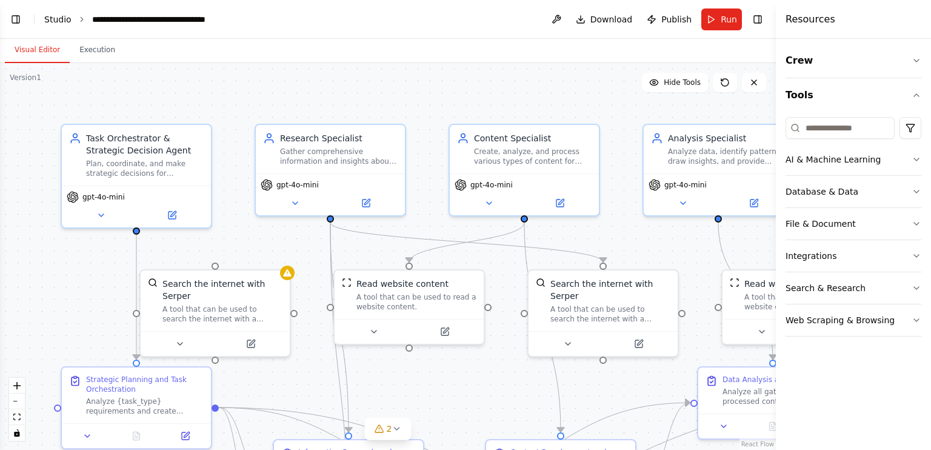
click at [59, 16] on link "Studio" at bounding box center [57, 20] width 27 height 10
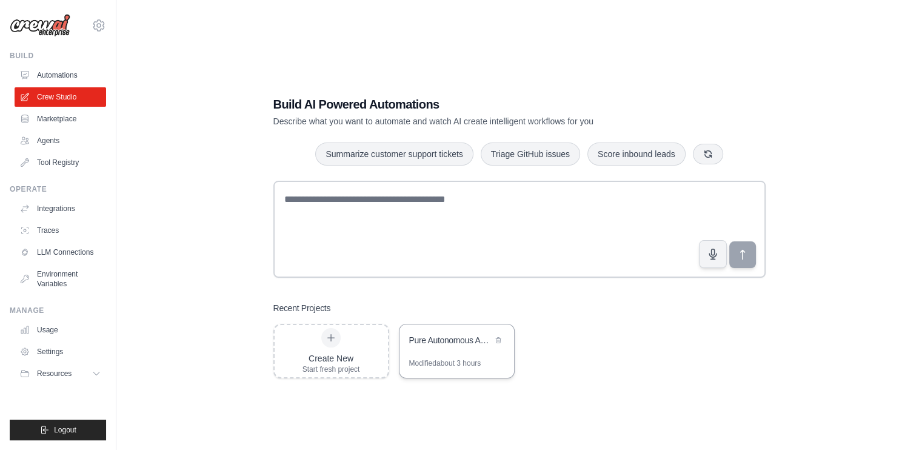
click at [414, 357] on div "Pure Autonomous Agent - ChatGPT Style" at bounding box center [456, 341] width 115 height 34
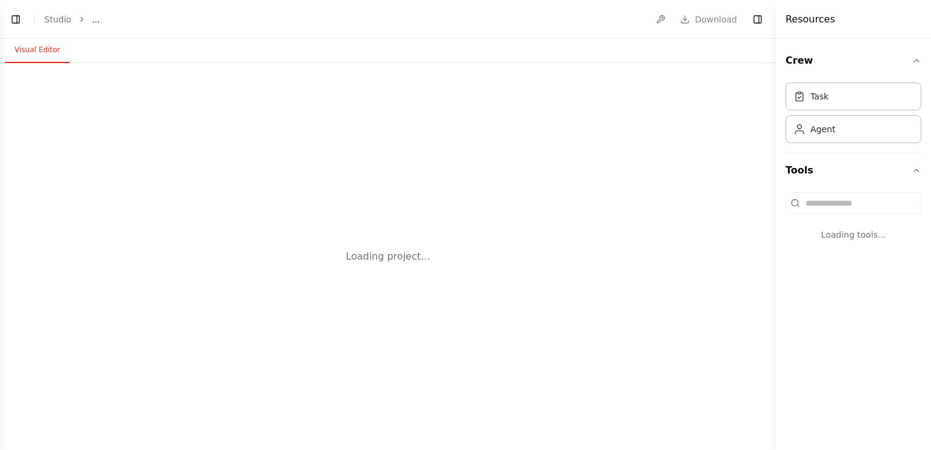
select select "****"
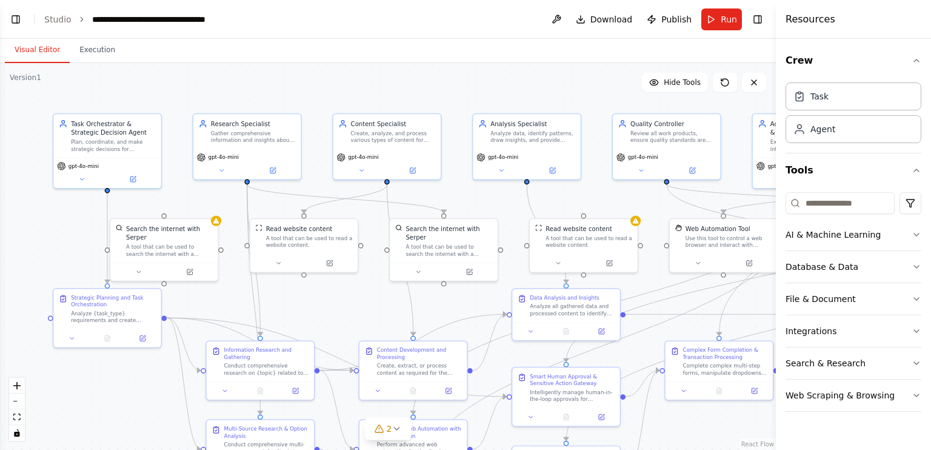
click at [31, 79] on div "Version 1" at bounding box center [26, 78] width 32 height 10
click at [12, 21] on button "Toggle Left Sidebar" at bounding box center [15, 19] width 17 height 17
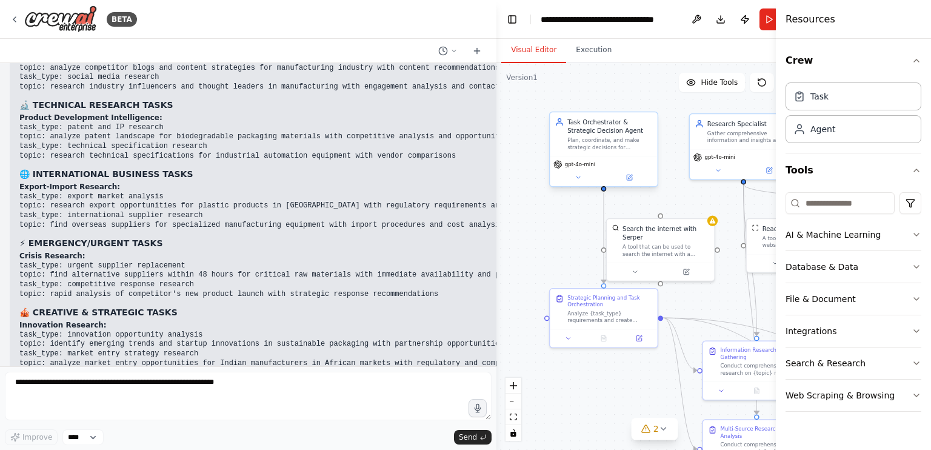
drag, startPoint x: 494, startPoint y: 145, endPoint x: 653, endPoint y: 144, distance: 158.2
click at [653, 144] on div "BETA i wnat to make an ai agent similar to chatgpt that could autnomously execu…" at bounding box center [465, 225] width 931 height 450
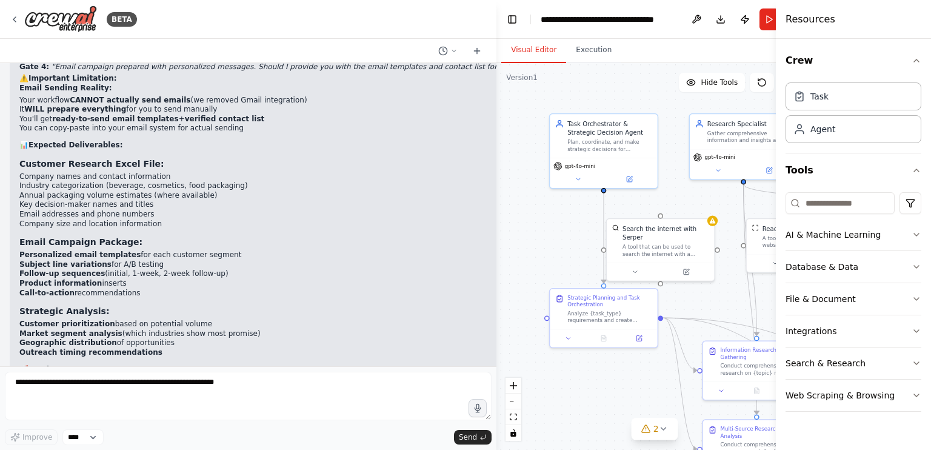
drag, startPoint x: 19, startPoint y: 164, endPoint x: 334, endPoint y: 260, distance: 329.3
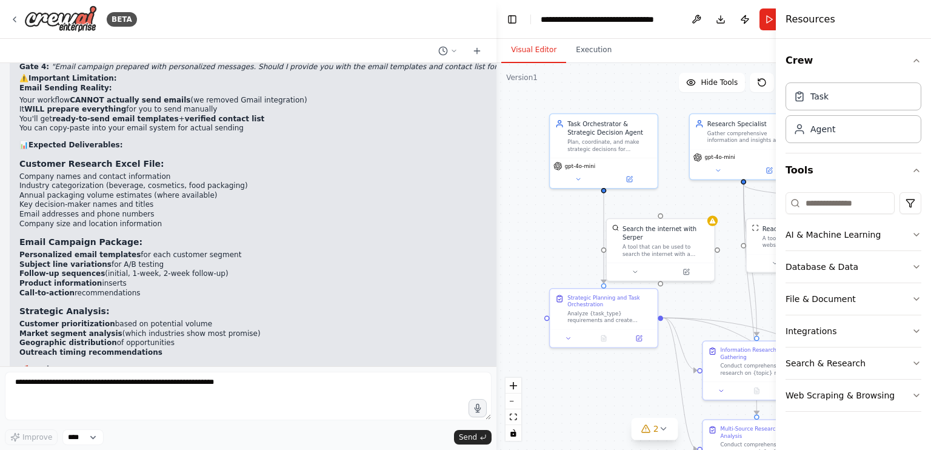
click at [583, 233] on div ".deletable-edge-delete-btn { width: 20px; height: 20px; border: 0px solid #ffff…" at bounding box center [654, 256] width 316 height 387
click at [669, 45] on div "Visual Editor Execution" at bounding box center [654, 51] width 316 height 24
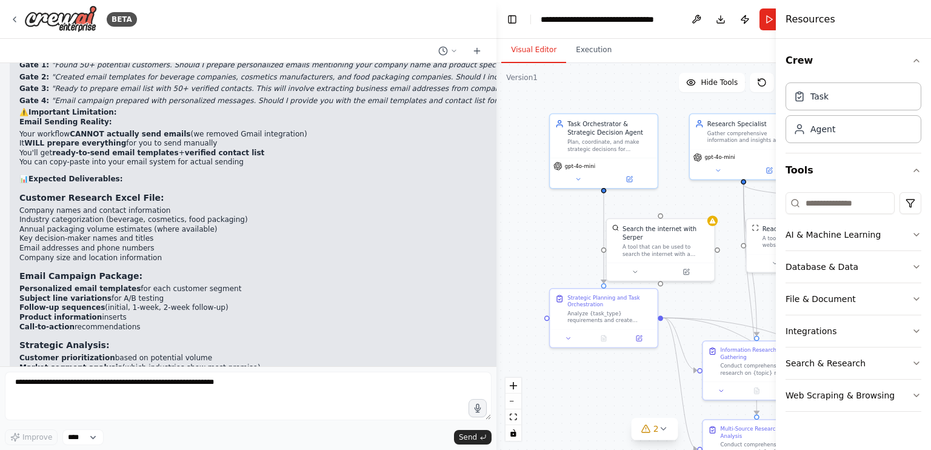
scroll to position [46657, 0]
click at [817, 237] on button "AI & Machine Learning" at bounding box center [853, 235] width 136 height 32
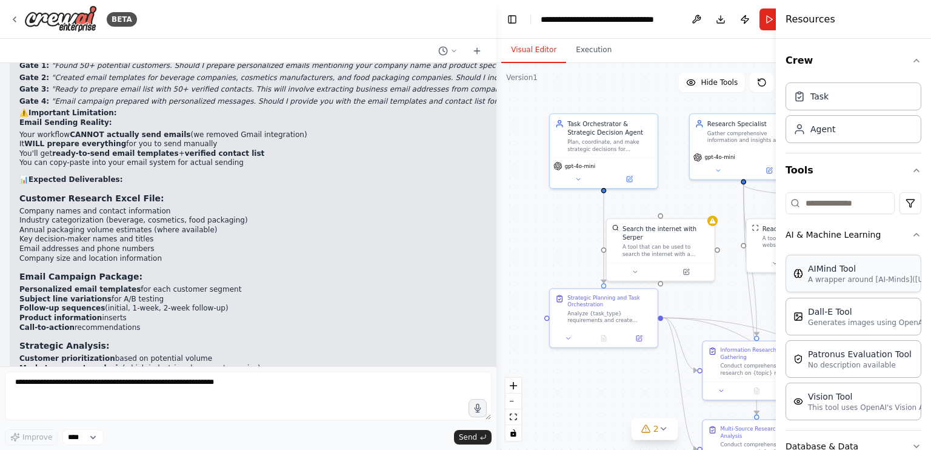
click at [833, 282] on p "A wrapper around [AI-Minds]([URL][DOMAIN_NAME]). Useful for when you need answe…" at bounding box center [874, 280] width 133 height 10
click at [610, 285] on icon at bounding box center [611, 287] width 5 height 5
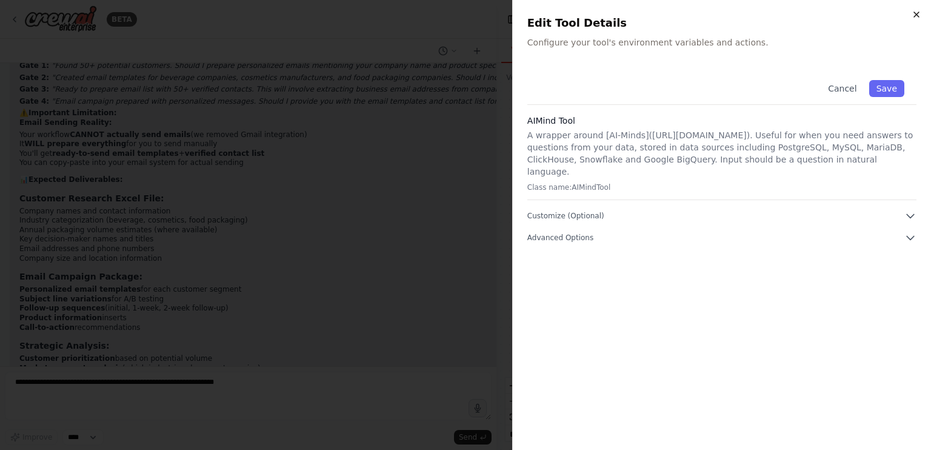
click at [913, 14] on icon "button" at bounding box center [916, 15] width 10 height 10
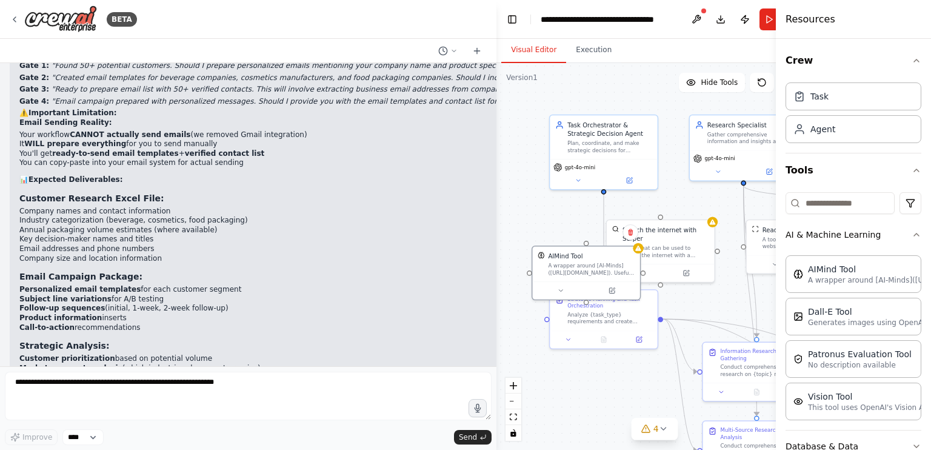
drag, startPoint x: 562, startPoint y: 272, endPoint x: 519, endPoint y: 199, distance: 84.8
click at [519, 199] on div ".deletable-edge-delete-btn { width: 20px; height: 20px; border: 0px solid #ffff…" at bounding box center [654, 256] width 316 height 387
click at [628, 236] on button at bounding box center [630, 232] width 16 height 16
click at [593, 230] on button "Confirm" at bounding box center [595, 232] width 43 height 15
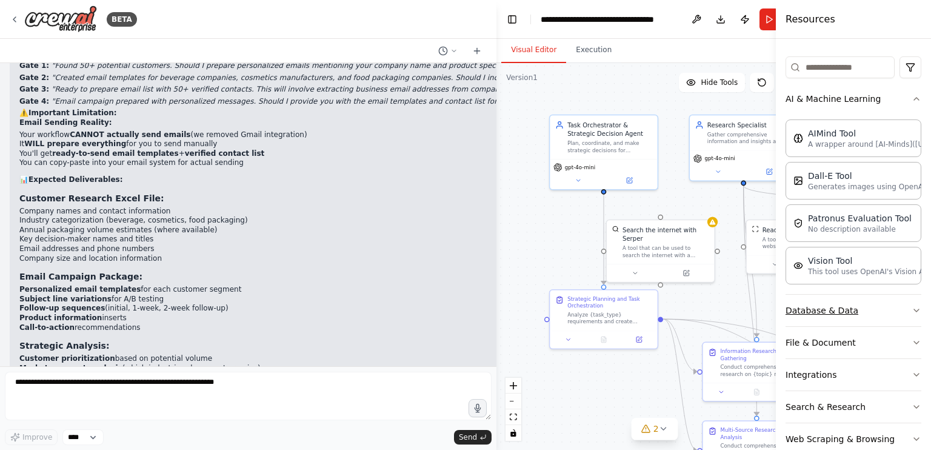
scroll to position [158, 0]
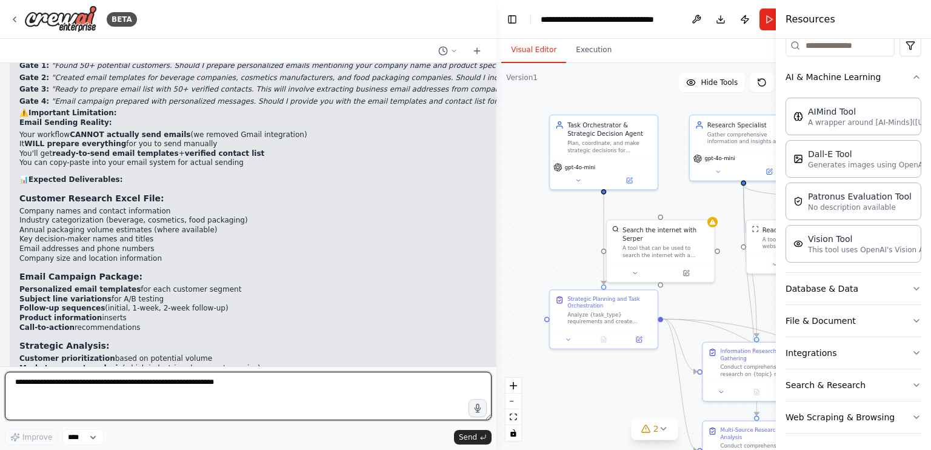
click at [297, 404] on textarea at bounding box center [248, 395] width 487 height 48
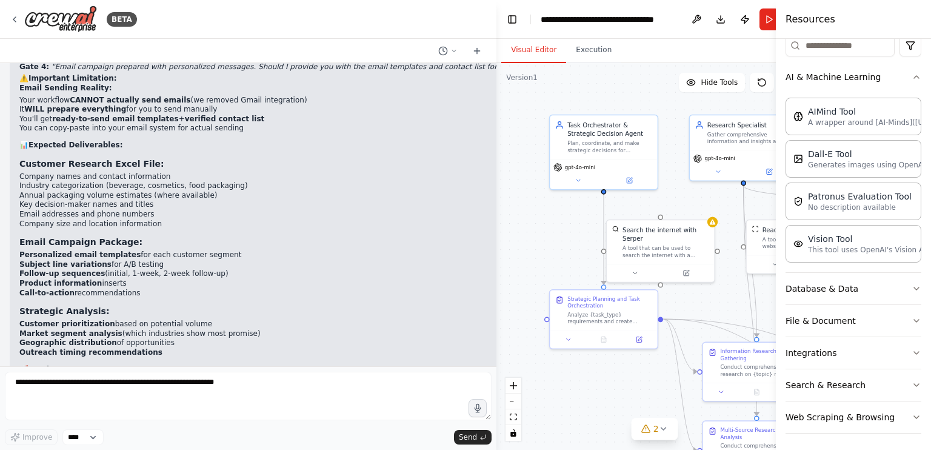
drag, startPoint x: 19, startPoint y: 222, endPoint x: 53, endPoint y: 196, distance: 43.2
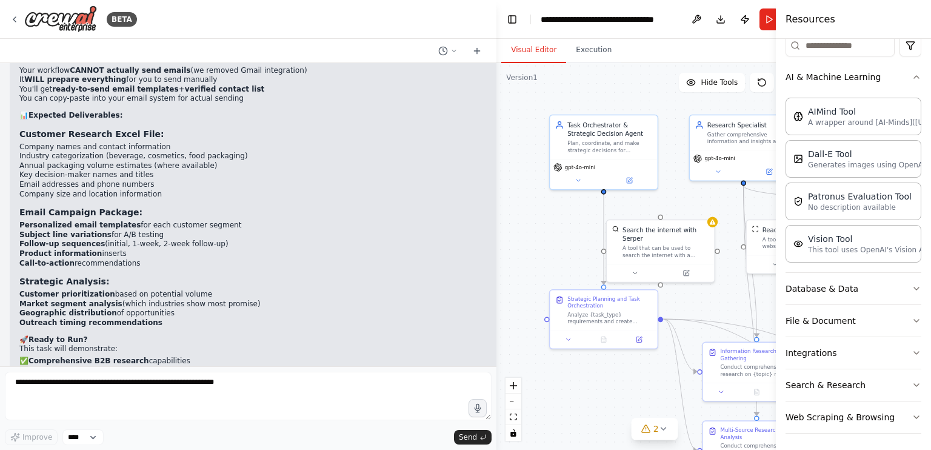
scroll to position [46722, 0]
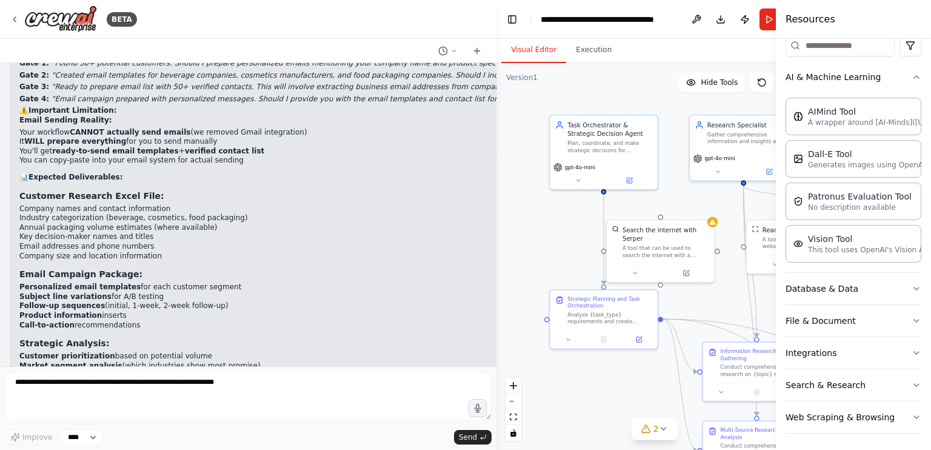
scroll to position [46659, 0]
drag, startPoint x: 490, startPoint y: 418, endPoint x: 492, endPoint y: 380, distance: 38.2
click at [492, 380] on div "BETA i wnat to make an ai agent similar to chatgpt that could autnomously execu…" at bounding box center [248, 225] width 496 height 450
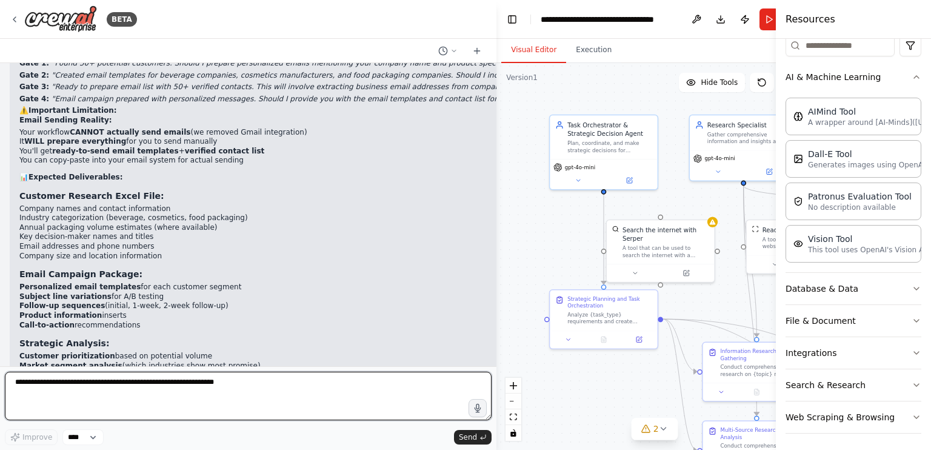
click at [368, 383] on textarea at bounding box center [248, 395] width 487 height 48
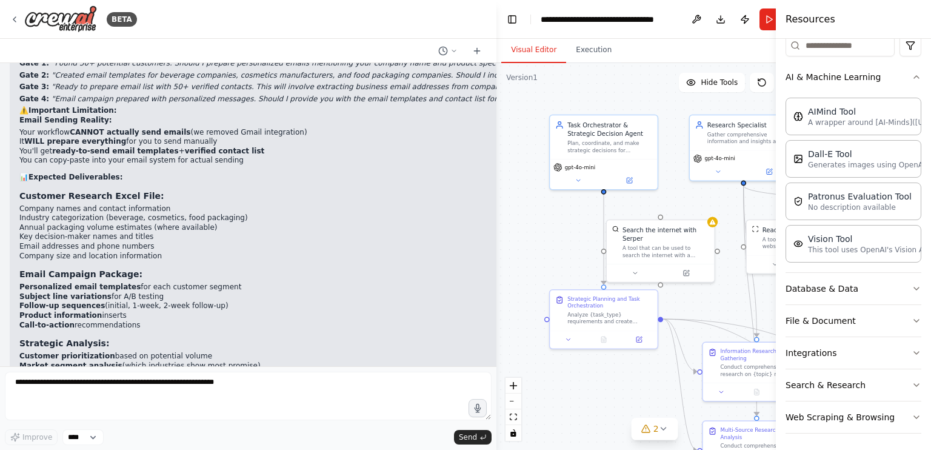
drag, startPoint x: 17, startPoint y: 283, endPoint x: 470, endPoint y: 287, distance: 452.7
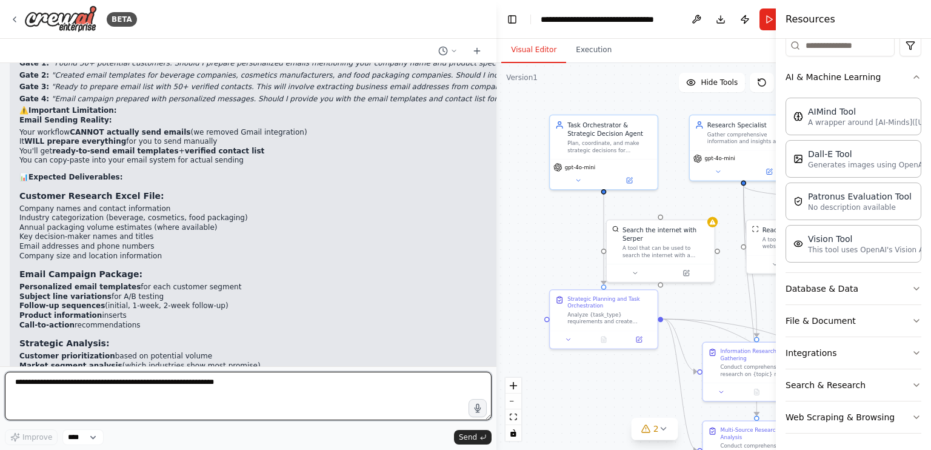
click at [252, 389] on textarea at bounding box center [248, 395] width 487 height 48
type textarea "**********"
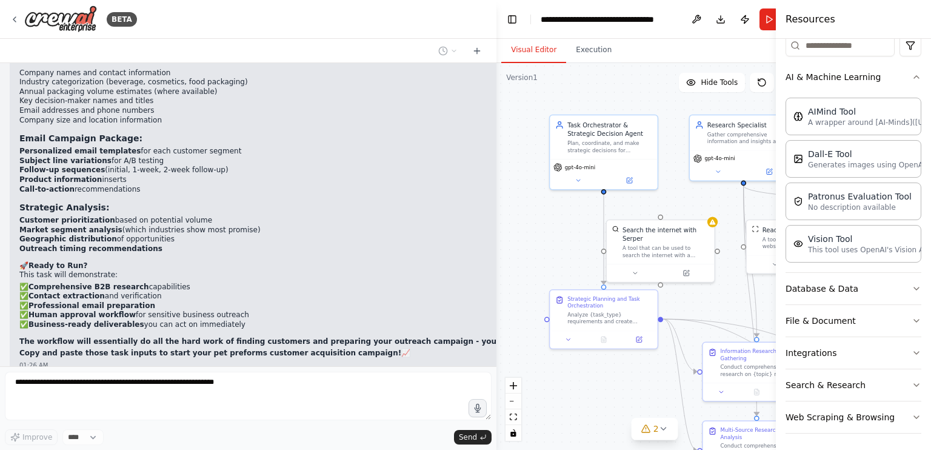
scroll to position [46739, 0]
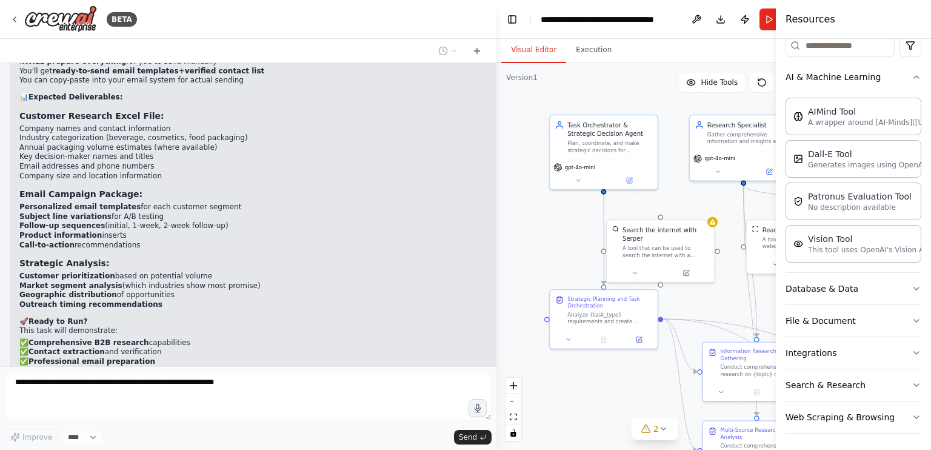
drag, startPoint x: 19, startPoint y: 205, endPoint x: 475, endPoint y: 205, distance: 456.3
copy code "Research and identify 50+ potential customers for PET preforms manufacturing bu…"
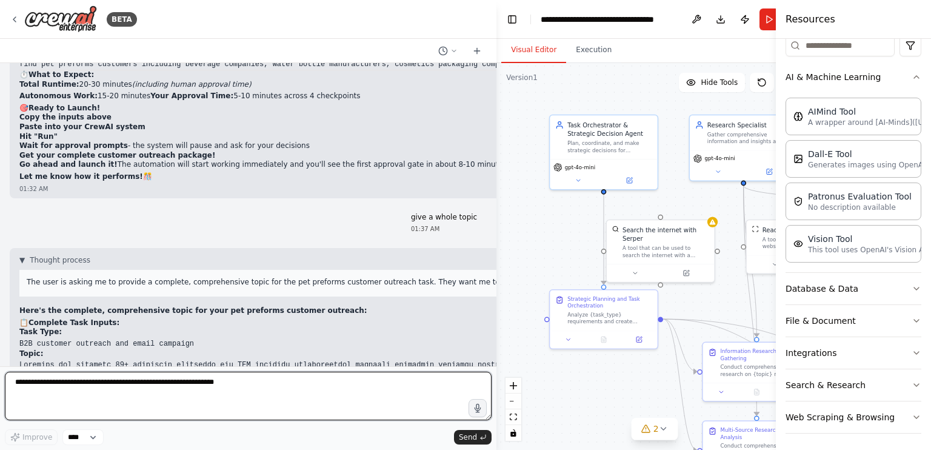
scroll to position [47252, 0]
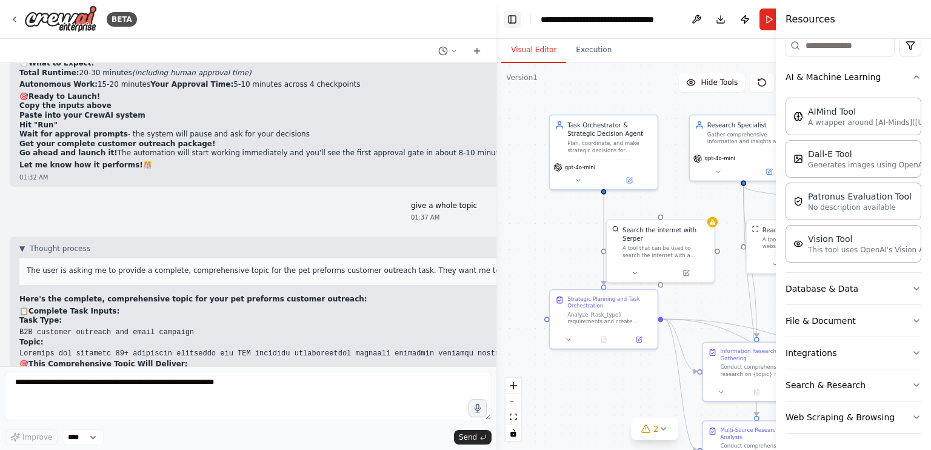
click at [504, 24] on button "Toggle Left Sidebar" at bounding box center [512, 19] width 17 height 17
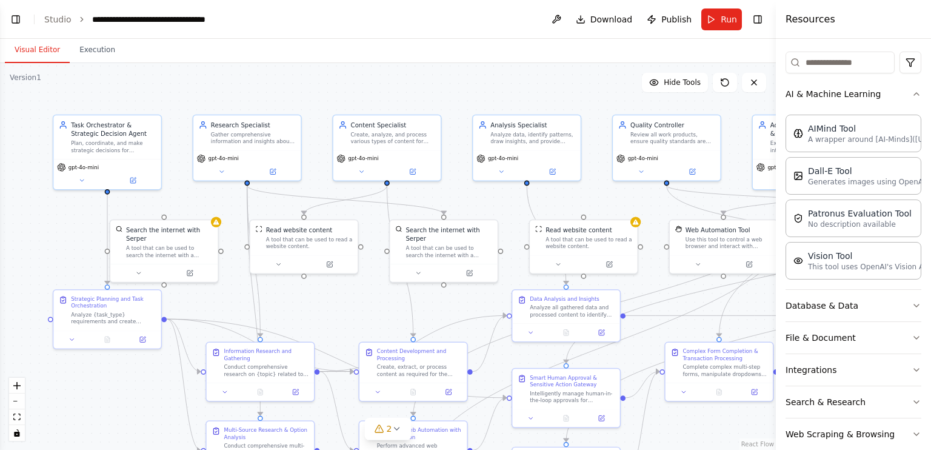
scroll to position [133, 0]
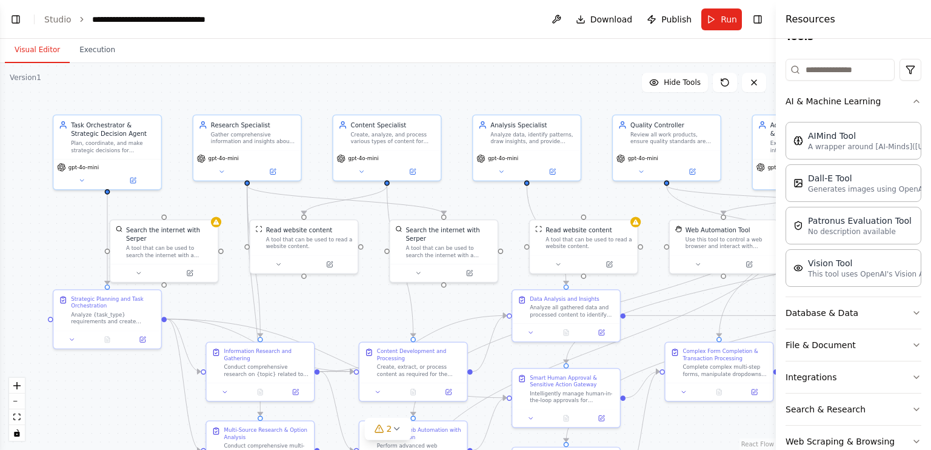
click at [756, 58] on div "Visual Editor Execution" at bounding box center [388, 51] width 776 height 24
click at [759, 19] on button "Toggle Right Sidebar" at bounding box center [757, 19] width 17 height 17
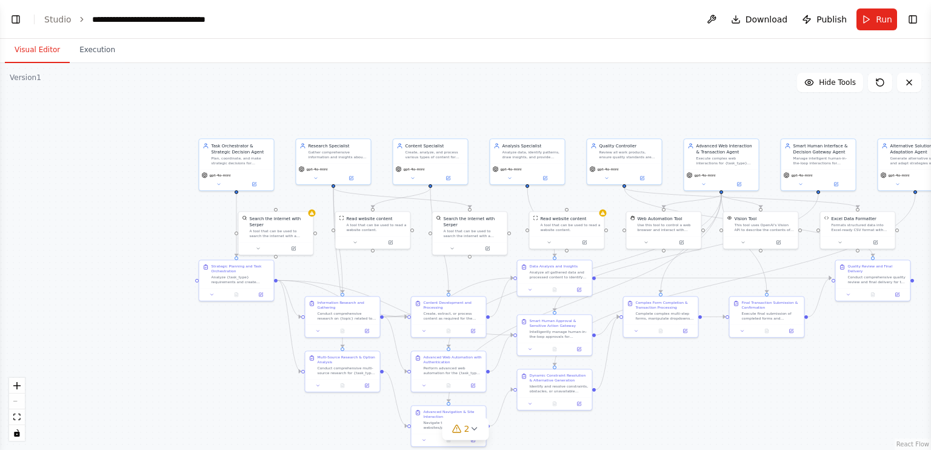
scroll to position [47691, 0]
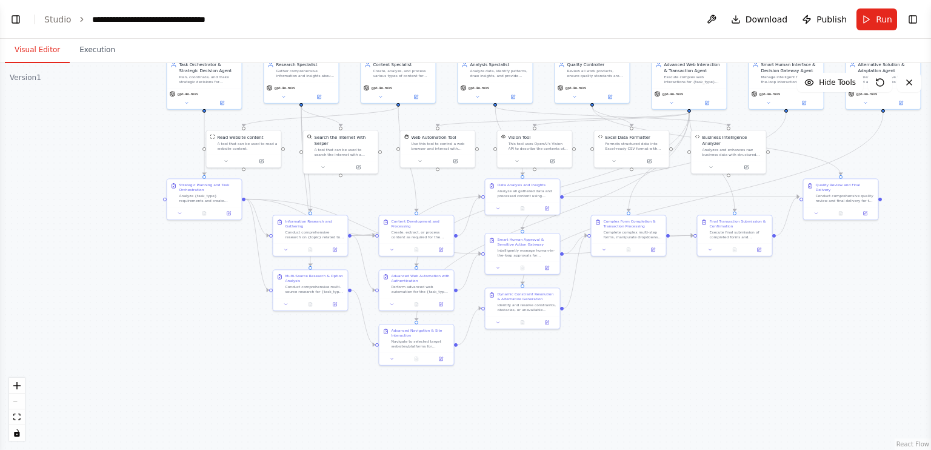
scroll to position [53813, 0]
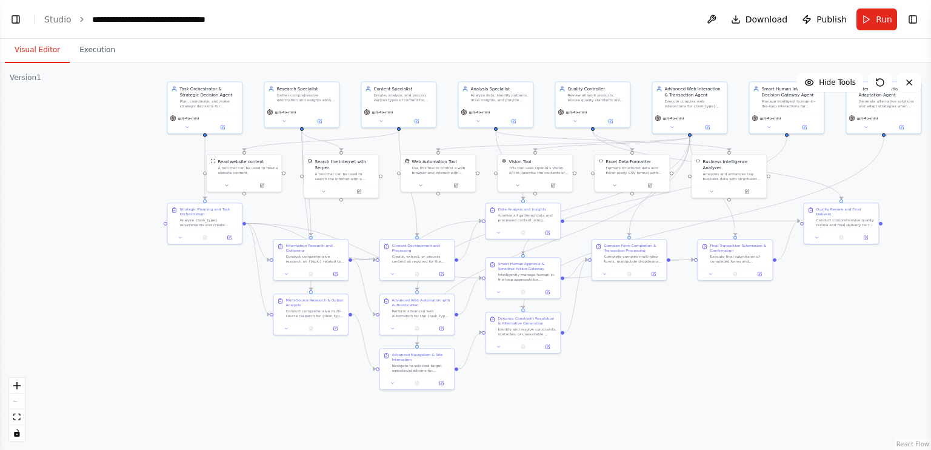
drag, startPoint x: 89, startPoint y: 121, endPoint x: 58, endPoint y: 65, distance: 63.5
click at [58, 65] on div ".deletable-edge-delete-btn { width: 20px; height: 20px; border: 0px solid #ffff…" at bounding box center [465, 256] width 931 height 387
